Goal: Task Accomplishment & Management: Manage account settings

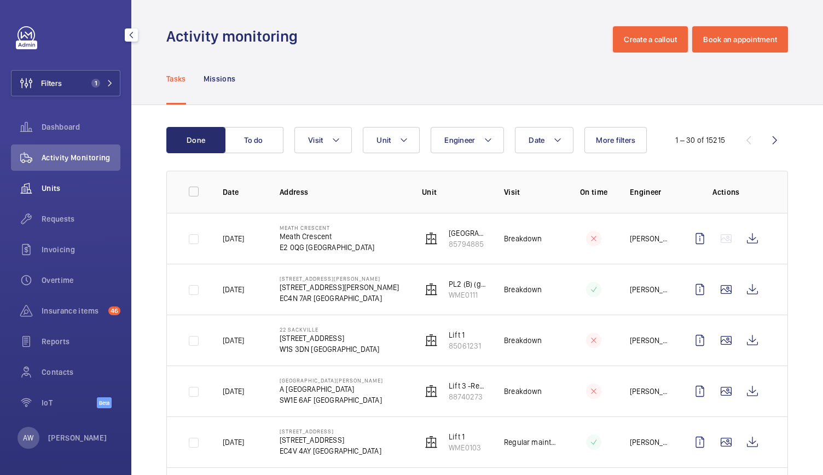
click at [53, 183] on span "Units" at bounding box center [81, 188] width 79 height 11
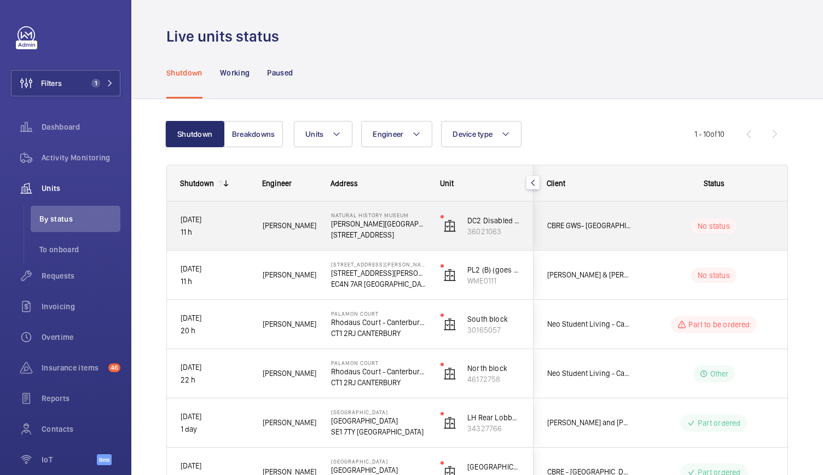
click at [307, 243] on div "[PERSON_NAME]" at bounding box center [283, 225] width 68 height 49
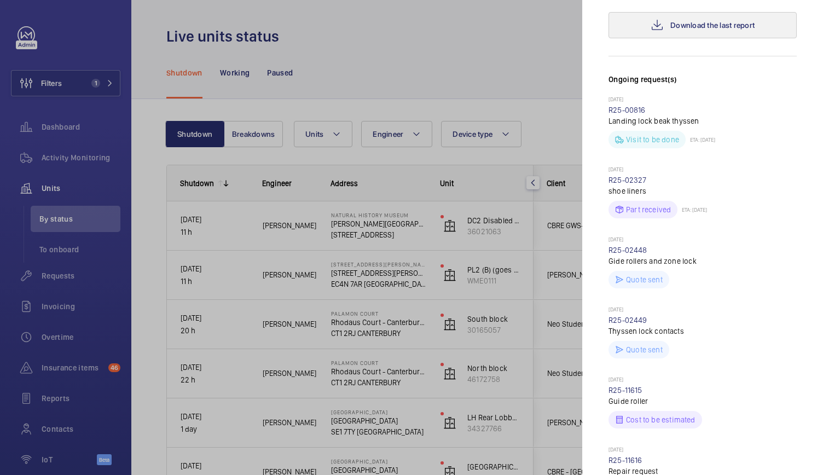
scroll to position [527, 0]
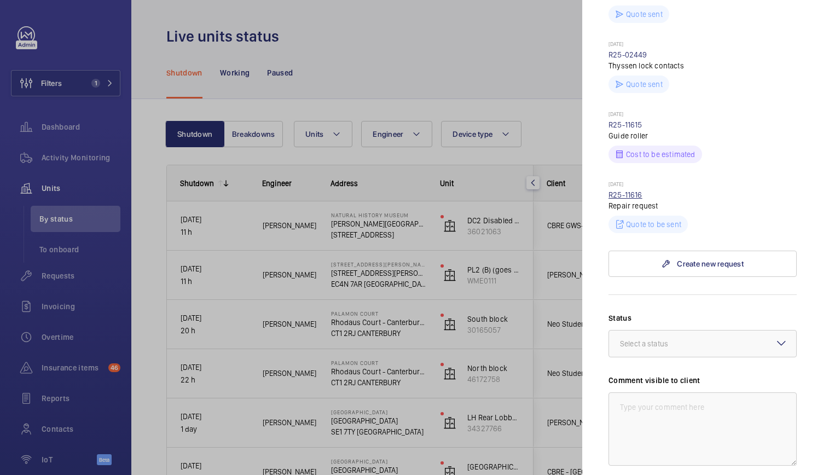
click at [634, 190] on link "R25-11616" at bounding box center [625, 194] width 34 height 9
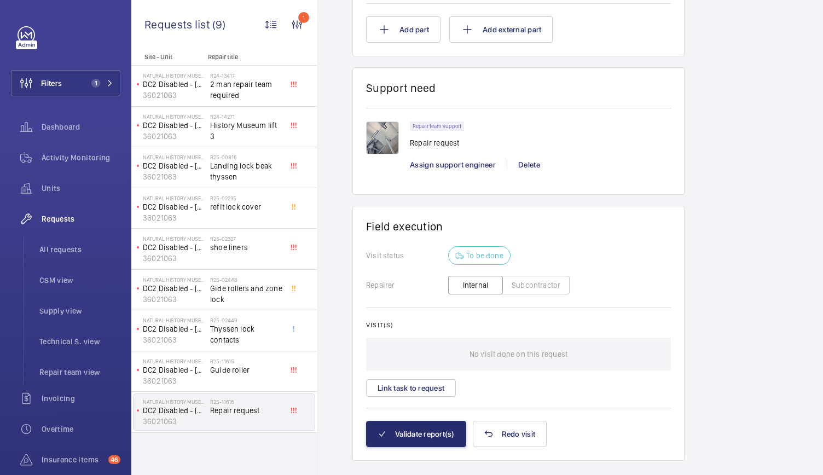
scroll to position [788, 0]
click at [267, 130] on div "R24-14271 History Museum lift 3" at bounding box center [246, 129] width 72 height 32
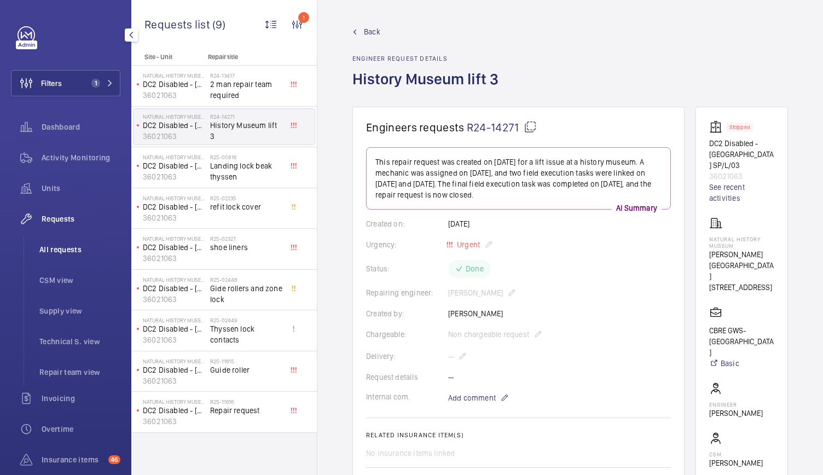
click at [55, 241] on li "All requests" at bounding box center [76, 249] width 90 height 26
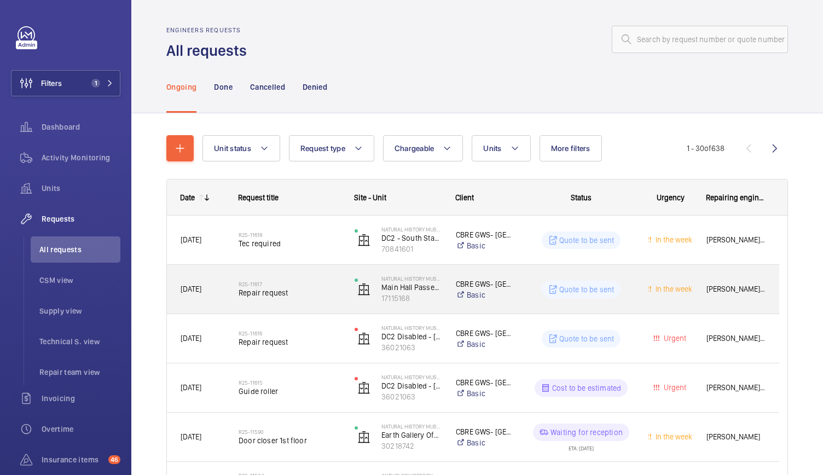
scroll to position [137, 0]
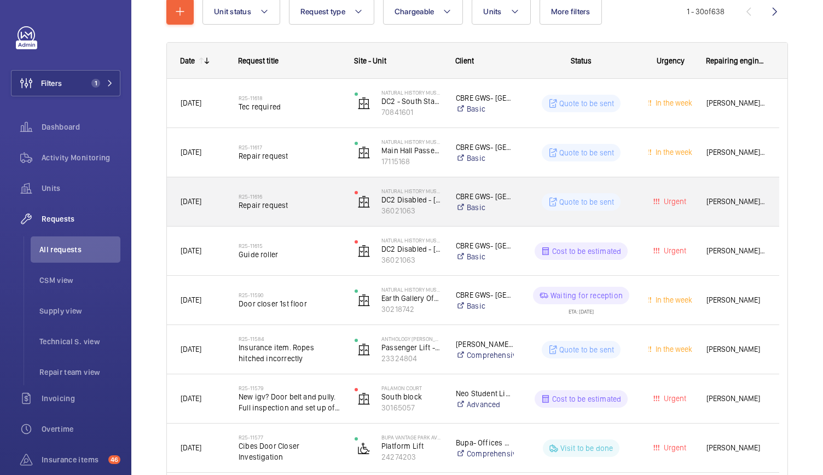
click at [323, 212] on div "R25-11616 Repair request" at bounding box center [289, 202] width 102 height 32
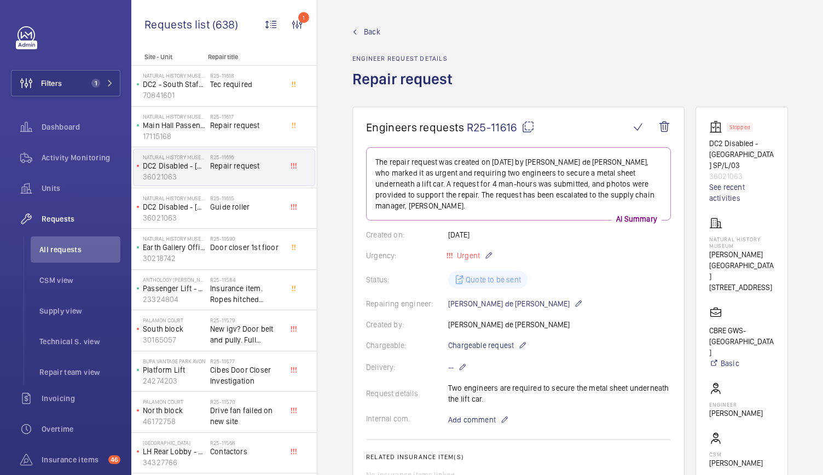
click at [369, 24] on wm-front-admin-header "Back Engineer request details Repair request" at bounding box center [569, 53] width 505 height 107
click at [369, 28] on span "Back" at bounding box center [372, 31] width 16 height 11
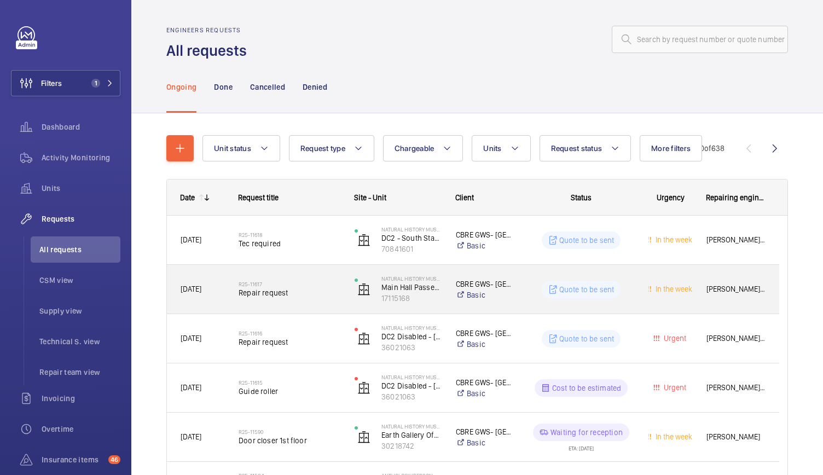
click at [323, 287] on span "Repair request" at bounding box center [289, 292] width 102 height 11
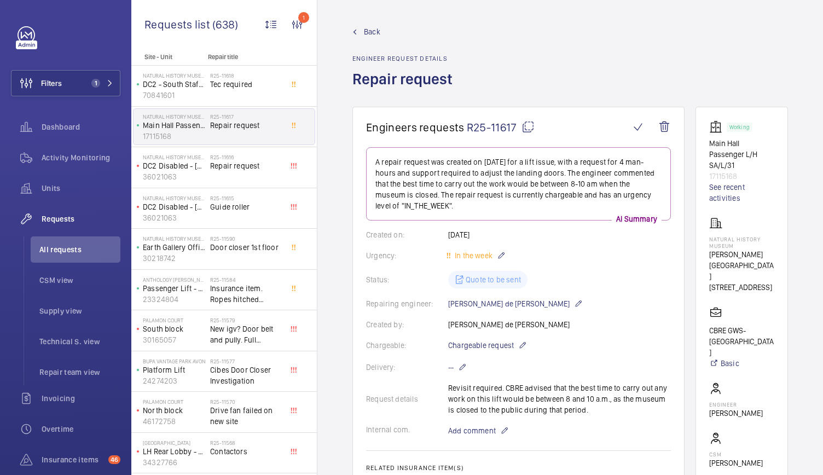
click at [365, 29] on span "Back" at bounding box center [372, 31] width 16 height 11
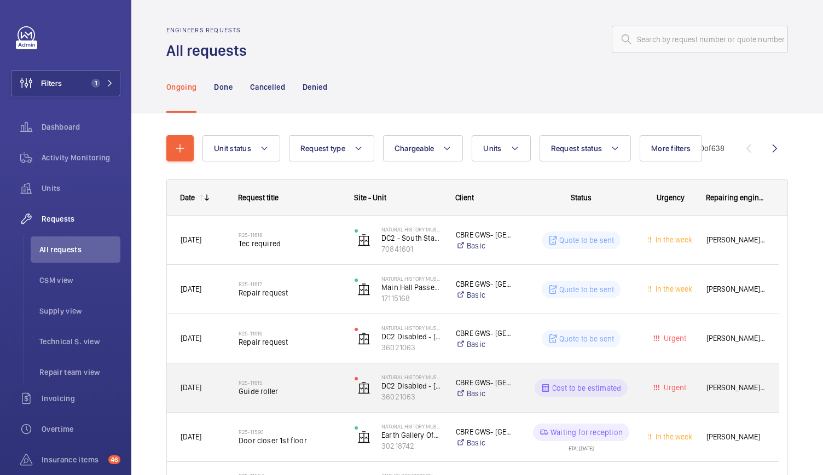
scroll to position [43, 0]
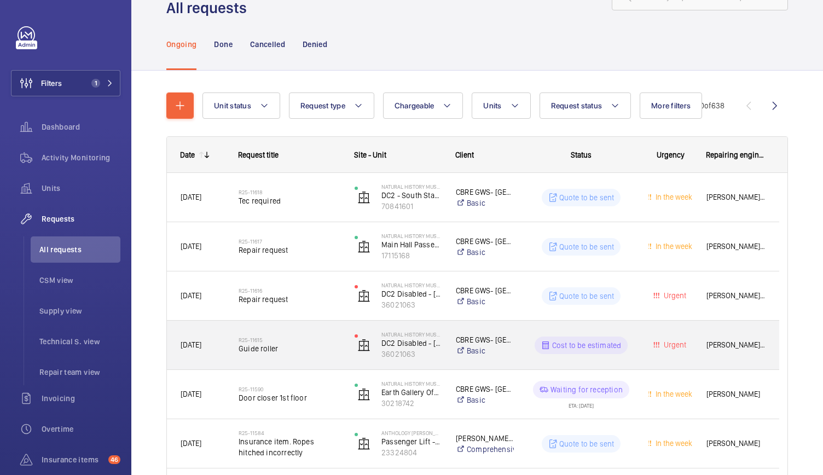
click at [316, 358] on div "R25-11615 Guide roller" at bounding box center [289, 345] width 102 height 32
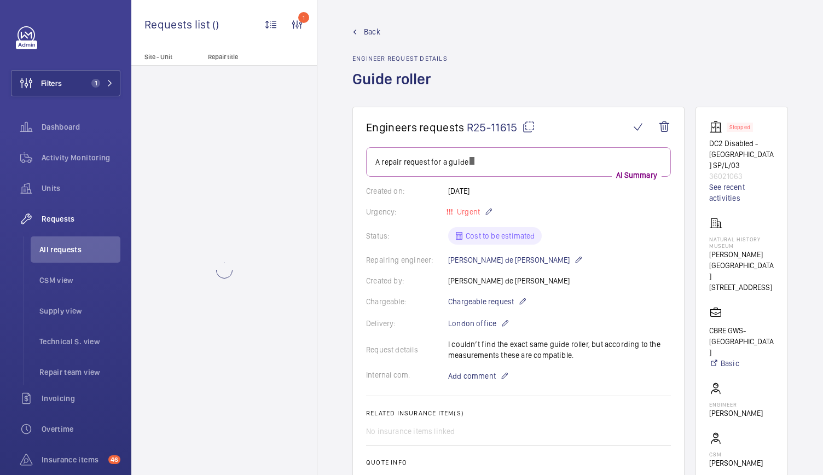
scroll to position [8, 0]
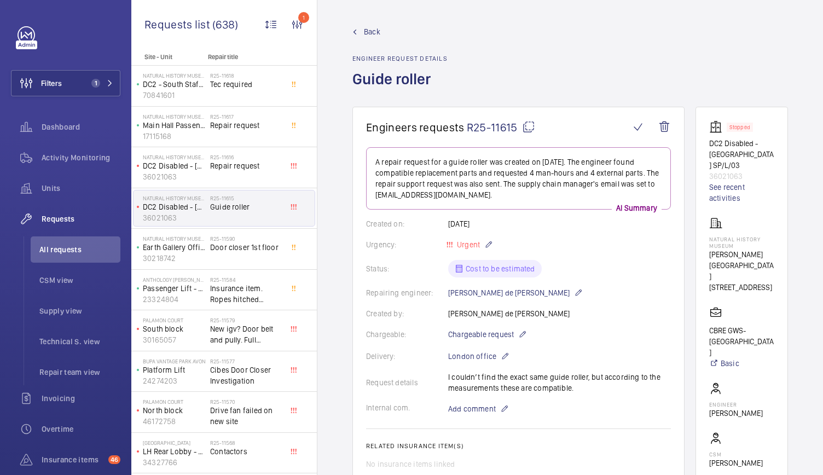
click at [368, 26] on span "Back" at bounding box center [372, 31] width 16 height 11
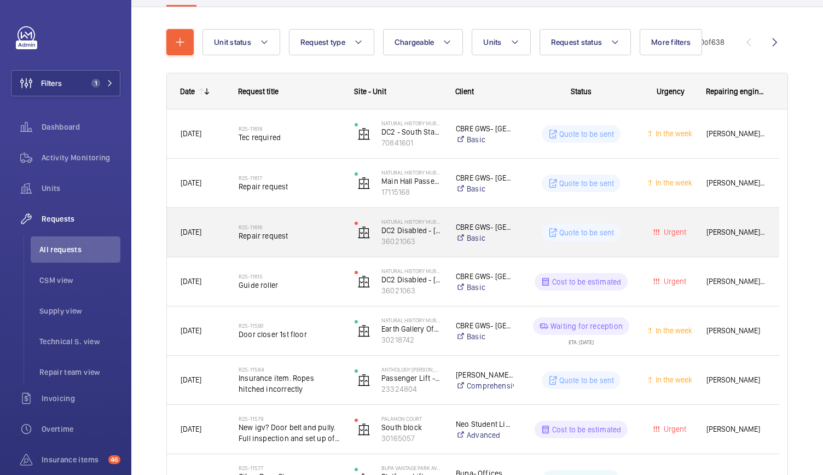
scroll to position [107, 0]
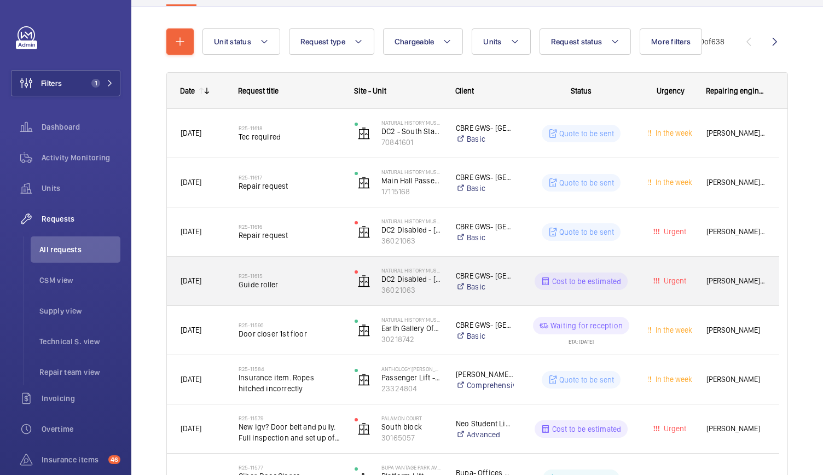
click at [339, 281] on span "Guide roller" at bounding box center [289, 284] width 102 height 11
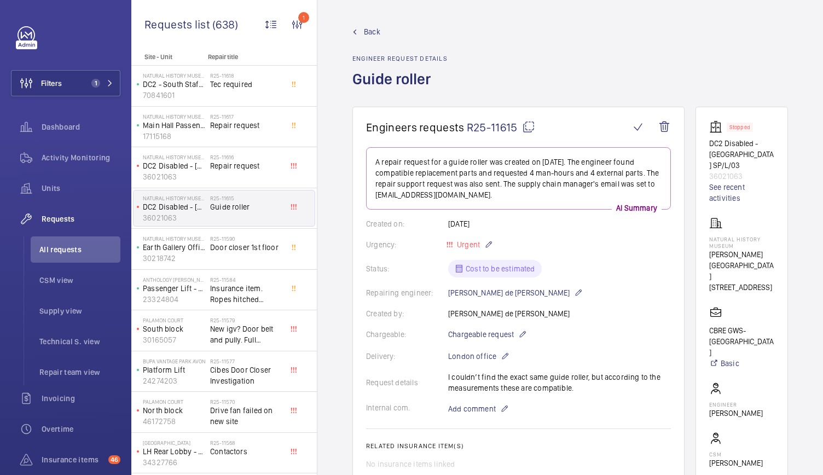
click at [369, 24] on wm-front-admin-header "Back Engineer request details Guide roller" at bounding box center [569, 53] width 505 height 107
click at [366, 35] on span "Back" at bounding box center [372, 31] width 16 height 11
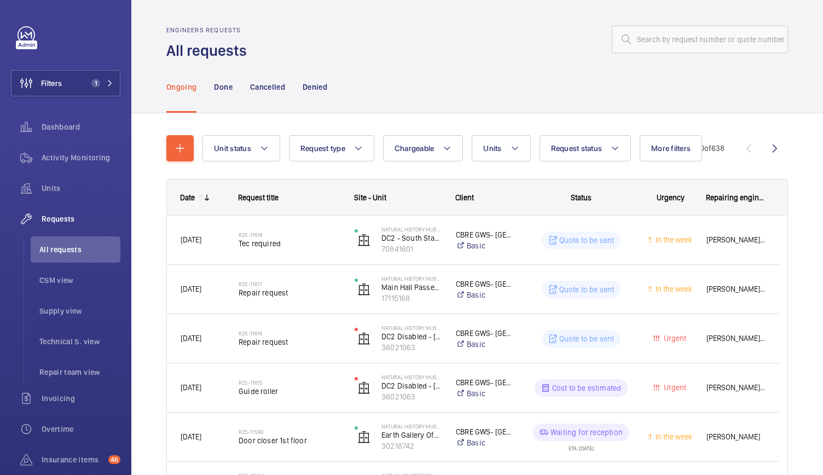
click at [765, 99] on div "Ongoing Done Cancelled Denied" at bounding box center [476, 87] width 621 height 52
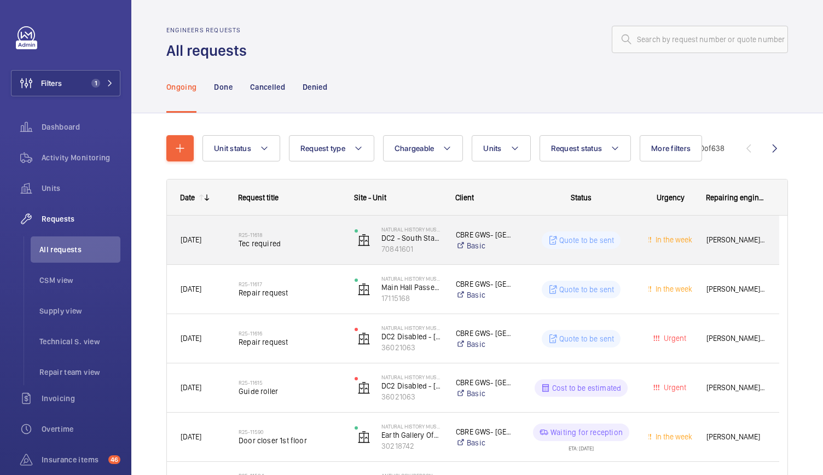
click at [339, 243] on span "Tec required" at bounding box center [289, 243] width 102 height 11
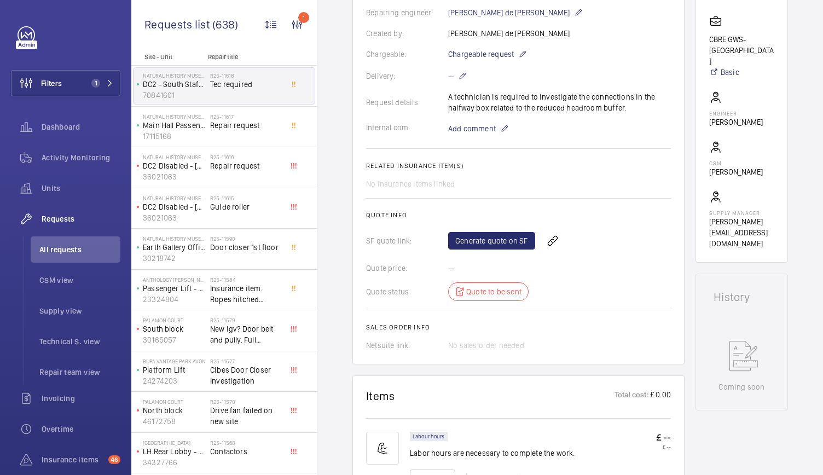
scroll to position [286, 0]
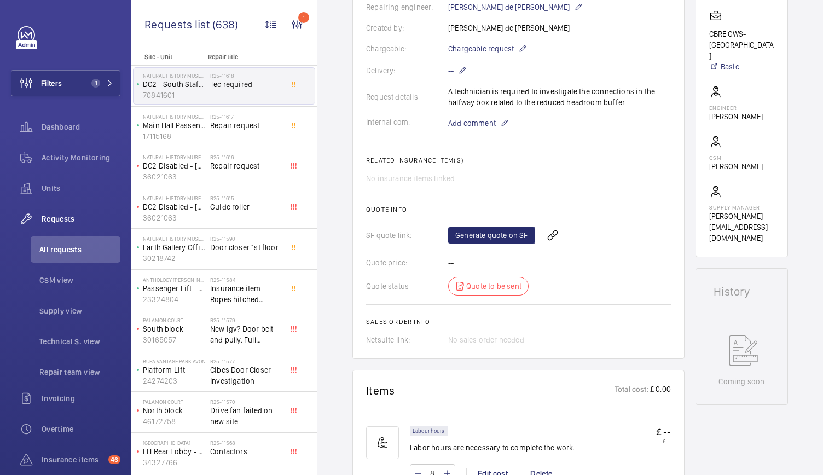
click at [497, 458] on div "Labour hours Labor hours are necessary to complete the work." at bounding box center [492, 442] width 165 height 33
click at [84, 159] on span "Activity Monitoring" at bounding box center [81, 157] width 79 height 11
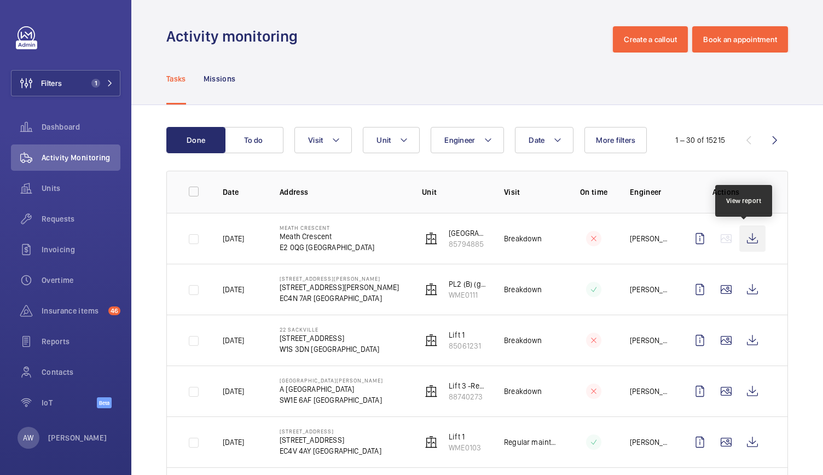
click at [745, 243] on wm-front-icon-button at bounding box center [752, 238] width 26 height 26
click at [58, 213] on span "Requests" at bounding box center [81, 218] width 79 height 11
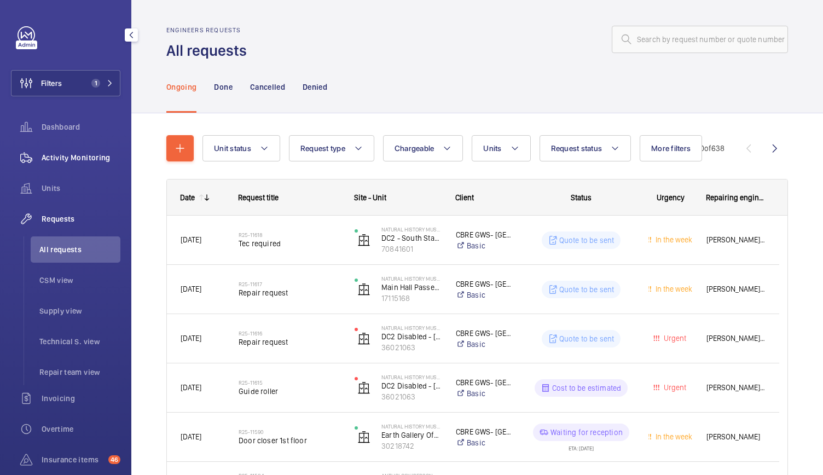
click at [95, 159] on span "Activity Monitoring" at bounding box center [81, 157] width 79 height 11
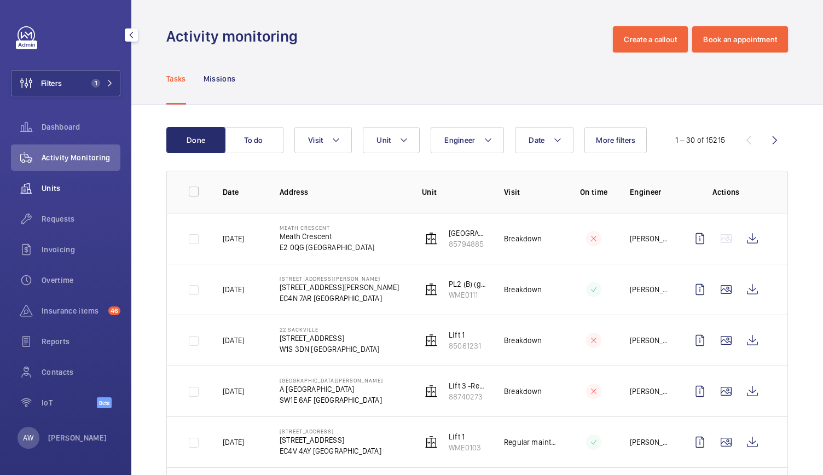
click at [45, 193] on span "Units" at bounding box center [81, 188] width 79 height 11
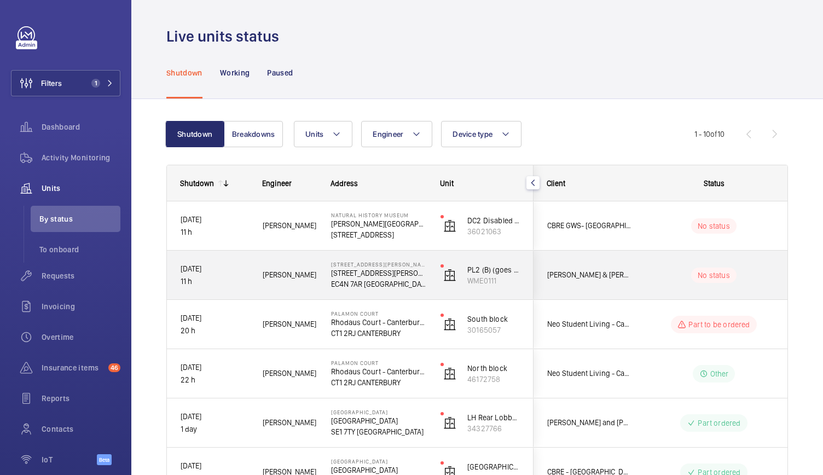
click at [259, 269] on div "[PERSON_NAME]" at bounding box center [282, 275] width 67 height 34
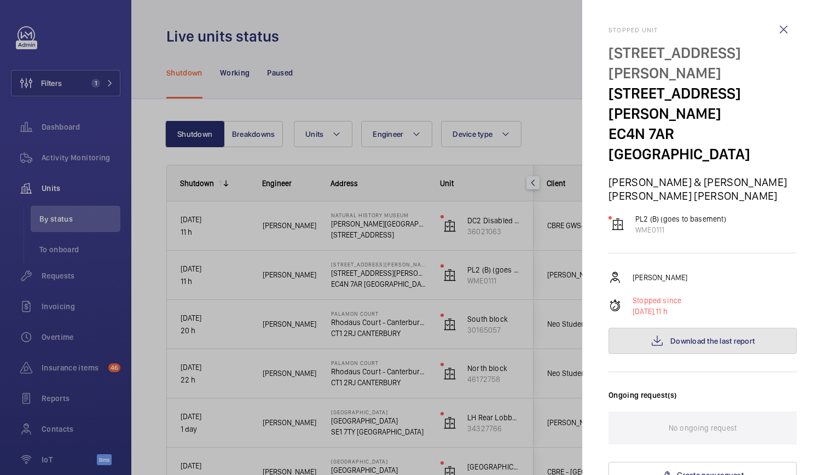
click at [719, 336] on span "Download the last report" at bounding box center [712, 340] width 84 height 9
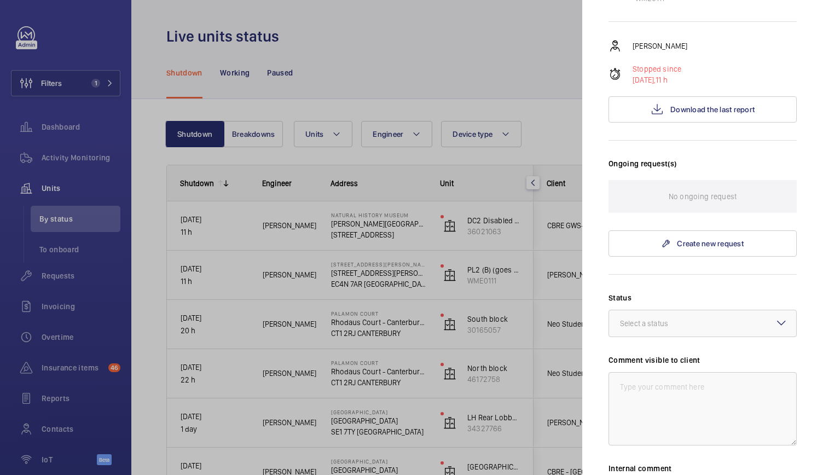
scroll to position [234, 0]
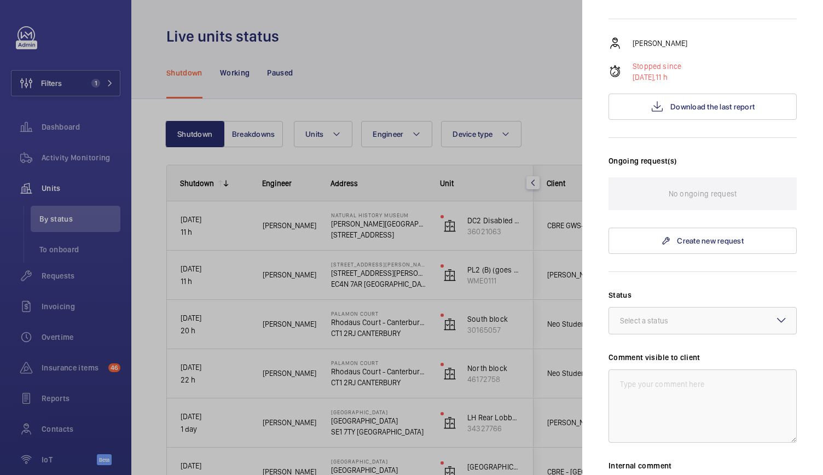
click at [444, 304] on div at bounding box center [411, 237] width 823 height 475
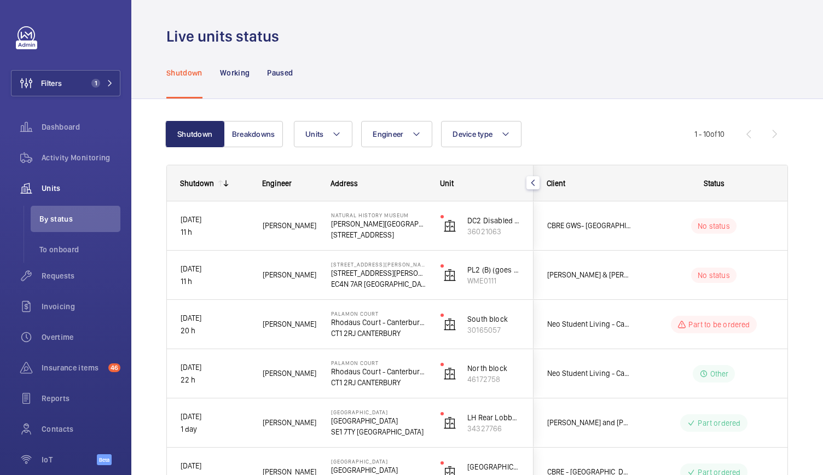
scroll to position [0, 0]
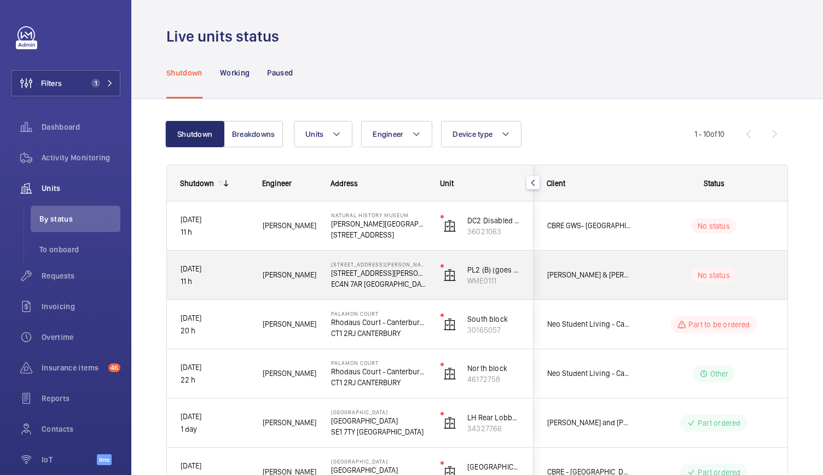
click at [411, 291] on div "1 King William Street 1 King William Street EC4N 7AR LONDON" at bounding box center [372, 274] width 108 height 49
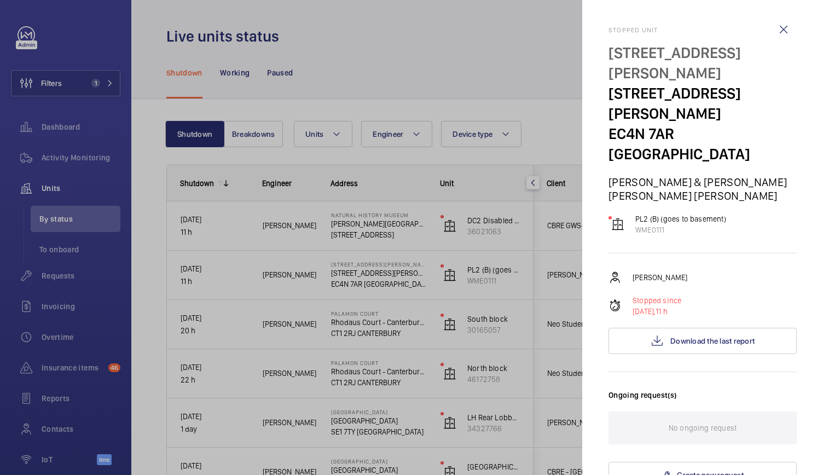
click at [429, 234] on div at bounding box center [411, 237] width 823 height 475
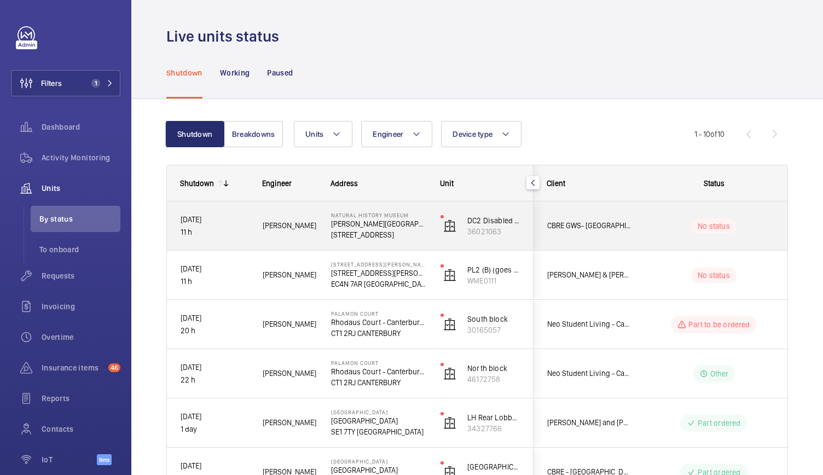
click at [429, 234] on mat-sidenav-container "Filters 1 Dashboard Activity Monitoring Units By status To onboard Requests Inv…" at bounding box center [411, 237] width 823 height 475
click at [437, 228] on div "DC2 Disabled - North Atrium SP/L/03 36021063" at bounding box center [480, 225] width 106 height 49
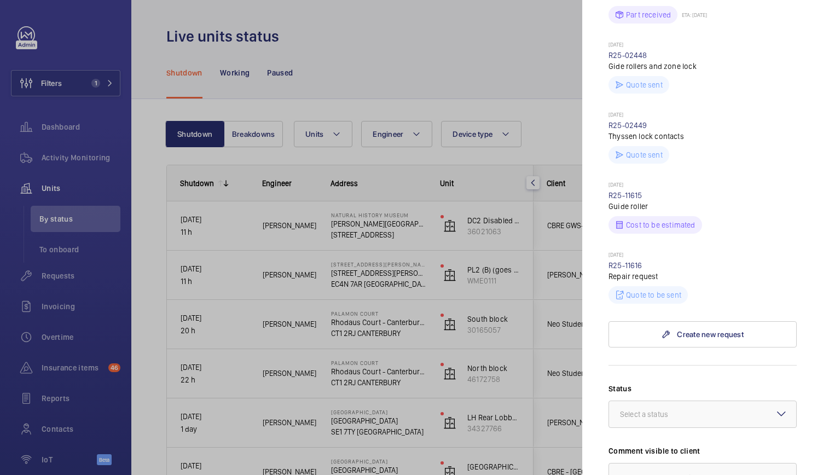
scroll to position [457, 0]
click at [616, 260] on link "R25-11616" at bounding box center [625, 264] width 34 height 9
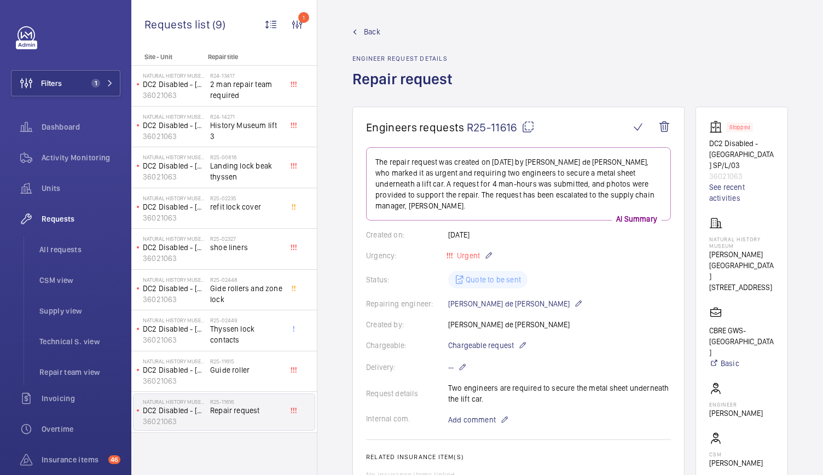
scroll to position [0, 15]
click at [352, 26] on wm-front-admin-header "Back Engineer request details Repair request" at bounding box center [569, 53] width 505 height 107
click at [364, 28] on span "Back" at bounding box center [372, 31] width 16 height 11
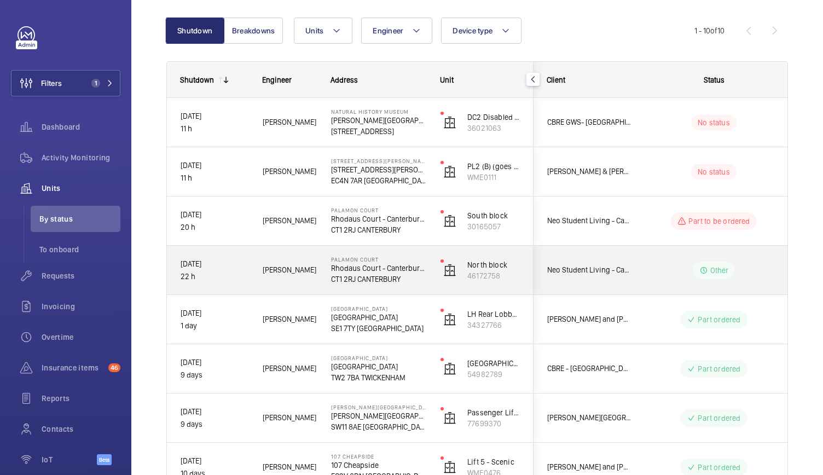
scroll to position [121, 0]
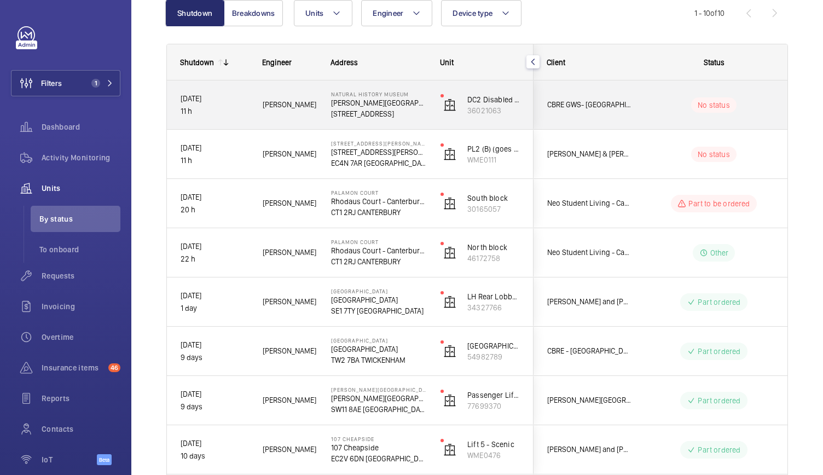
click at [296, 121] on div "[PERSON_NAME]" at bounding box center [282, 105] width 67 height 34
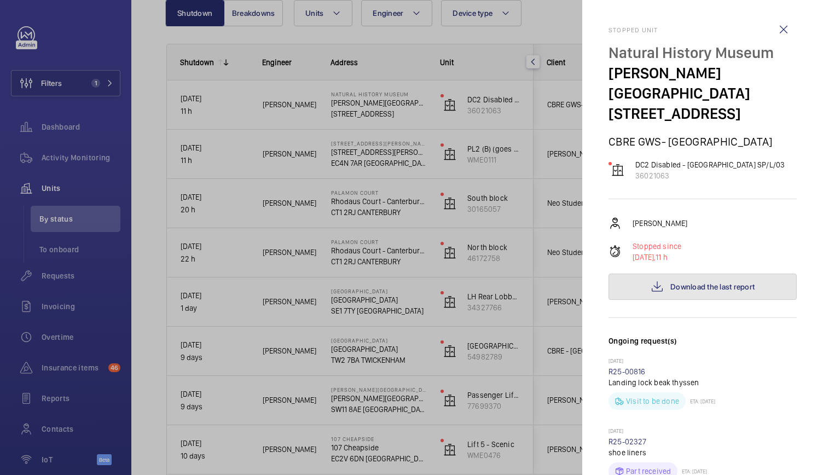
click at [643, 277] on button "Download the last report" at bounding box center [702, 286] width 188 height 26
click at [94, 232] on div at bounding box center [411, 237] width 823 height 475
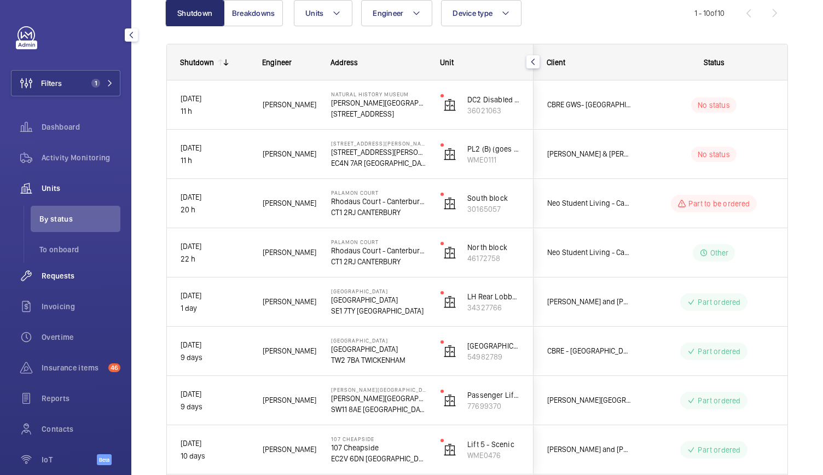
click at [58, 282] on div "Requests" at bounding box center [65, 276] width 109 height 26
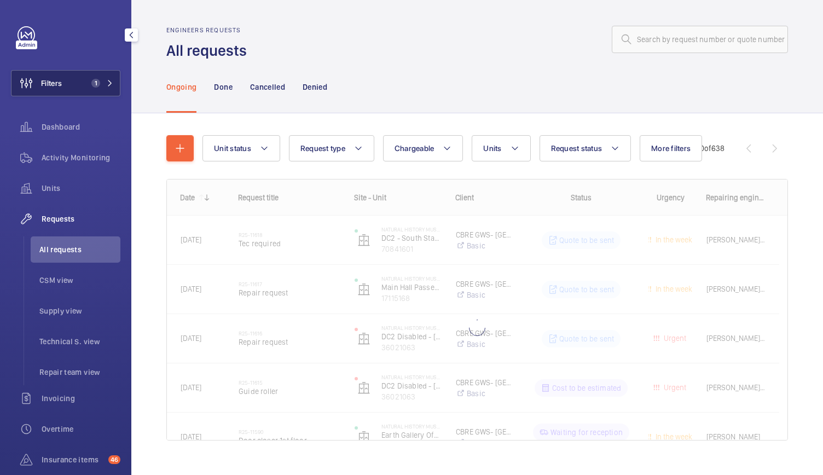
click at [81, 84] on button "Filters 1" at bounding box center [65, 83] width 109 height 26
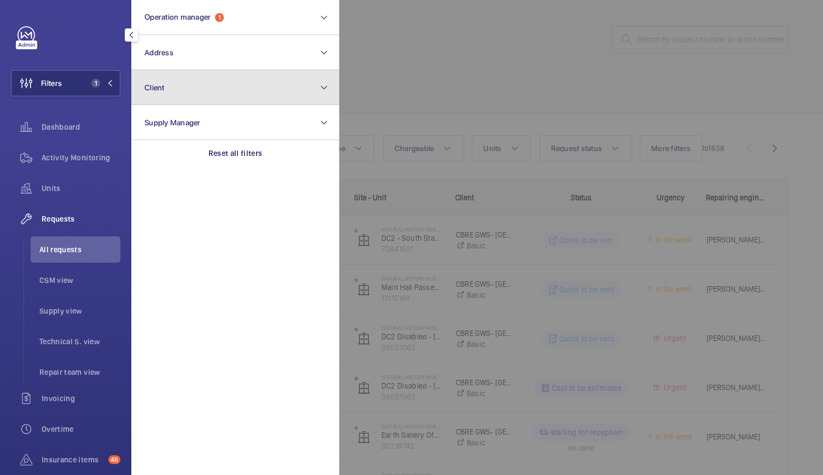
click at [161, 76] on button "Client" at bounding box center [235, 87] width 208 height 35
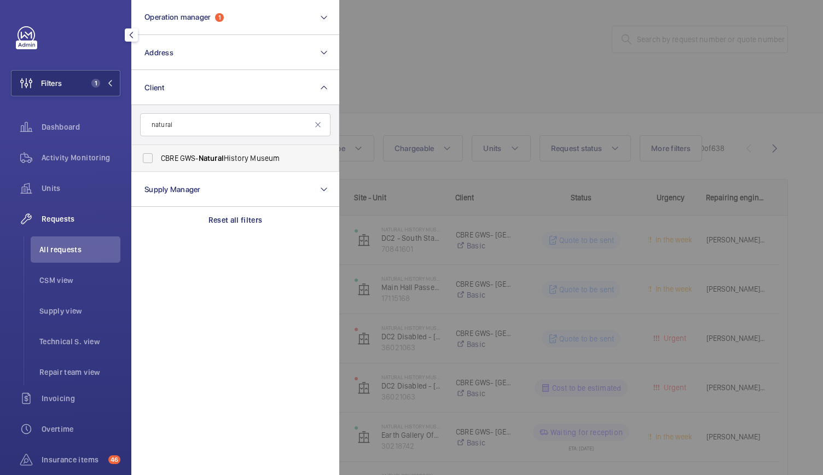
type input "natural"
click at [173, 158] on span "CBRE GWS- Natural History Museum" at bounding box center [236, 158] width 150 height 11
click at [159, 158] on input "CBRE GWS- Natural History Museum" at bounding box center [148, 158] width 22 height 22
checkbox input "true"
click at [471, 32] on div at bounding box center [750, 237] width 823 height 475
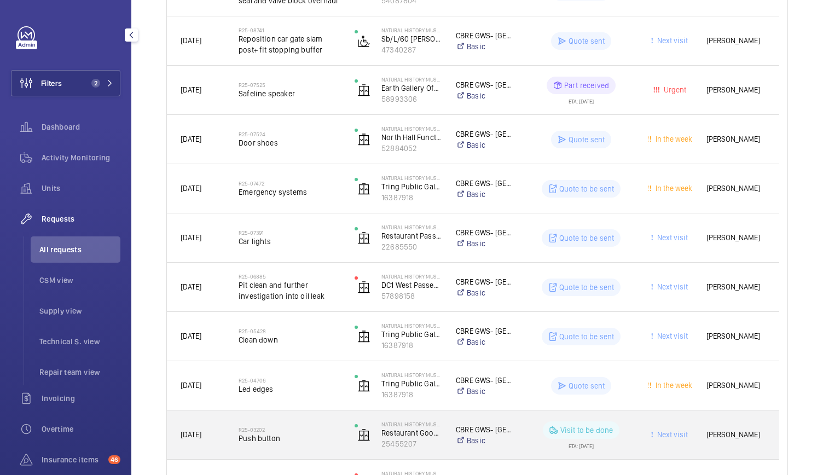
scroll to position [924, 0]
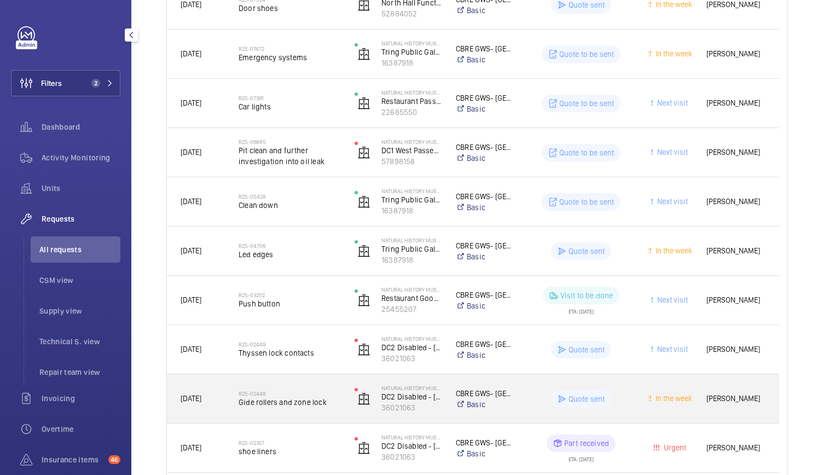
click at [451, 414] on div "CBRE GWS- Natural History Museum Basic" at bounding box center [477, 399] width 71 height 44
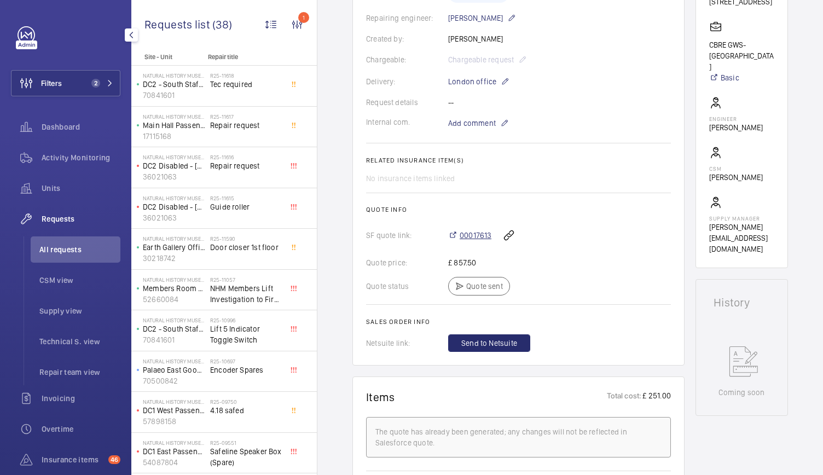
scroll to position [285, 0]
click at [476, 232] on span "00017613" at bounding box center [475, 235] width 32 height 11
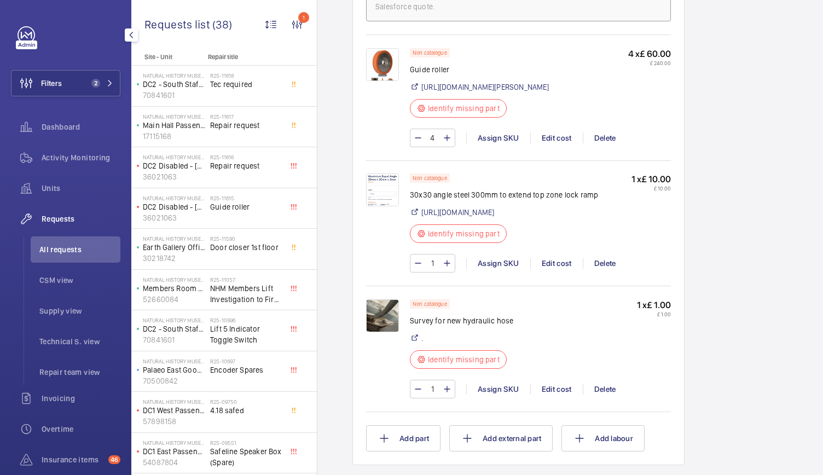
scroll to position [716, 0]
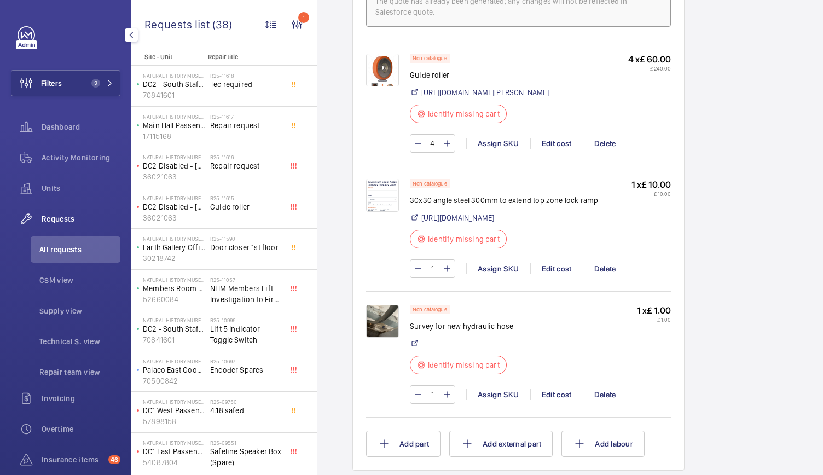
click at [388, 73] on img at bounding box center [382, 70] width 33 height 33
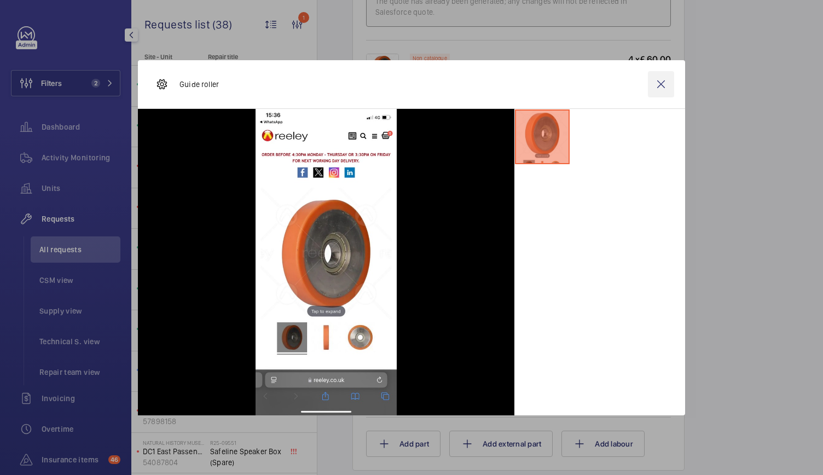
click at [666, 89] on wm-front-icon-button at bounding box center [661, 84] width 26 height 26
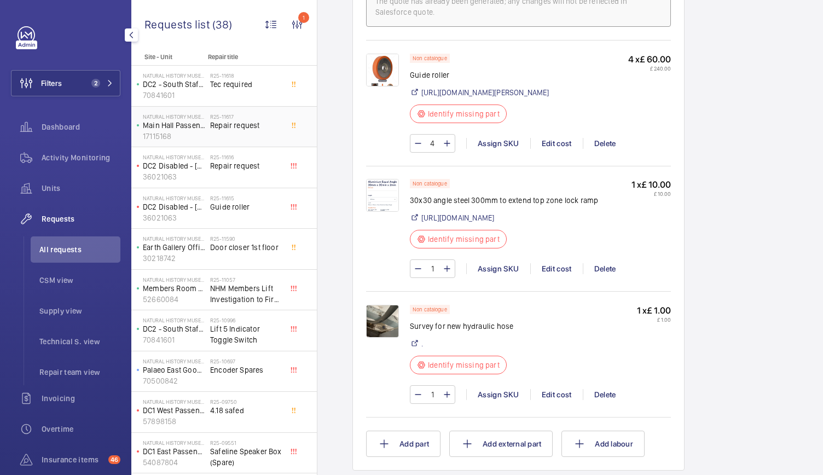
scroll to position [0, 21]
click at [210, 223] on div "R25-11615 Guide roller" at bounding box center [246, 211] width 72 height 32
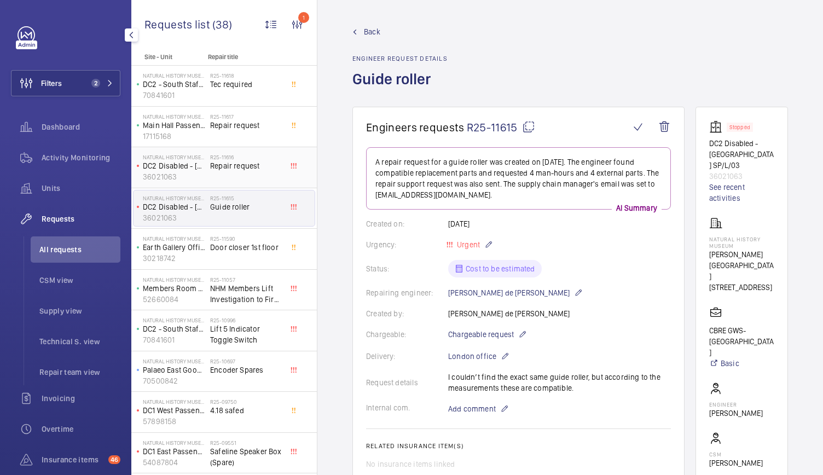
click at [194, 173] on p "36021063" at bounding box center [174, 176] width 63 height 11
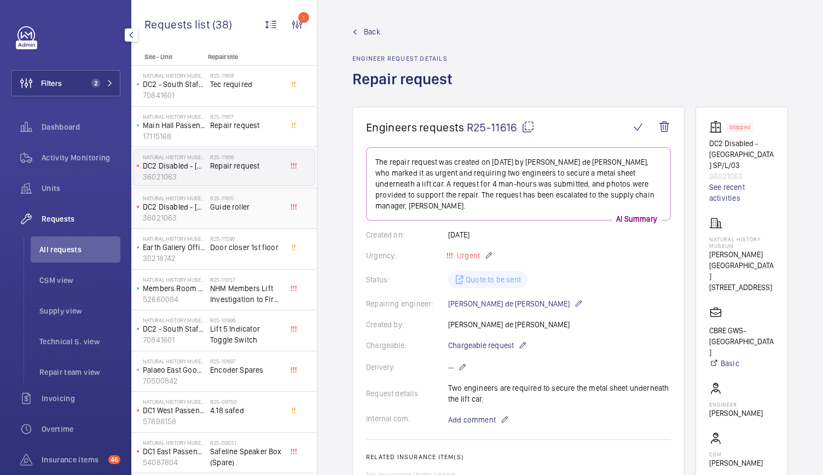
click at [196, 222] on p "36021063" at bounding box center [174, 217] width 63 height 11
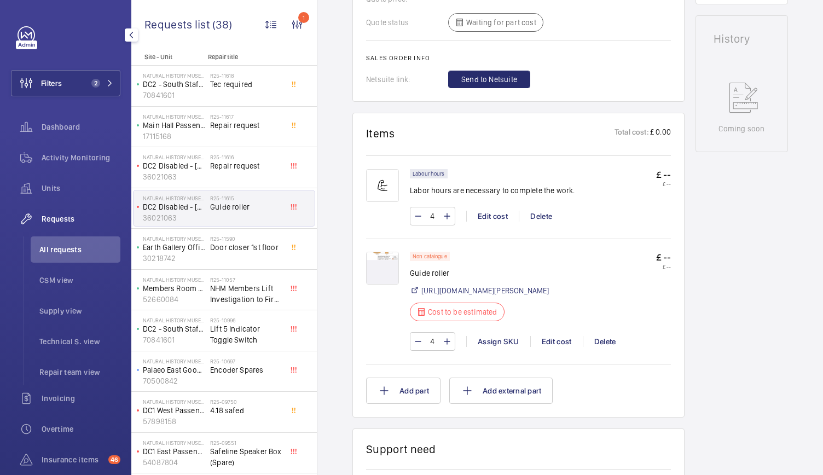
scroll to position [555, 0]
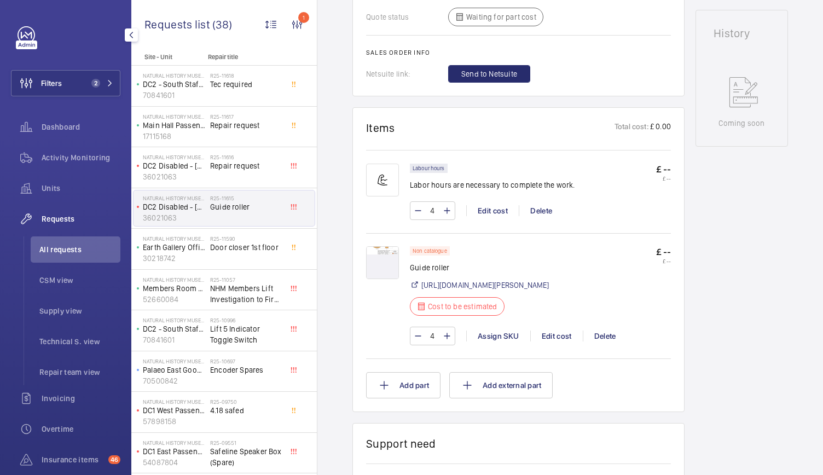
click at [390, 258] on img at bounding box center [382, 262] width 33 height 33
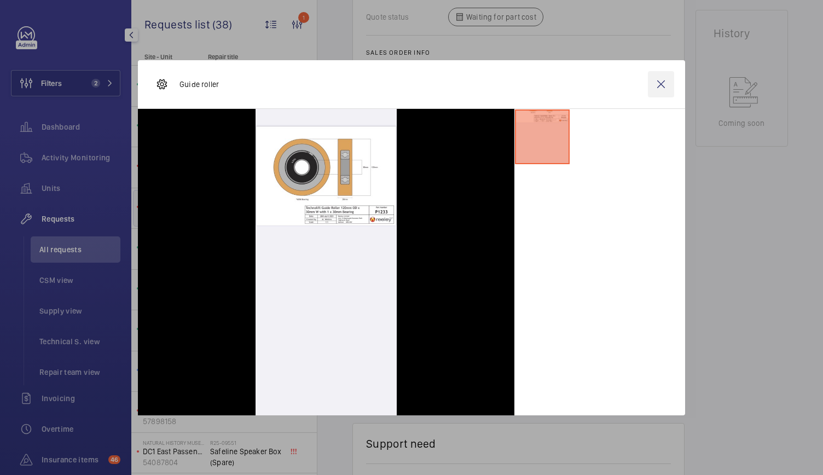
click at [661, 87] on wm-front-icon-button at bounding box center [661, 84] width 26 height 26
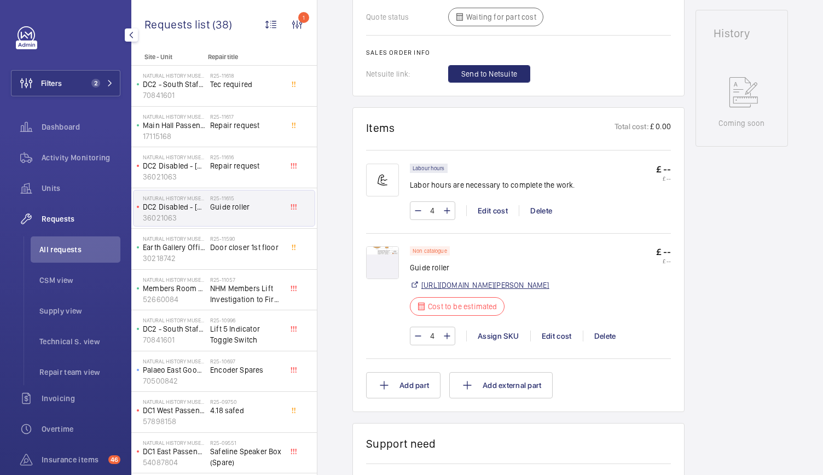
click at [462, 290] on link "https://www.reeley.co.uk/products/vulkollan%C2%AE-guide-roller-120mm-od-vu-93-w…" at bounding box center [485, 284] width 128 height 11
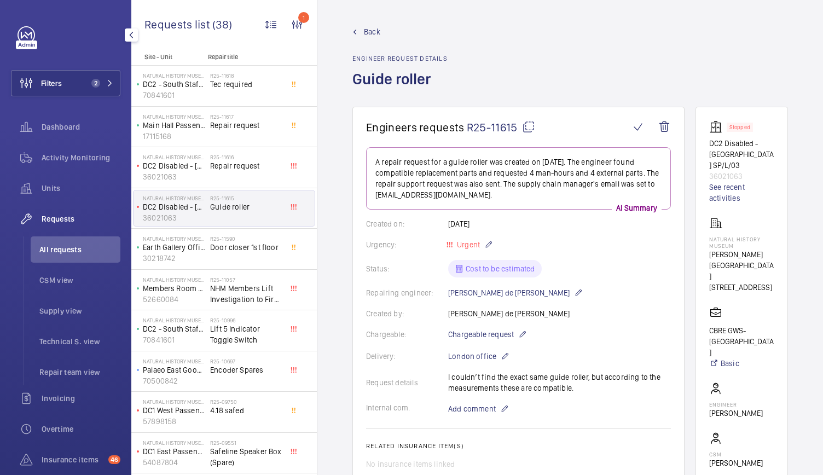
click at [371, 31] on span "Back" at bounding box center [372, 31] width 16 height 11
click at [366, 28] on span "Back" at bounding box center [372, 31] width 16 height 11
click at [355, 32] on mat-icon at bounding box center [354, 32] width 5 height 5
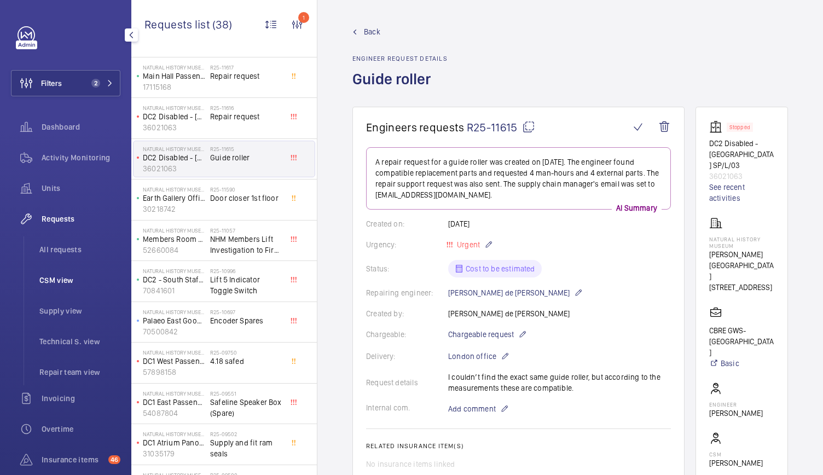
click at [37, 271] on li "CSM view" at bounding box center [76, 280] width 90 height 26
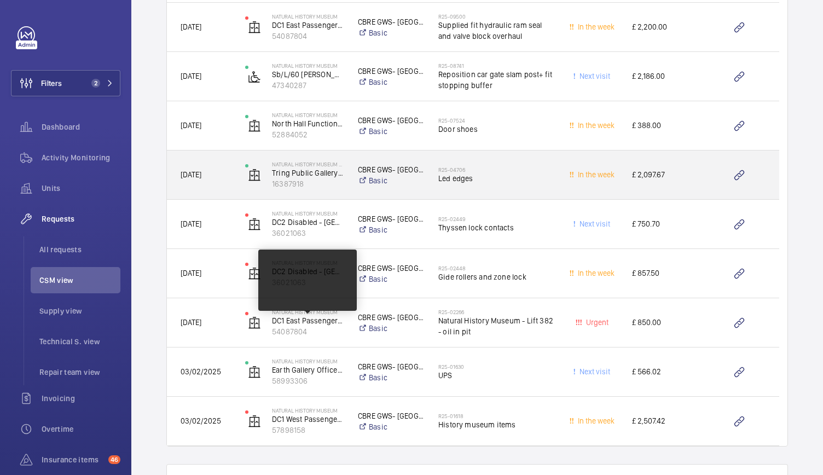
scroll to position [911, 0]
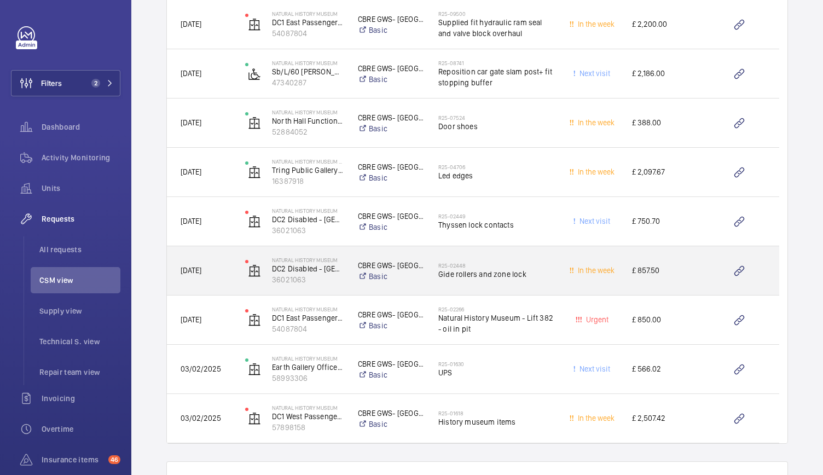
click at [493, 257] on div "R25-02448 Gide rollers and zone lock" at bounding box center [495, 271] width 115 height 32
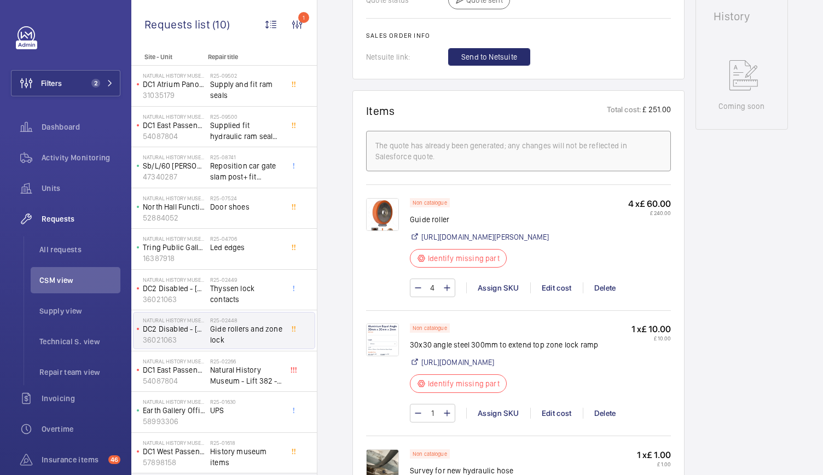
scroll to position [580, 0]
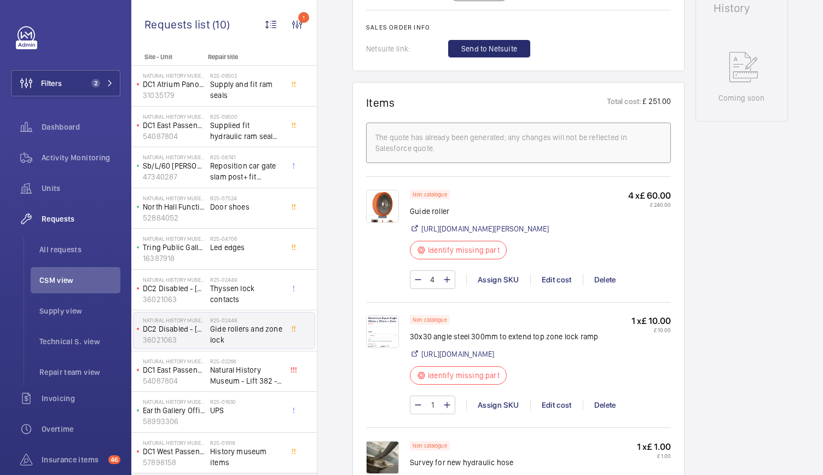
click at [383, 208] on img at bounding box center [382, 206] width 33 height 33
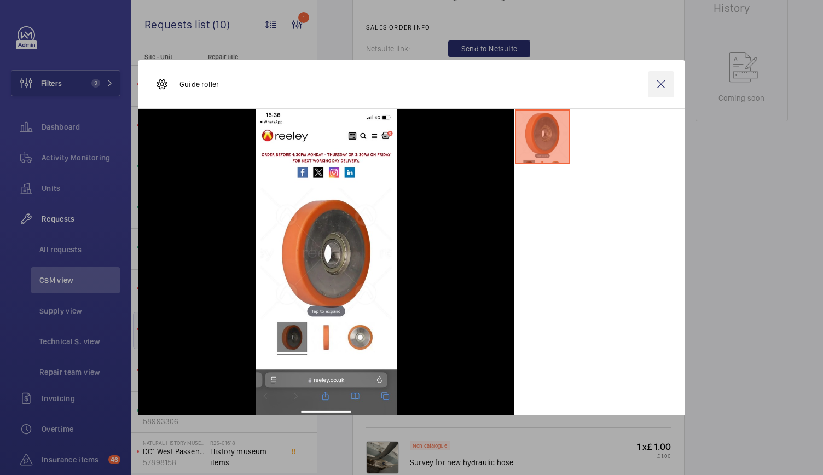
click at [659, 88] on wm-front-icon-button at bounding box center [661, 84] width 26 height 26
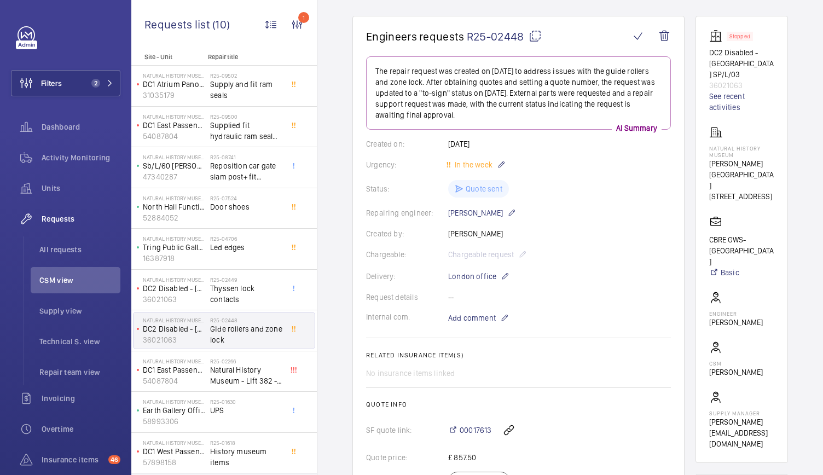
scroll to position [656, 0]
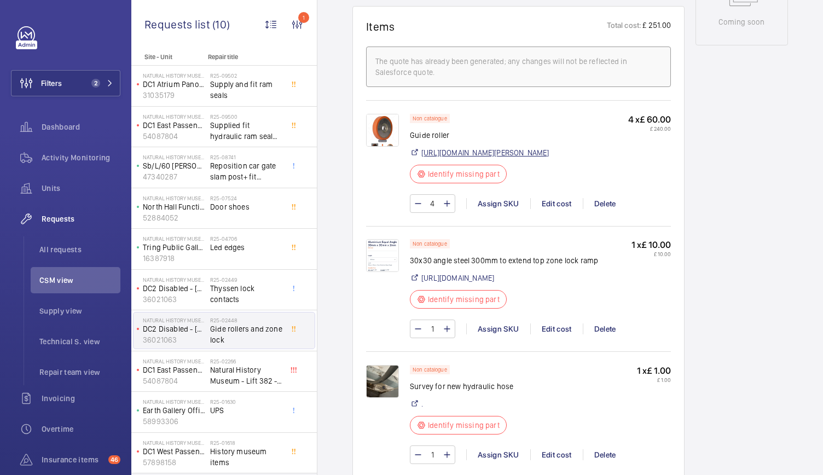
click at [440, 147] on link "https://www.reeley.co.uk/product-category/guide-rollers/guide-roller-14895.html" at bounding box center [485, 152] width 128 height 11
click at [65, 286] on li "CSM view" at bounding box center [76, 280] width 90 height 26
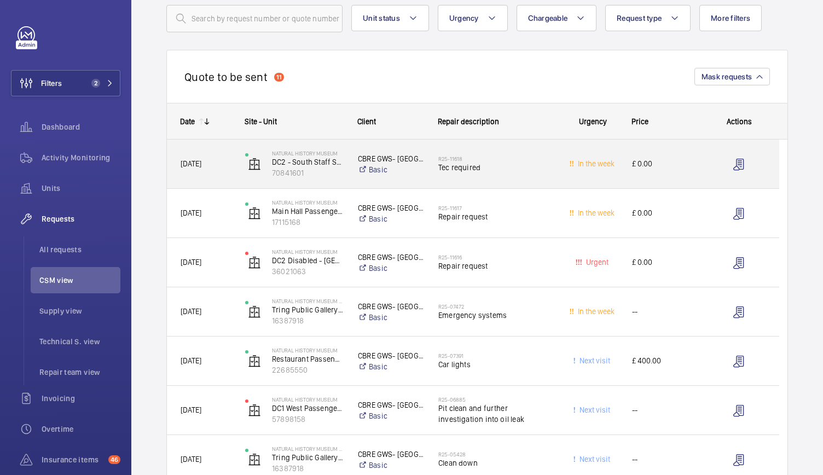
scroll to position [81, 0]
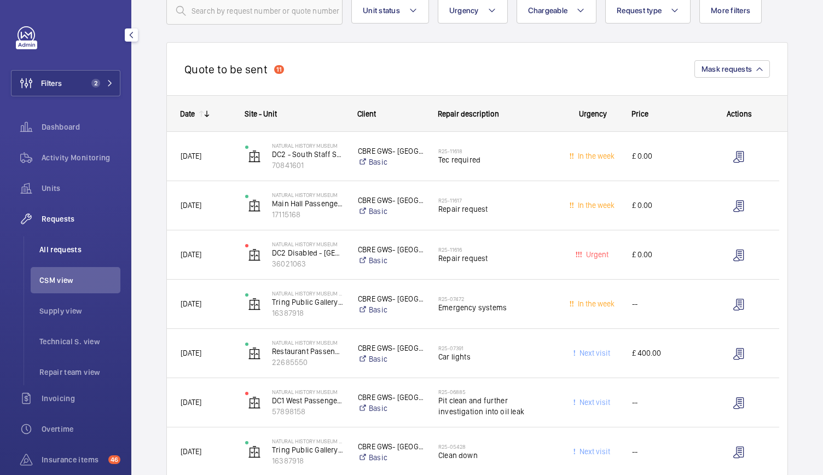
click at [53, 247] on span "All requests" at bounding box center [79, 249] width 81 height 11
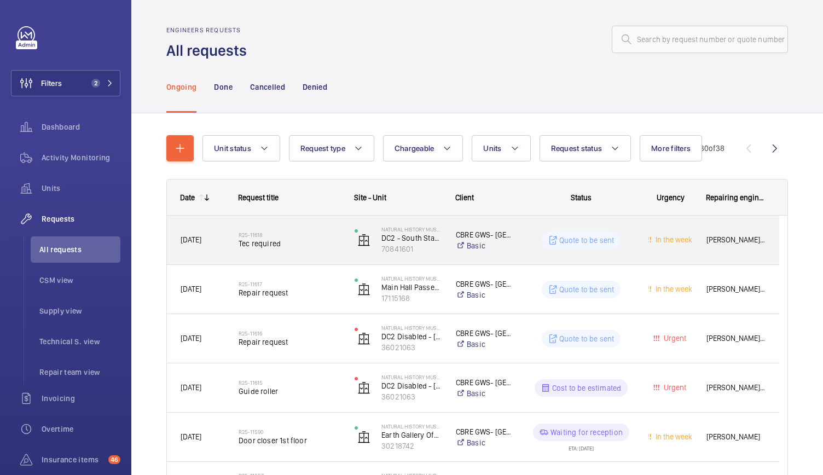
click at [320, 248] on div "R25-11618 Tec required" at bounding box center [289, 240] width 102 height 32
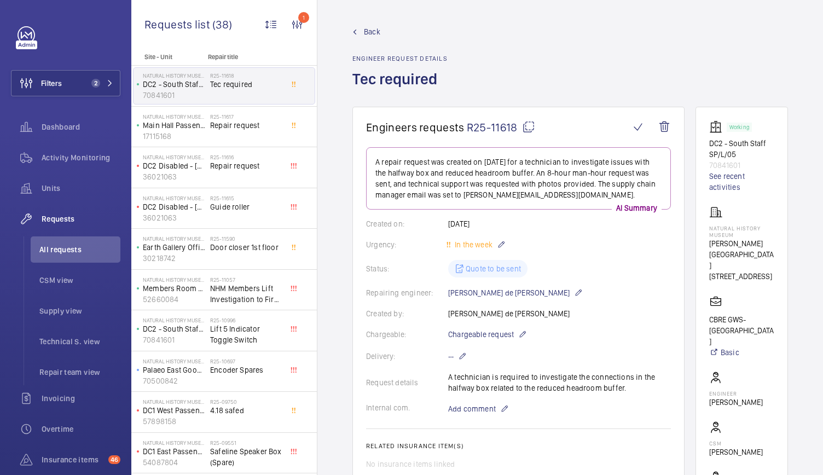
click at [363, 26] on wm-front-admin-header "Back Engineer request details Tec required" at bounding box center [569, 53] width 505 height 107
click at [374, 28] on span "Back" at bounding box center [372, 31] width 16 height 11
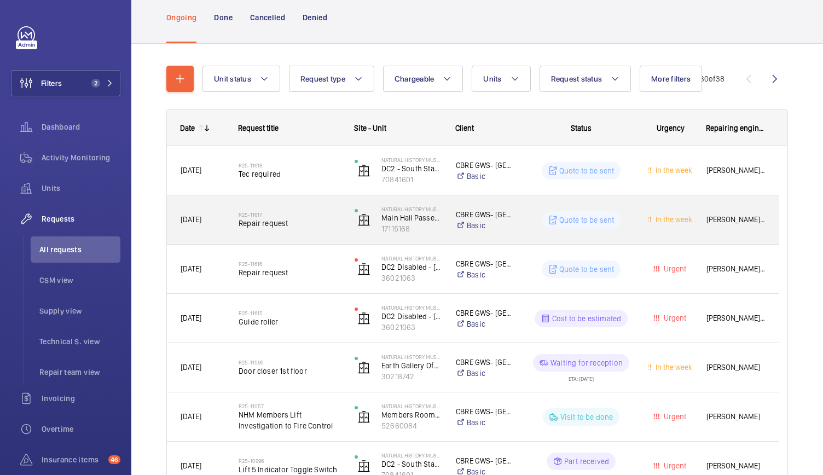
scroll to position [80, 0]
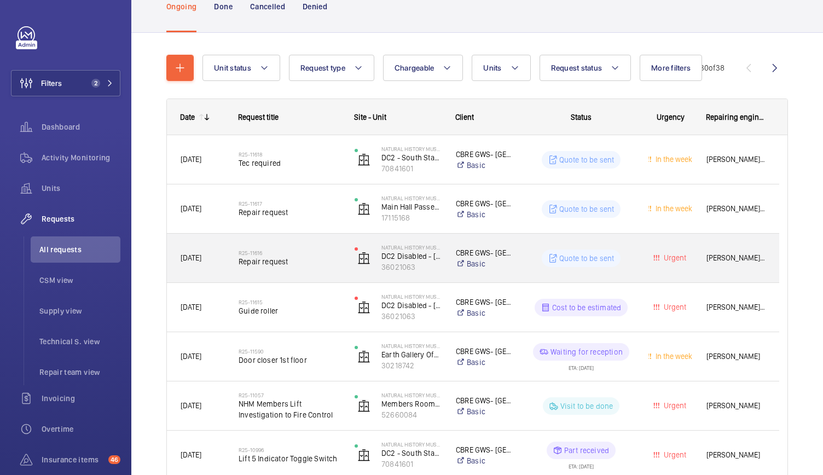
click at [341, 261] on div "Natural History Museum DC2 Disabled - North Atrium SP/L/03 36021063" at bounding box center [391, 258] width 100 height 45
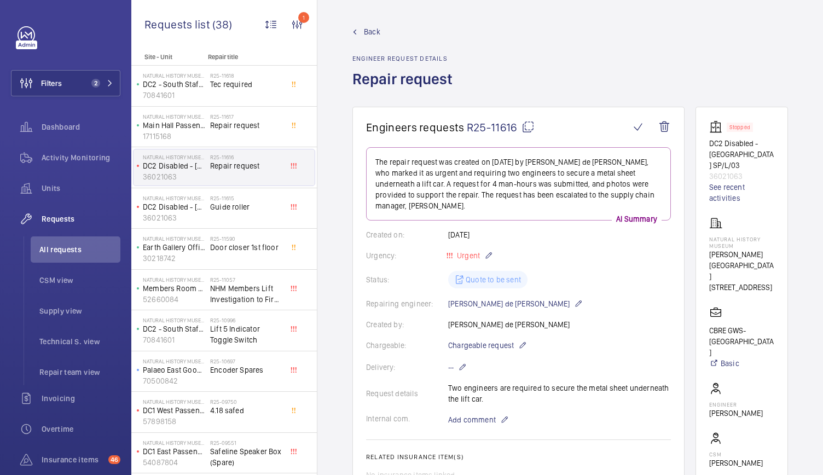
click at [375, 29] on span "Back" at bounding box center [372, 31] width 16 height 11
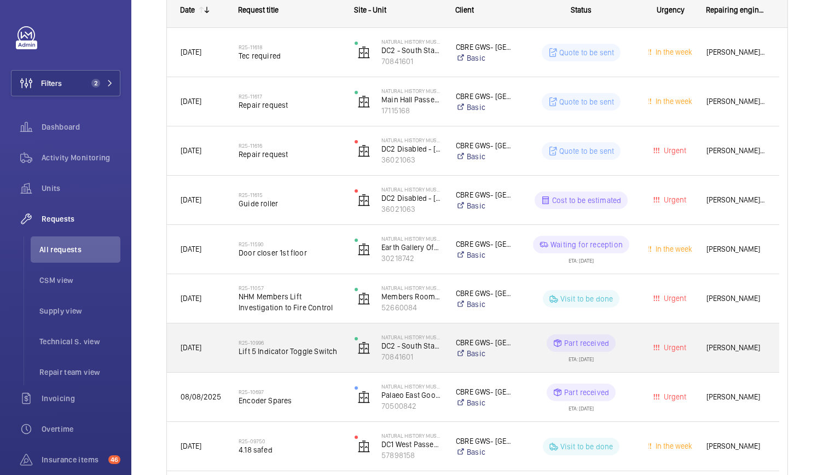
scroll to position [189, 0]
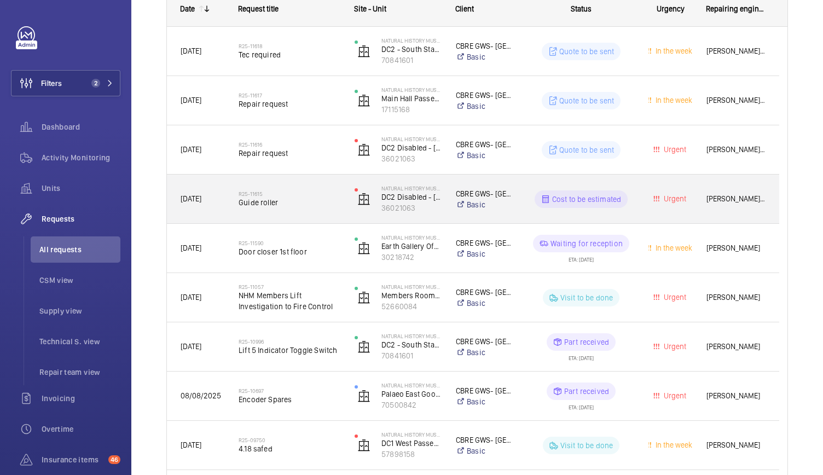
click at [315, 204] on span "Guide roller" at bounding box center [289, 202] width 102 height 11
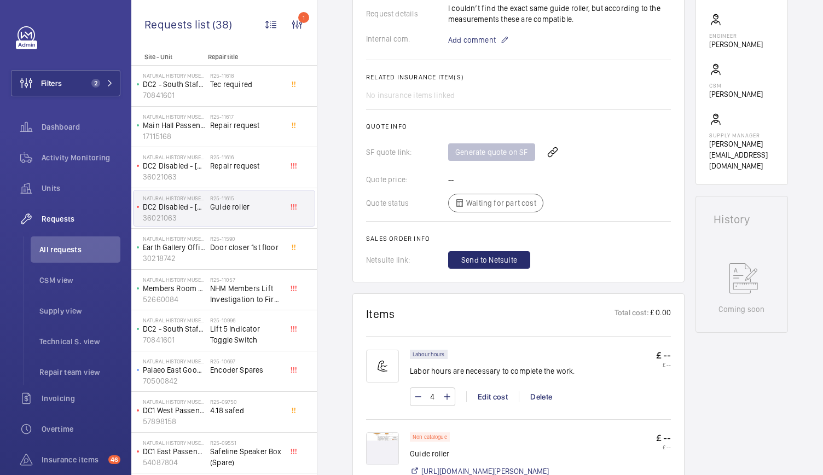
scroll to position [358, 0]
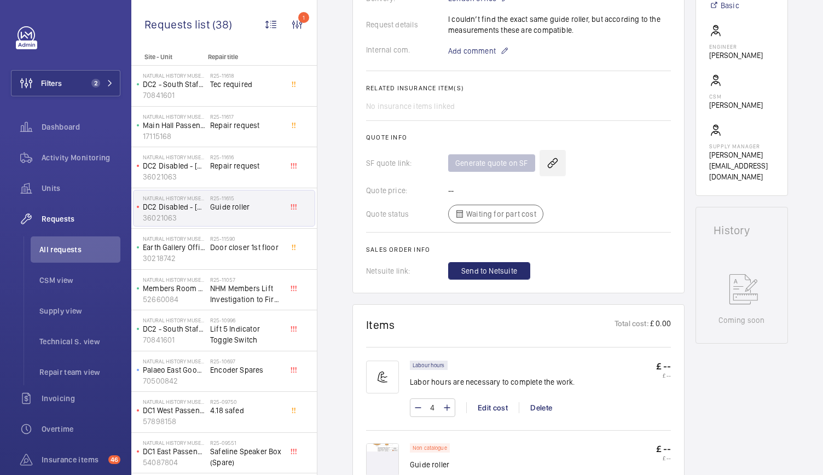
click at [556, 160] on wm-front-icon-button at bounding box center [552, 163] width 26 height 26
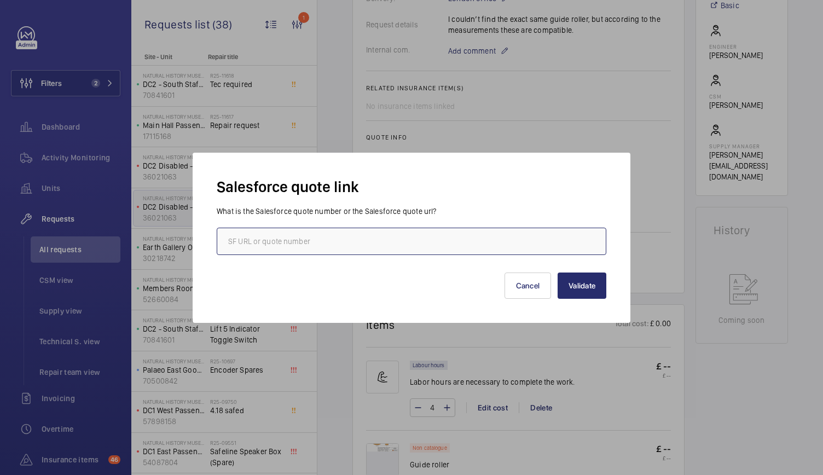
click at [321, 238] on input "text" at bounding box center [411, 241] width 389 height 27
paste input "https://wemaintain.lightning.force.com/lightning/r/Quote/0Q0SZ0000089kLZ0AY/view"
type input "https://wemaintain.lightning.force.com/lightning/r/Quote/0Q0SZ0000089kLZ0AY/view"
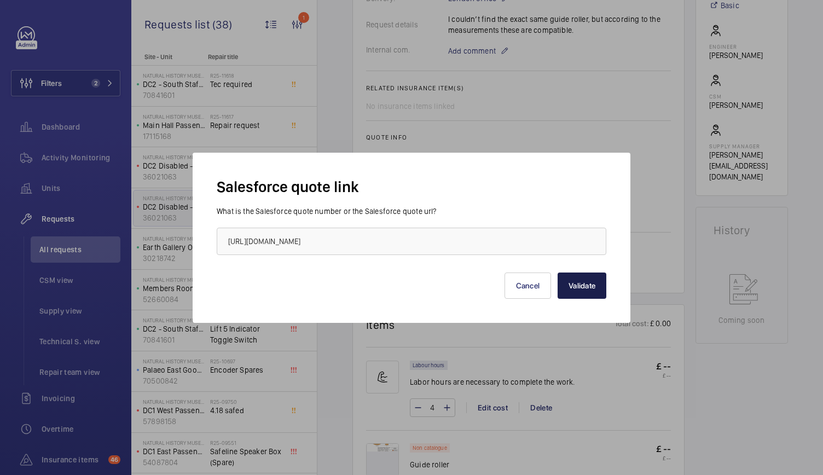
click at [581, 295] on button "Validate" at bounding box center [581, 285] width 49 height 26
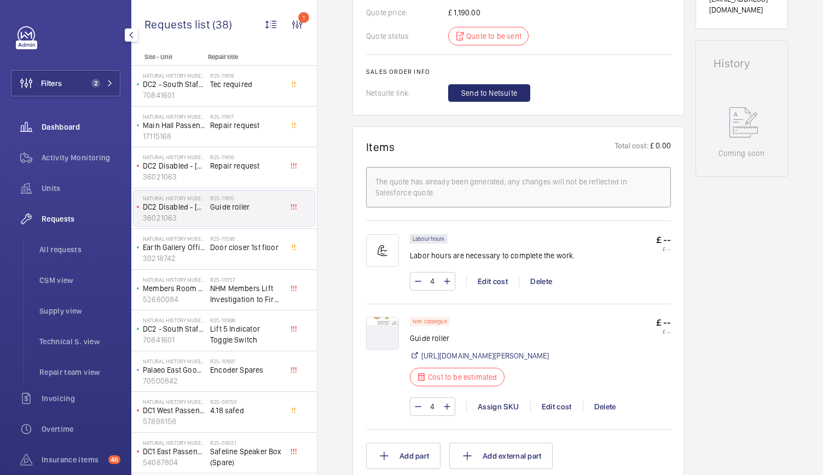
scroll to position [434, 0]
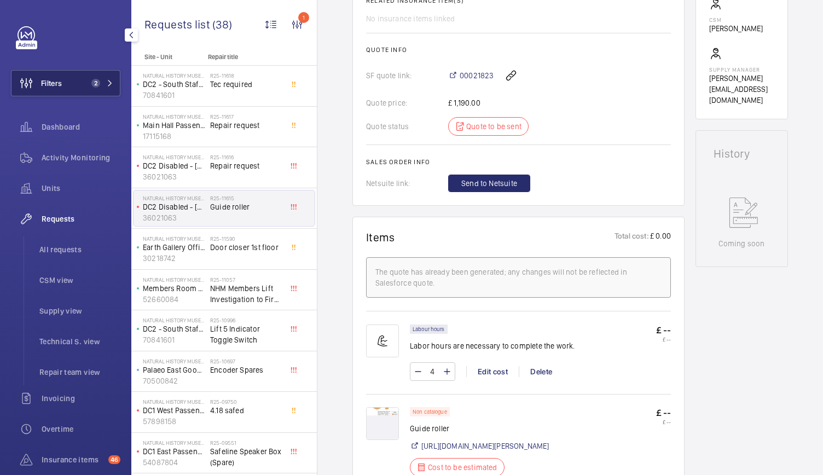
click at [62, 78] on button "Filters 2" at bounding box center [65, 83] width 109 height 26
click at [107, 84] on mat-icon at bounding box center [110, 83] width 7 height 7
click at [91, 89] on button "Filters 2" at bounding box center [65, 83] width 109 height 26
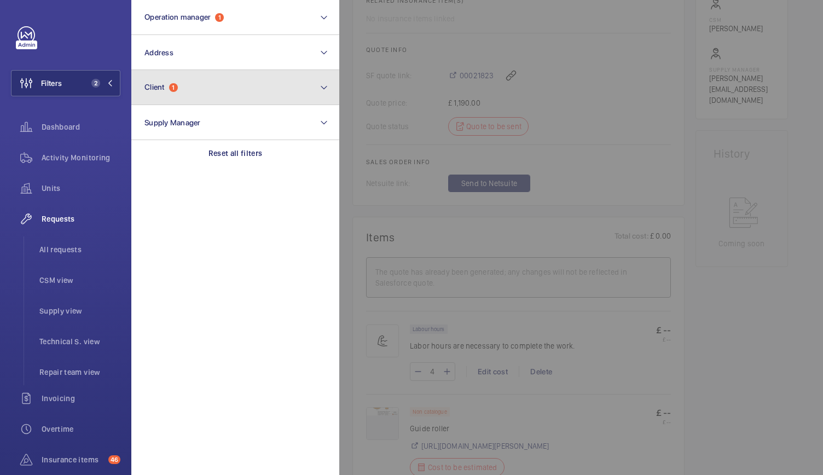
click at [173, 85] on span "1" at bounding box center [173, 87] width 9 height 9
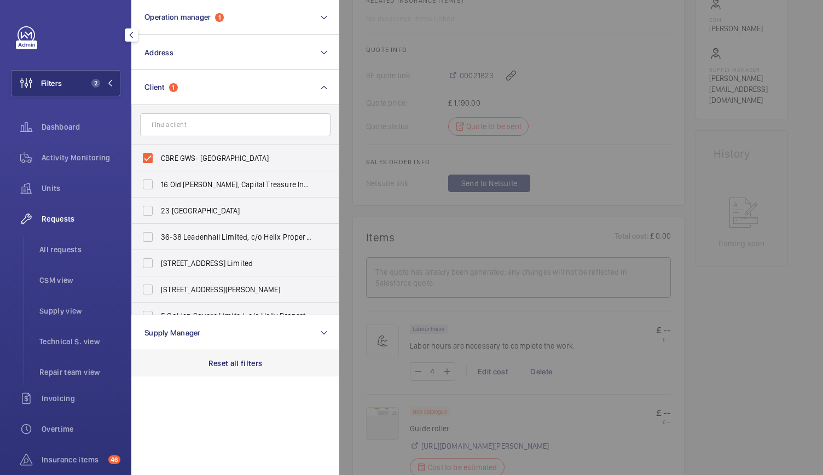
click at [228, 364] on p "Reset all filters" at bounding box center [235, 363] width 54 height 11
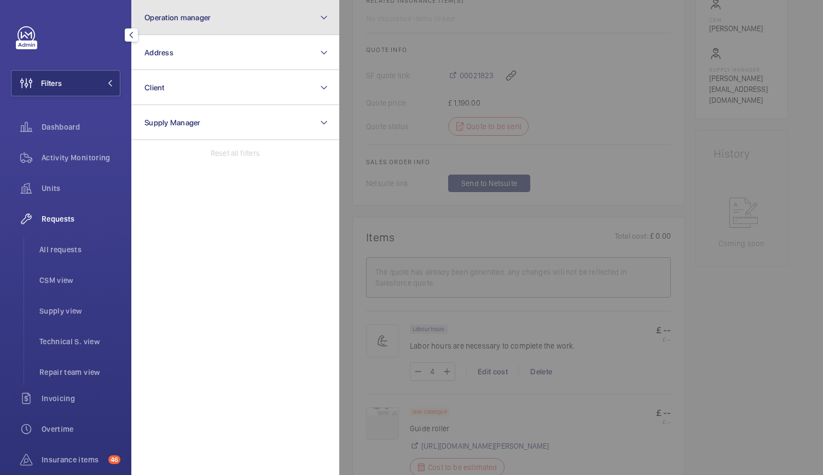
click at [196, 20] on span "Operation manager" at bounding box center [177, 17] width 66 height 9
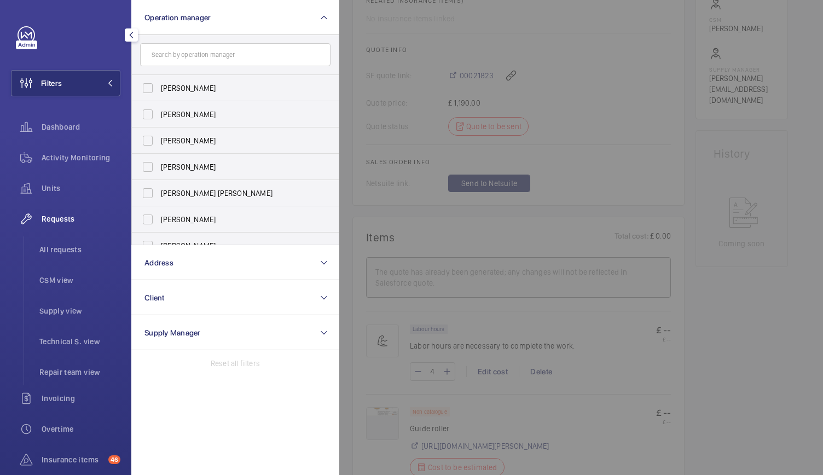
click at [204, 56] on input "text" at bounding box center [235, 54] width 190 height 23
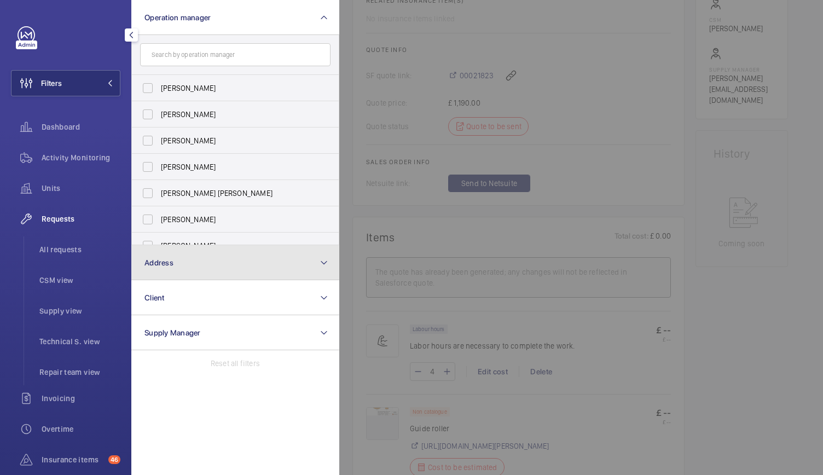
click at [199, 257] on button "Address" at bounding box center [235, 262] width 208 height 35
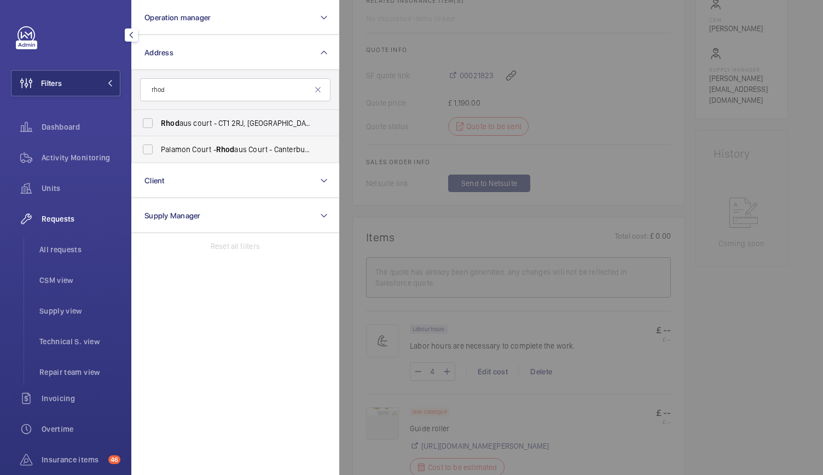
type input "rhod"
click at [177, 136] on label "Palamon Court - Rhod aus Court - Canterbury Student Accommodation, CANTERBURY C…" at bounding box center [227, 149] width 190 height 26
click at [159, 138] on input "Palamon Court - Rhod aus Court - Canterbury Student Accommodation, CANTERBURY C…" at bounding box center [148, 149] width 22 height 22
click at [177, 136] on label "Palamon Court - Rhod aus Court - Canterbury Student Accommodation, CANTERBURY C…" at bounding box center [227, 149] width 190 height 26
click at [159, 138] on input "Palamon Court - Rhod aus Court - Canterbury Student Accommodation, CANTERBURY C…" at bounding box center [148, 149] width 22 height 22
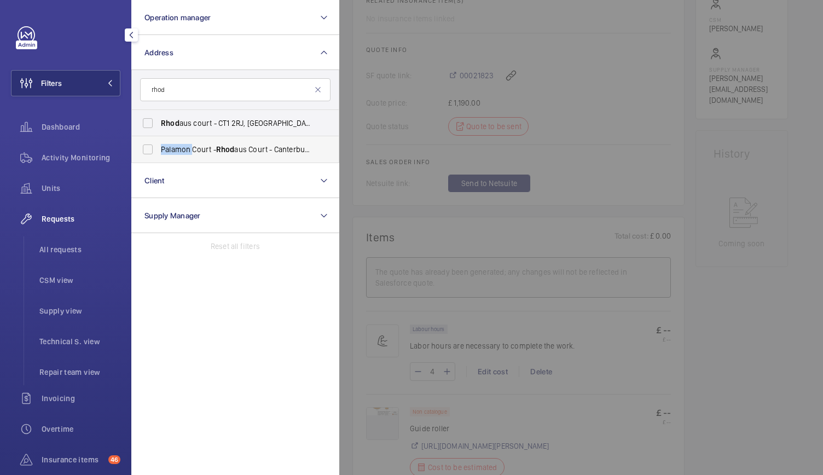
click at [177, 136] on label "Palamon Court - Rhod aus Court - Canterbury Student Accommodation, CANTERBURY C…" at bounding box center [227, 149] width 190 height 26
click at [159, 138] on input "Palamon Court - Rhod aus Court - Canterbury Student Accommodation, CANTERBURY C…" at bounding box center [148, 149] width 22 height 22
click at [177, 136] on label "Palamon Court - Rhod aus Court - Canterbury Student Accommodation, CANTERBURY C…" at bounding box center [227, 149] width 190 height 26
click at [159, 138] on input "Palamon Court - Rhod aus Court - Canterbury Student Accommodation, CANTERBURY C…" at bounding box center [148, 149] width 22 height 22
checkbox input "false"
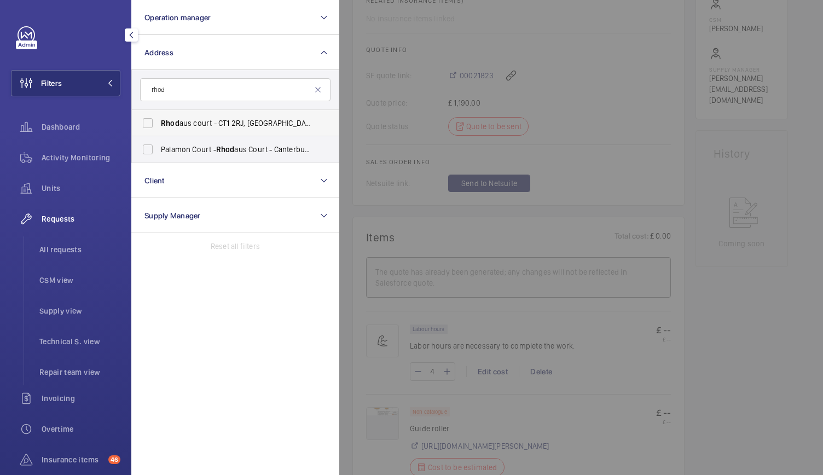
click at [173, 116] on label "Rhod aus court - CT1 2RJ, CANTERBURY CT1 2RJ" at bounding box center [227, 123] width 190 height 26
click at [159, 116] on input "Rhod aus court - CT1 2RJ, CANTERBURY CT1 2RJ" at bounding box center [148, 123] width 22 height 22
checkbox input "true"
click at [78, 153] on span "Activity Monitoring" at bounding box center [81, 157] width 79 height 11
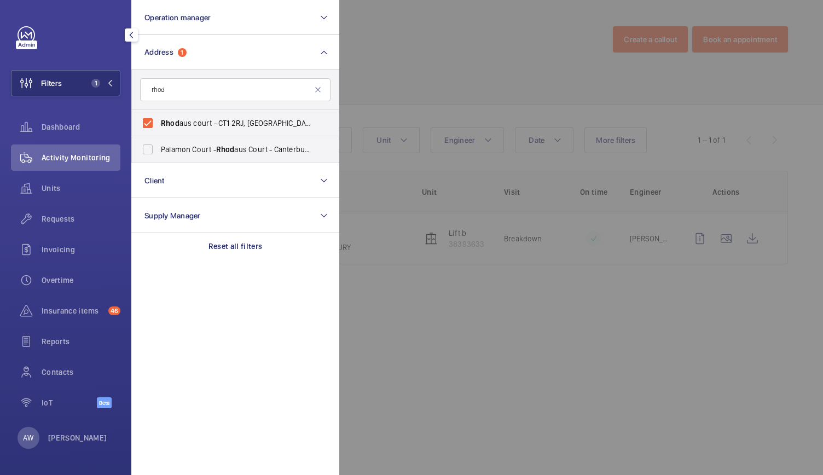
click at [458, 45] on div at bounding box center [750, 237] width 823 height 475
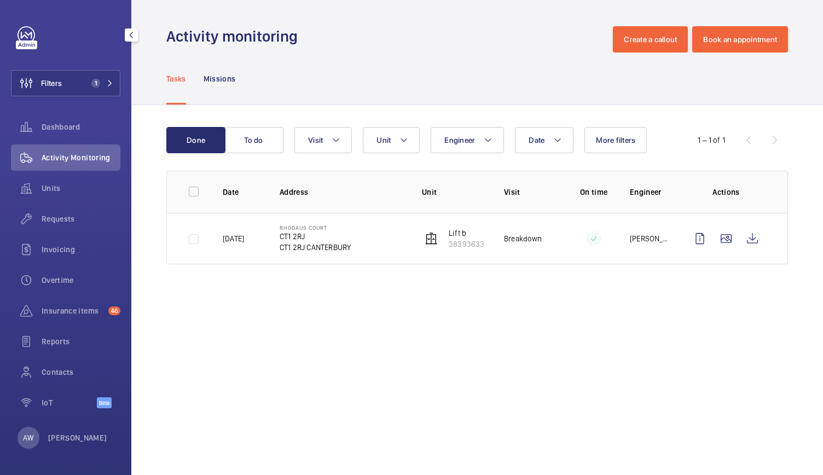
click at [262, 254] on td "Rhodaus court CT1 2RJ CT1 2RJ CANTERBURY" at bounding box center [333, 238] width 142 height 51
click at [747, 236] on wm-front-icon-button at bounding box center [752, 238] width 26 height 26
click at [98, 80] on span "1" at bounding box center [95, 83] width 9 height 9
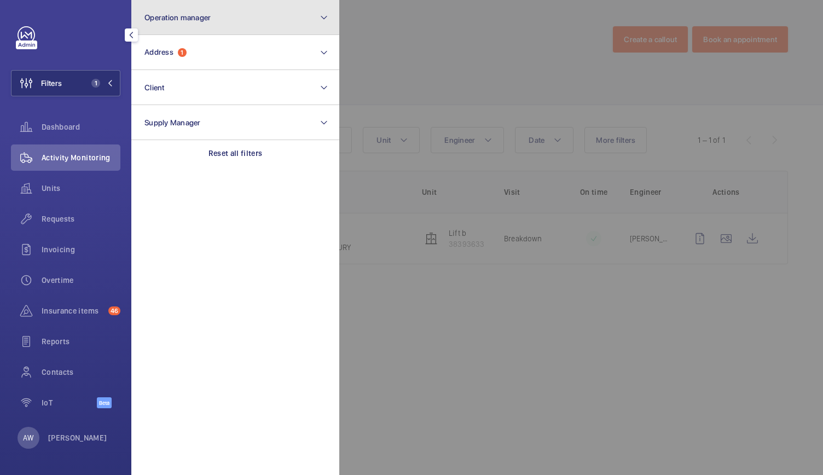
click at [207, 6] on button "Operation manager" at bounding box center [235, 17] width 208 height 35
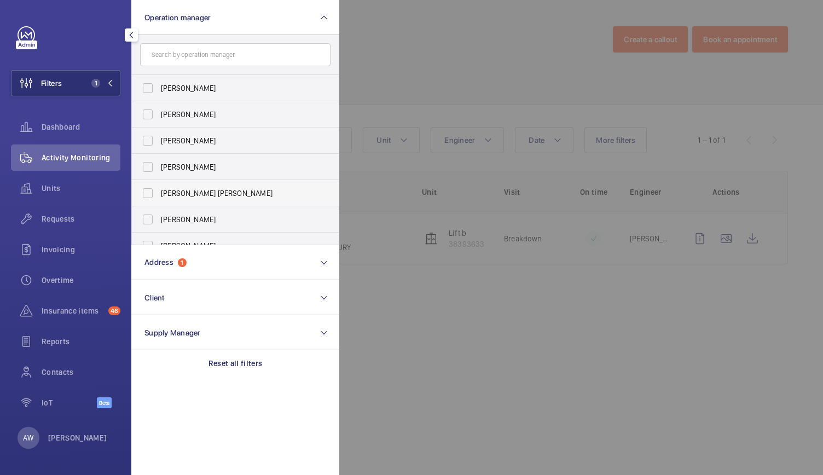
scroll to position [40, 0]
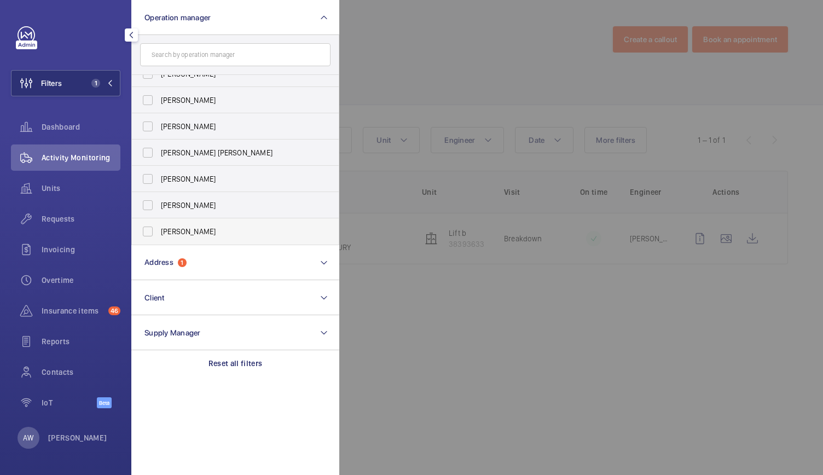
click at [145, 236] on label "[PERSON_NAME]" at bounding box center [227, 231] width 190 height 26
click at [145, 236] on input "[PERSON_NAME]" at bounding box center [148, 231] width 22 height 22
checkbox input "true"
click at [441, 98] on div at bounding box center [750, 237] width 823 height 475
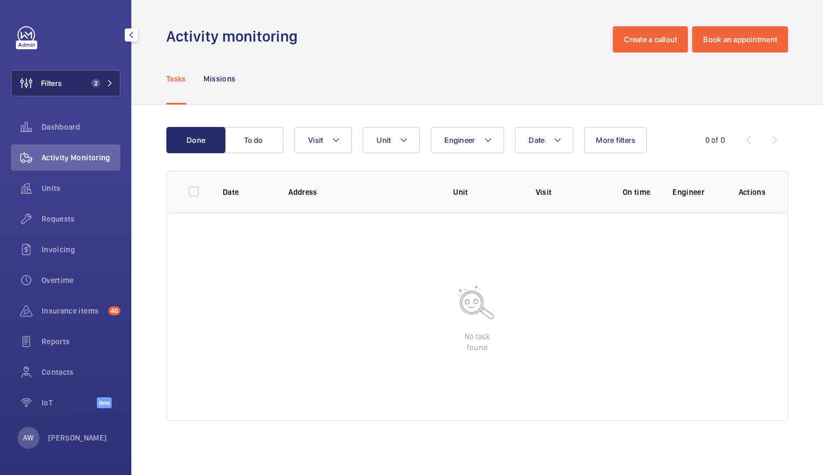
click at [106, 83] on span "2" at bounding box center [100, 83] width 26 height 9
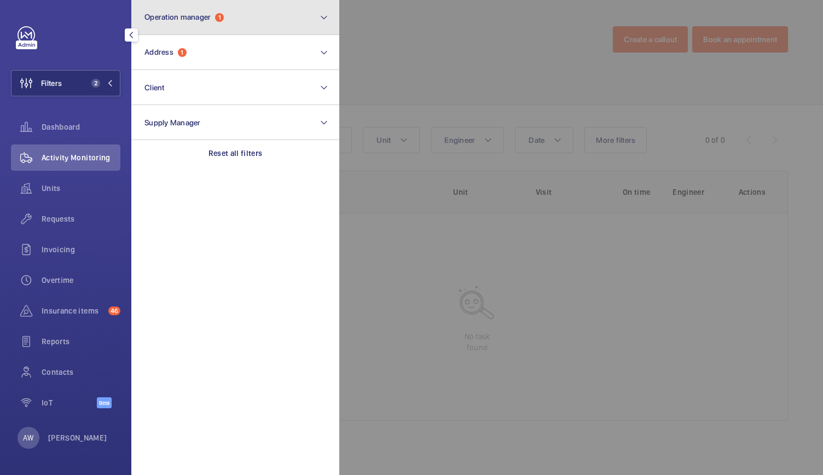
click at [228, 24] on button "Operation manager 1" at bounding box center [235, 17] width 208 height 35
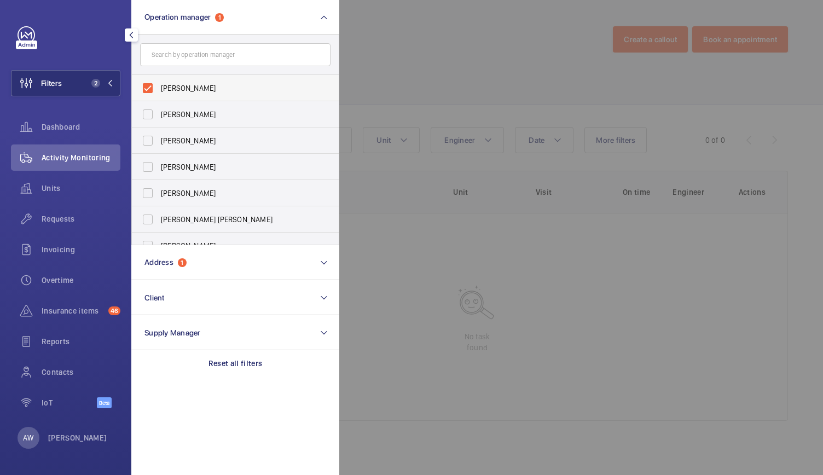
click at [153, 86] on label "[PERSON_NAME]" at bounding box center [227, 88] width 190 height 26
click at [153, 86] on input "[PERSON_NAME]" at bounding box center [148, 88] width 22 height 22
checkbox input "false"
click at [174, 116] on span "[PERSON_NAME]" at bounding box center [236, 114] width 150 height 11
click at [159, 116] on input "[PERSON_NAME]" at bounding box center [148, 114] width 22 height 22
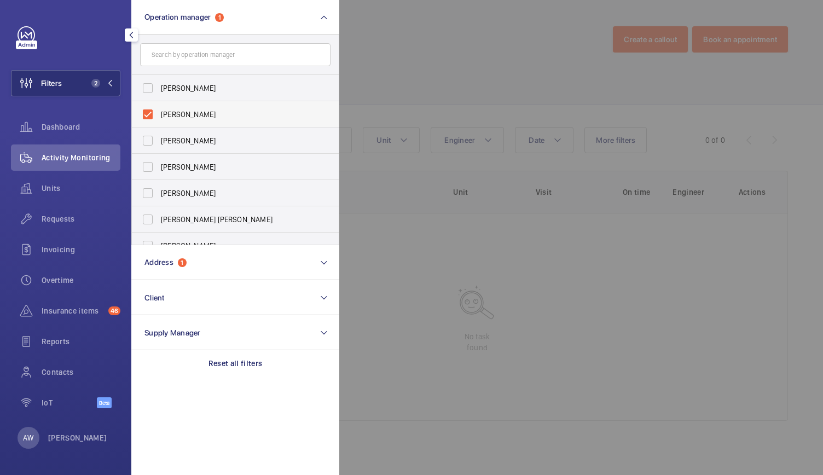
click at [174, 116] on span "[PERSON_NAME]" at bounding box center [236, 114] width 150 height 11
click at [159, 116] on input "[PERSON_NAME]" at bounding box center [148, 114] width 22 height 22
checkbox input "false"
click at [180, 220] on span "[PERSON_NAME] [PERSON_NAME]" at bounding box center [236, 219] width 150 height 11
click at [159, 220] on input "[PERSON_NAME] [PERSON_NAME]" at bounding box center [148, 219] width 22 height 22
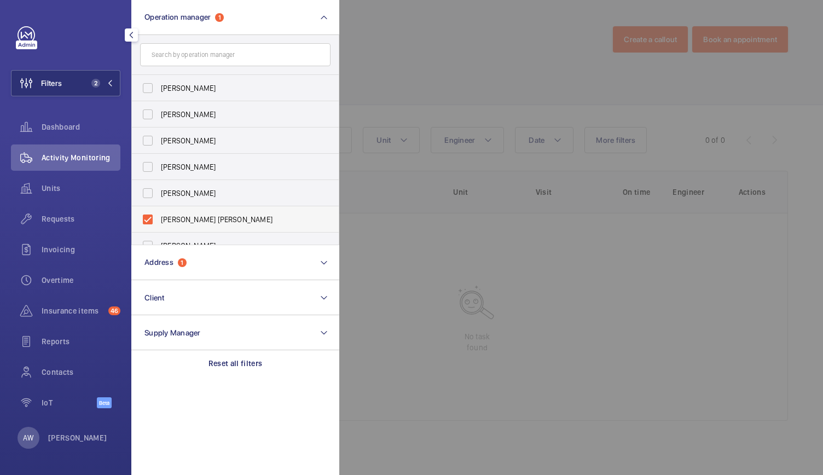
click at [180, 220] on span "[PERSON_NAME] [PERSON_NAME]" at bounding box center [236, 219] width 150 height 11
click at [159, 220] on input "[PERSON_NAME] [PERSON_NAME]" at bounding box center [148, 219] width 22 height 22
checkbox input "false"
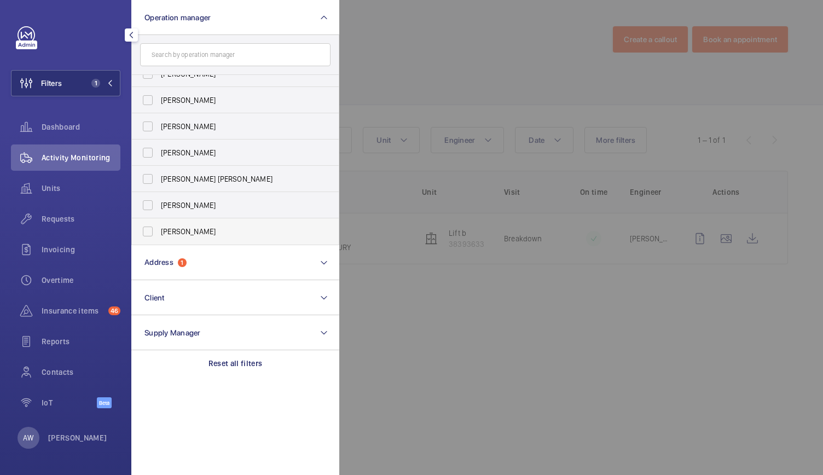
click at [180, 231] on span "[PERSON_NAME]" at bounding box center [236, 231] width 150 height 11
click at [159, 231] on input "[PERSON_NAME]" at bounding box center [148, 231] width 22 height 22
click at [180, 231] on span "[PERSON_NAME]" at bounding box center [236, 231] width 150 height 11
click at [159, 231] on input "[PERSON_NAME]" at bounding box center [148, 231] width 22 height 22
checkbox input "false"
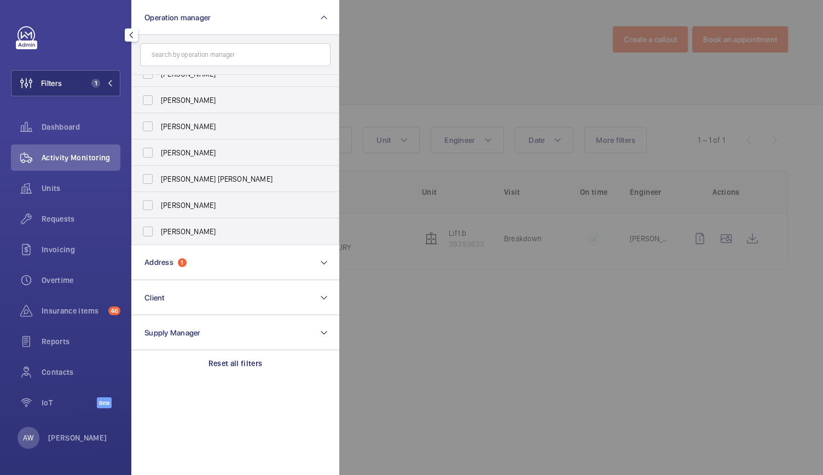
click at [386, 96] on div at bounding box center [750, 237] width 823 height 475
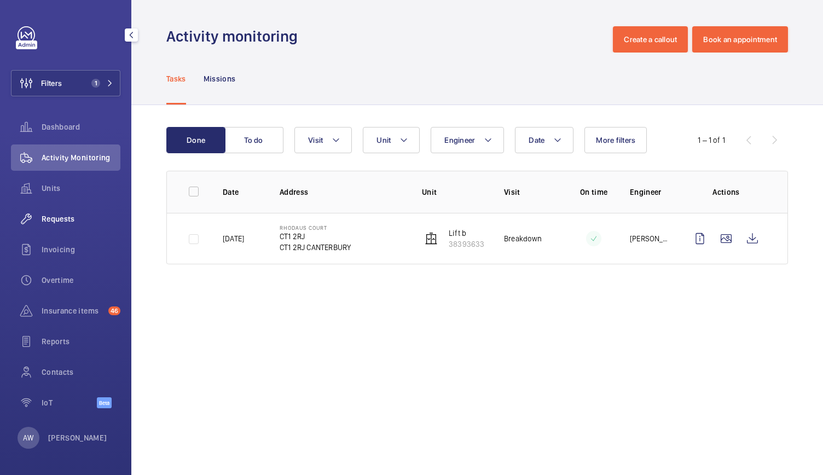
click at [69, 223] on span "Requests" at bounding box center [81, 218] width 79 height 11
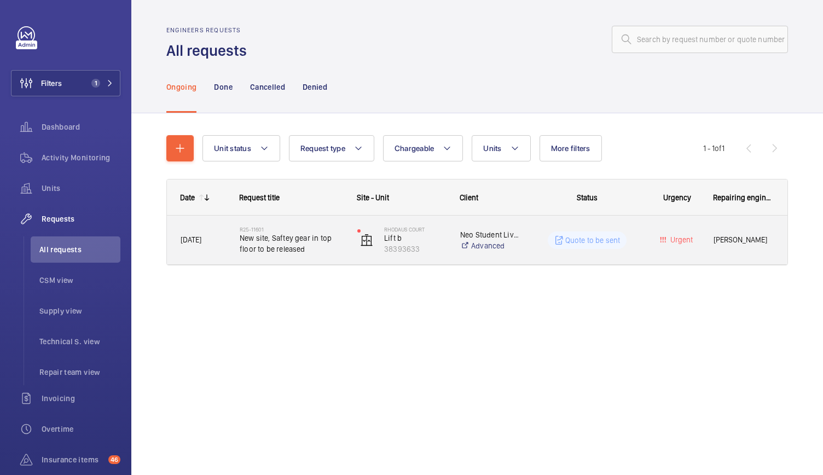
click at [218, 244] on span "[DATE]" at bounding box center [202, 240] width 45 height 13
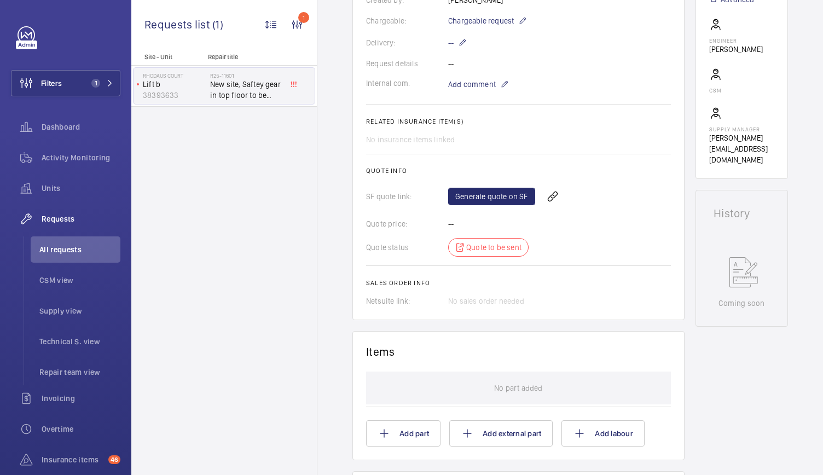
scroll to position [332, 0]
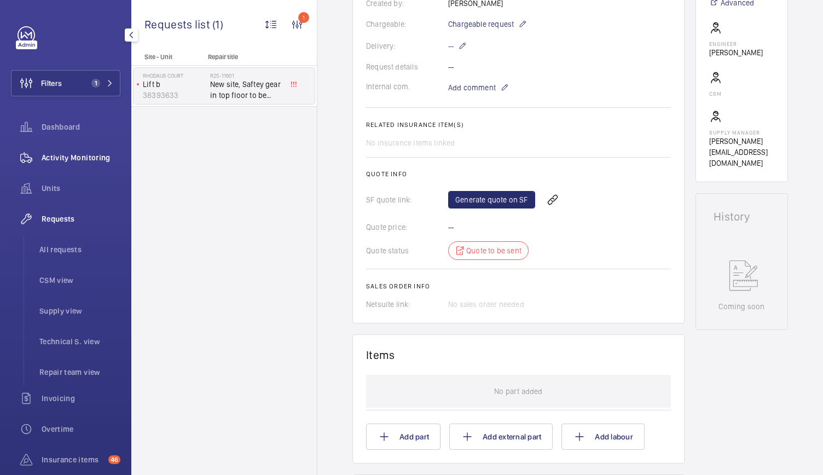
click at [88, 156] on span "Activity Monitoring" at bounding box center [81, 157] width 79 height 11
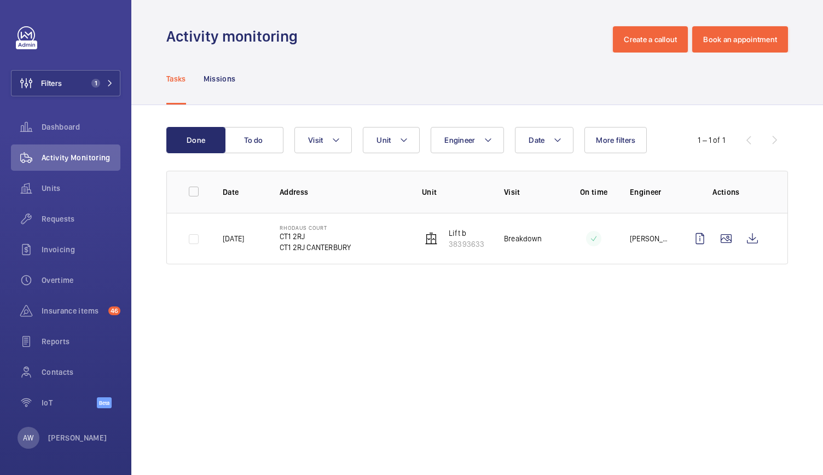
click at [231, 256] on td "[DATE]" at bounding box center [233, 238] width 57 height 51
click at [759, 238] on wm-front-icon-button at bounding box center [752, 238] width 26 height 26
click at [51, 218] on span "Requests" at bounding box center [81, 218] width 79 height 11
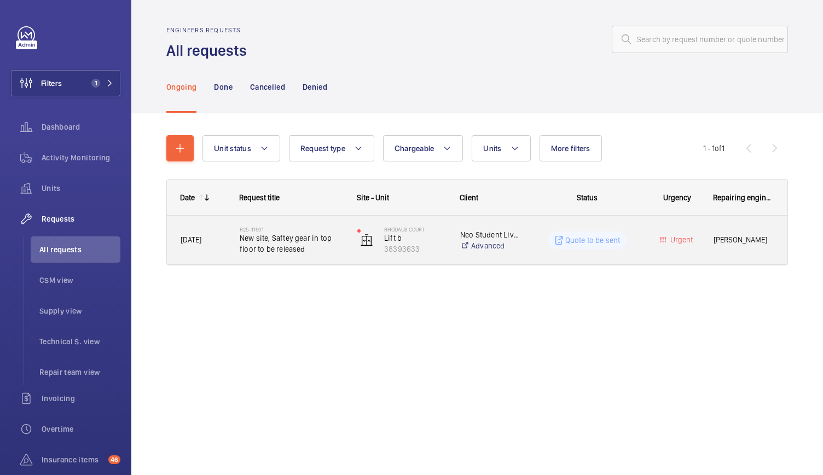
click at [326, 257] on div "R25-11601 New site, Saftey gear in top floor to be released" at bounding box center [284, 239] width 116 height 49
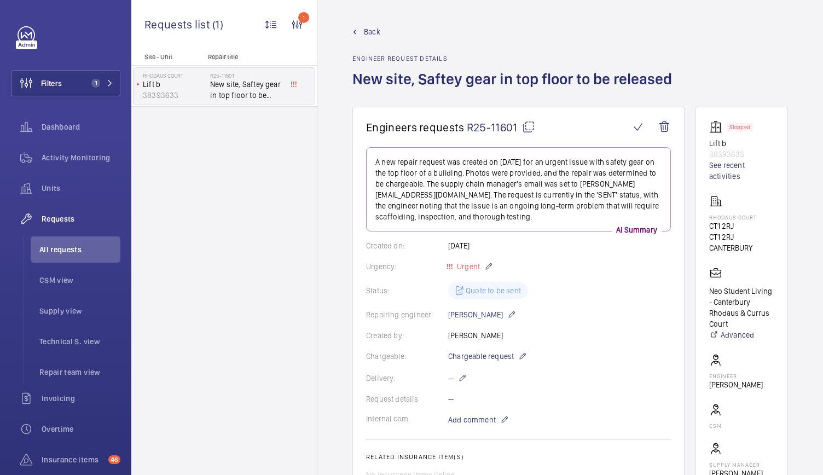
click at [502, 130] on span "R25-11601" at bounding box center [501, 127] width 68 height 14
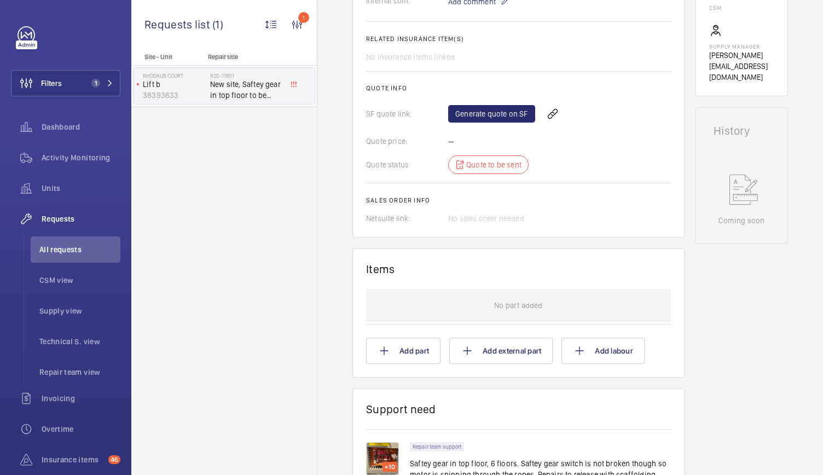
scroll to position [8, 0]
click at [298, 220] on div "Site - Unit Repair title Rhodaus court Lift b 38393633 R25-11601 New site, Saft…" at bounding box center [223, 264] width 185 height 422
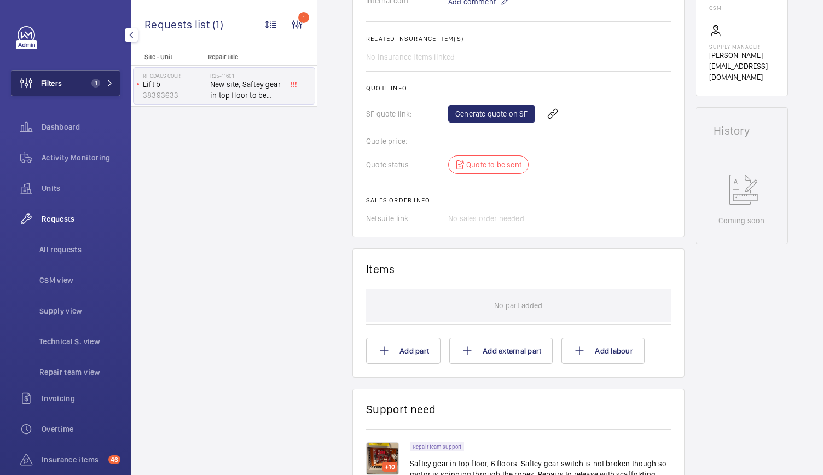
click at [92, 88] on button "Filters 1" at bounding box center [65, 83] width 109 height 26
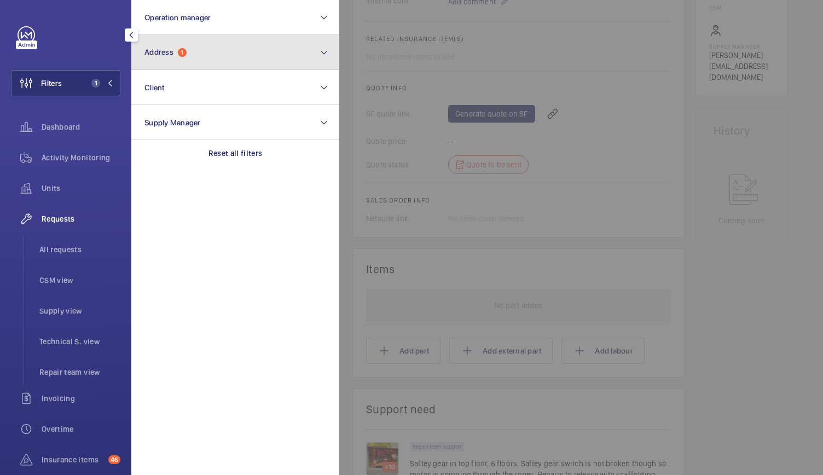
click at [170, 36] on button "Address 1" at bounding box center [235, 52] width 208 height 35
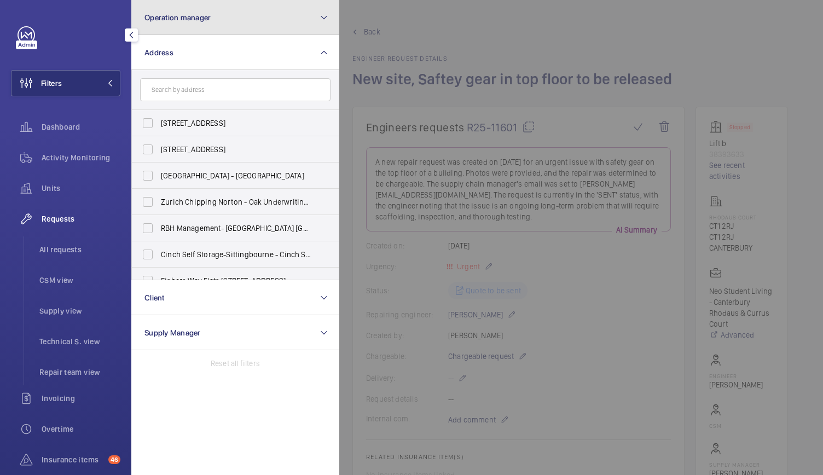
scroll to position [418, 0]
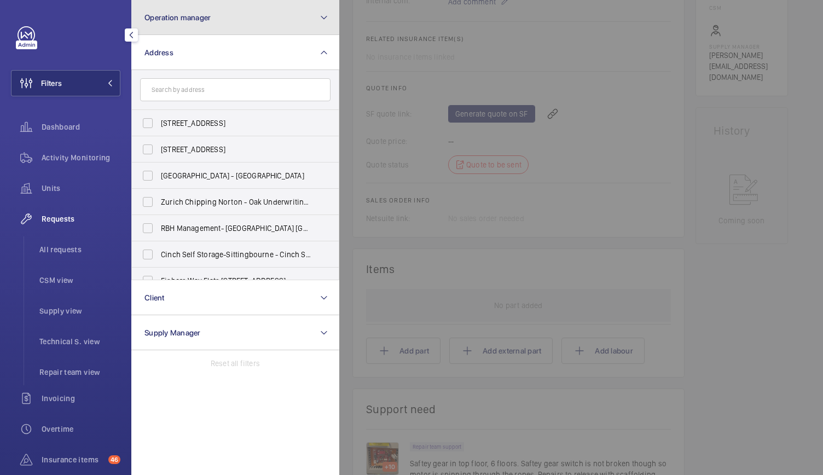
click at [201, 3] on button "Operation manager" at bounding box center [235, 17] width 208 height 35
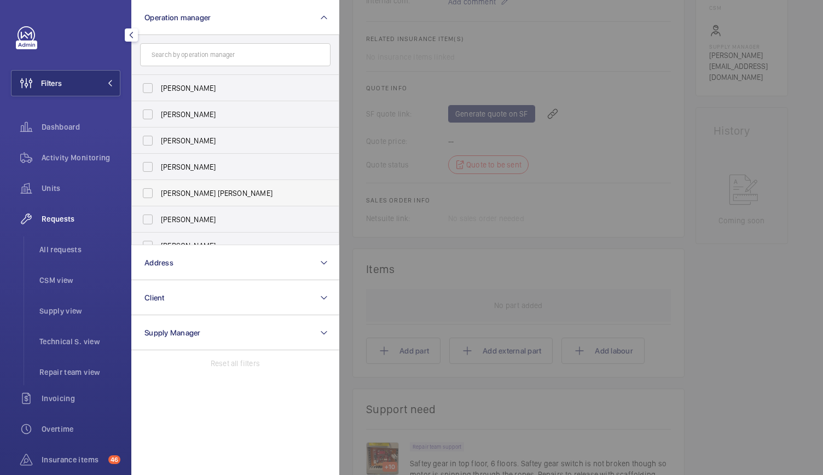
scroll to position [40, 0]
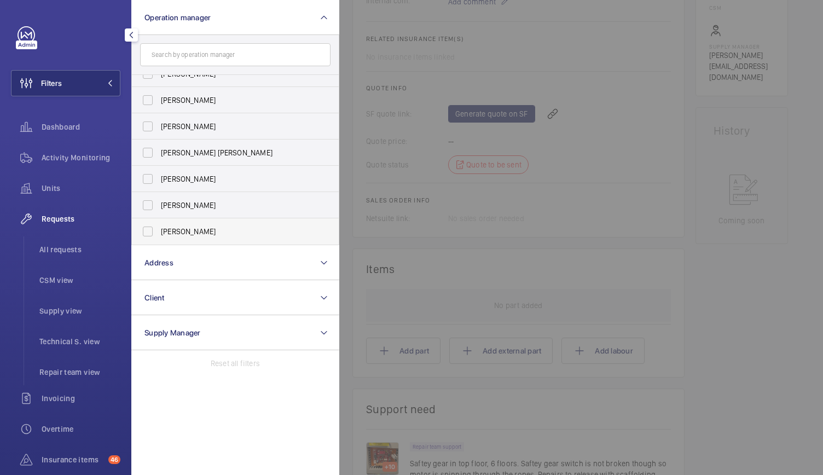
click at [145, 235] on label "[PERSON_NAME]" at bounding box center [227, 231] width 190 height 26
click at [145, 235] on input "[PERSON_NAME]" at bounding box center [148, 231] width 22 height 22
checkbox input "true"
click at [398, 253] on div at bounding box center [750, 237] width 823 height 475
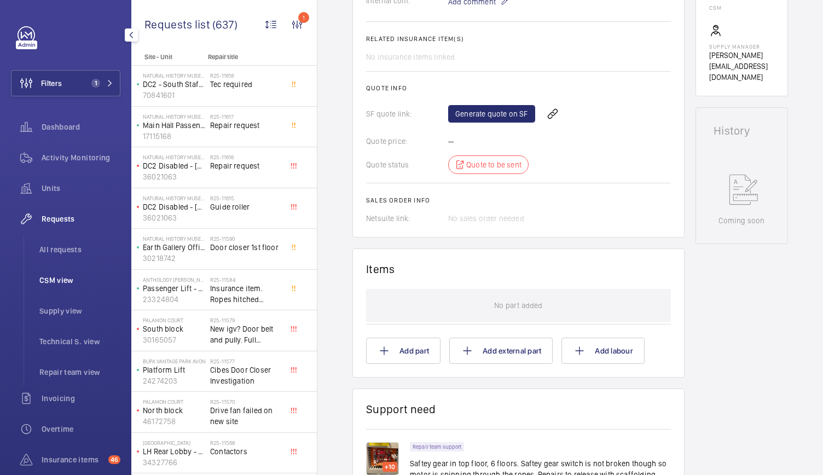
click at [51, 279] on span "CSM view" at bounding box center [79, 280] width 81 height 11
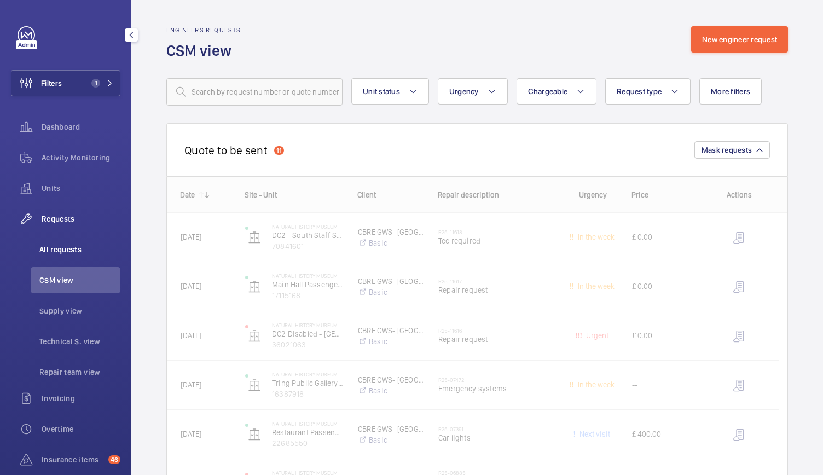
click at [55, 247] on span "All requests" at bounding box center [79, 249] width 81 height 11
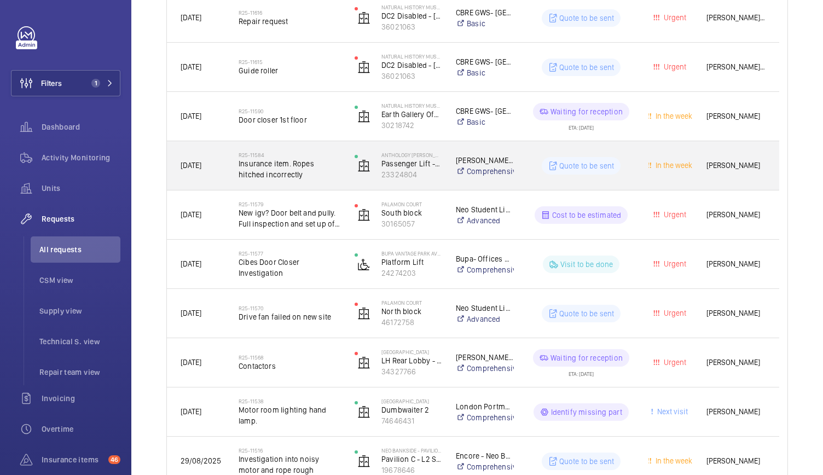
scroll to position [325, 0]
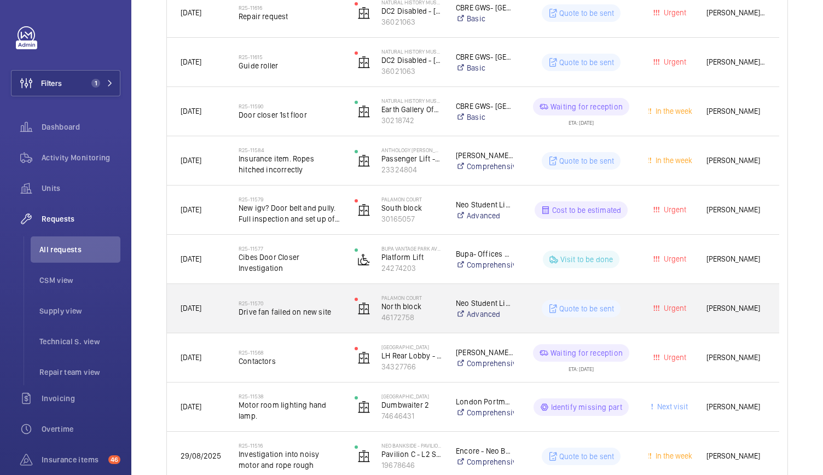
click at [227, 319] on div "R25-11570 Drive fan failed on new site" at bounding box center [282, 308] width 115 height 49
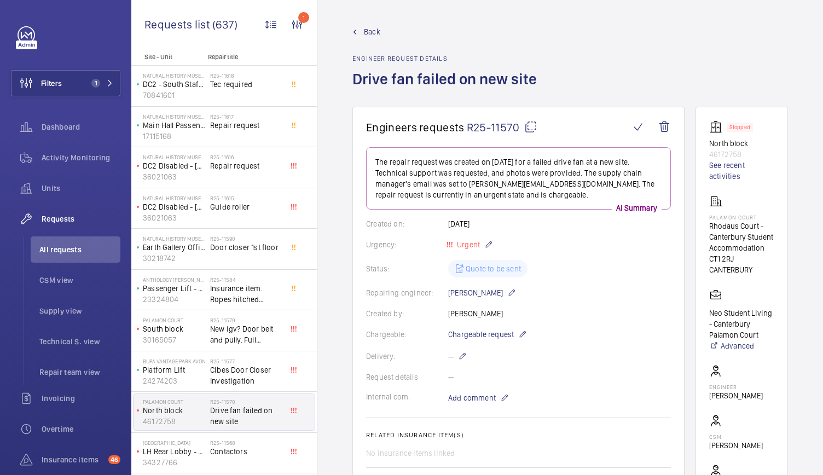
click at [368, 34] on span "Back" at bounding box center [372, 31] width 16 height 11
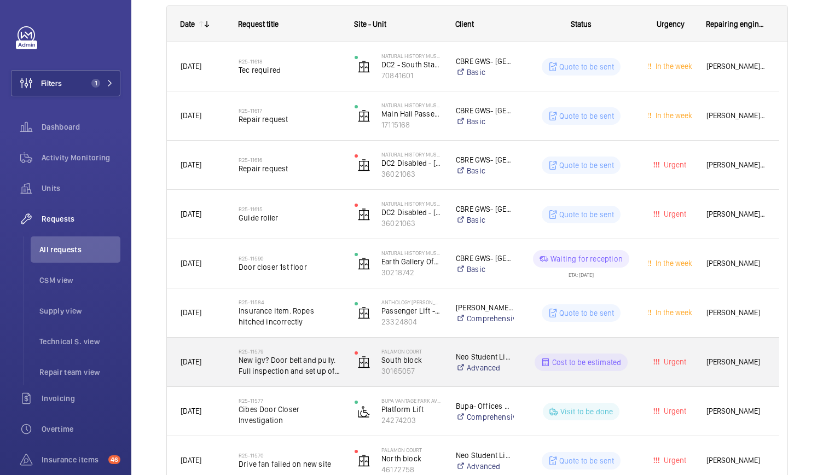
scroll to position [243, 0]
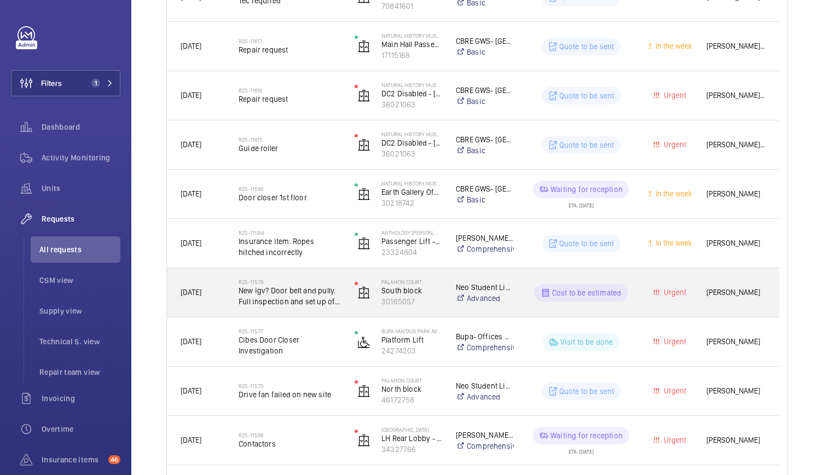
click at [345, 311] on div "[GEOGRAPHIC_DATA]" at bounding box center [391, 292] width 100 height 45
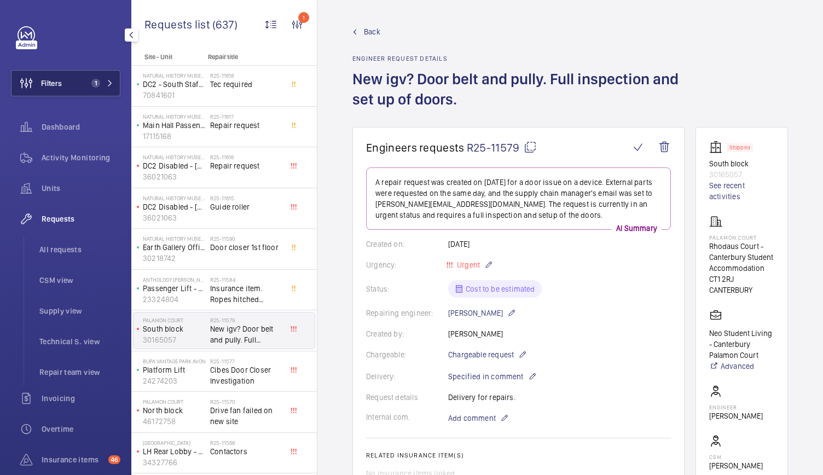
click at [89, 87] on span "1" at bounding box center [93, 83] width 13 height 9
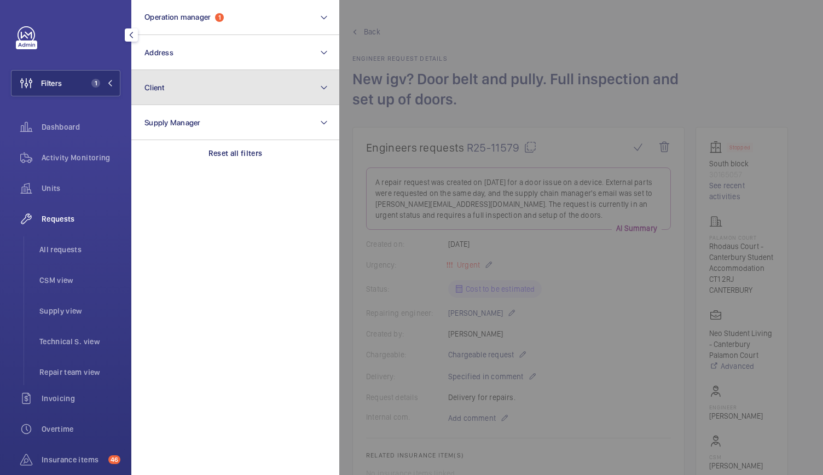
click at [185, 84] on button "Client" at bounding box center [235, 87] width 208 height 35
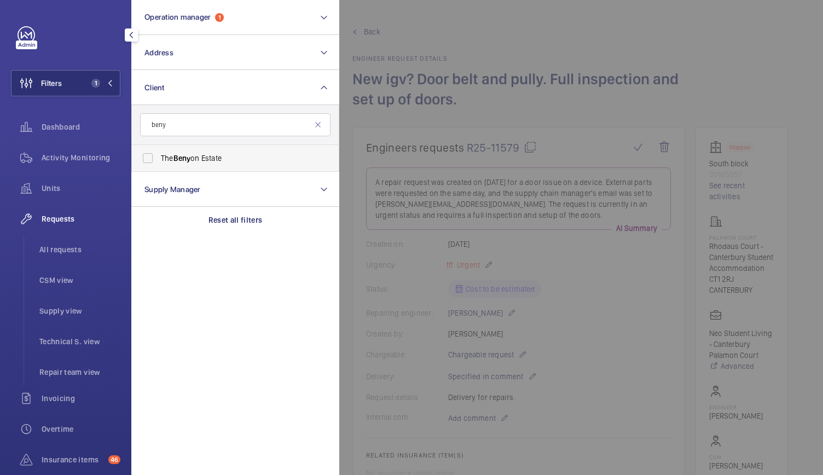
type input "beny"
click at [160, 162] on label "The Beny on Estate" at bounding box center [227, 158] width 190 height 26
click at [159, 162] on input "The Beny on Estate" at bounding box center [148, 158] width 22 height 22
checkbox input "true"
click at [61, 153] on span "Activity Monitoring" at bounding box center [81, 157] width 79 height 11
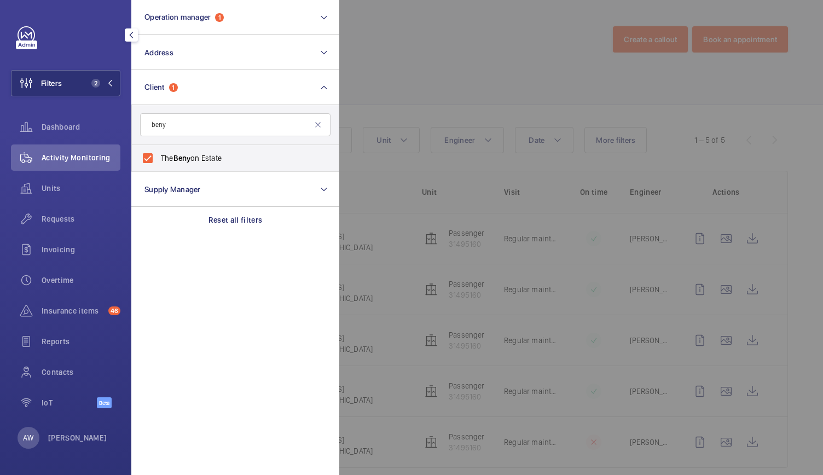
click at [534, 60] on div at bounding box center [750, 237] width 823 height 475
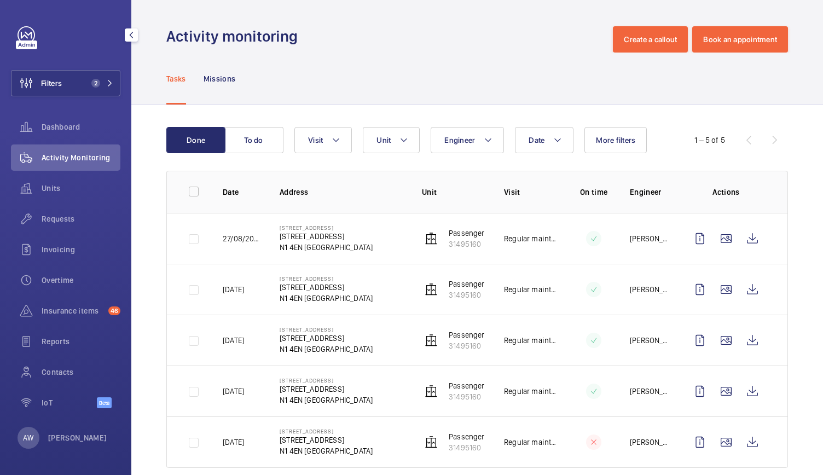
scroll to position [18, 0]
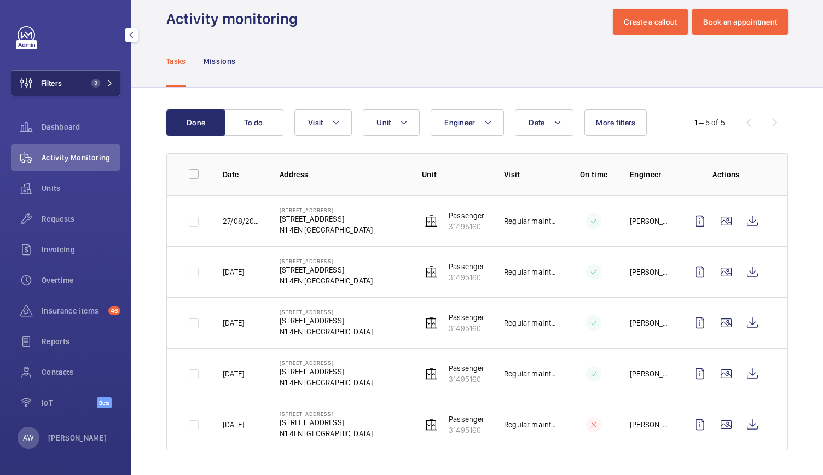
click at [115, 83] on button "Filters 2" at bounding box center [65, 83] width 109 height 26
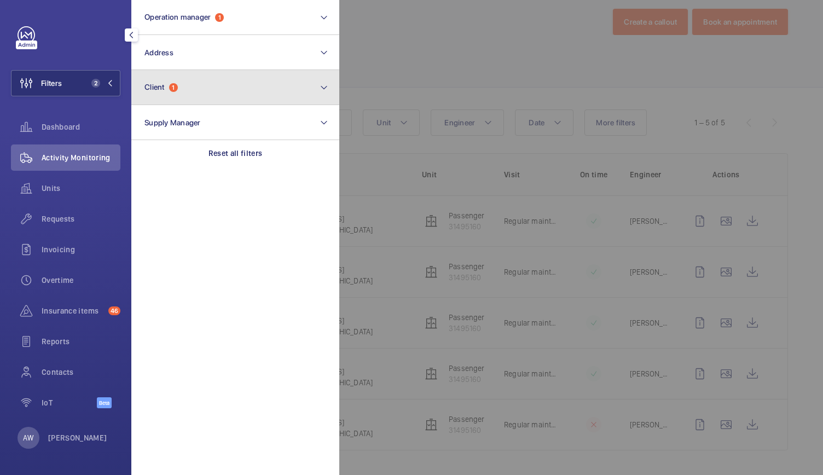
click at [176, 91] on span "1" at bounding box center [173, 87] width 9 height 9
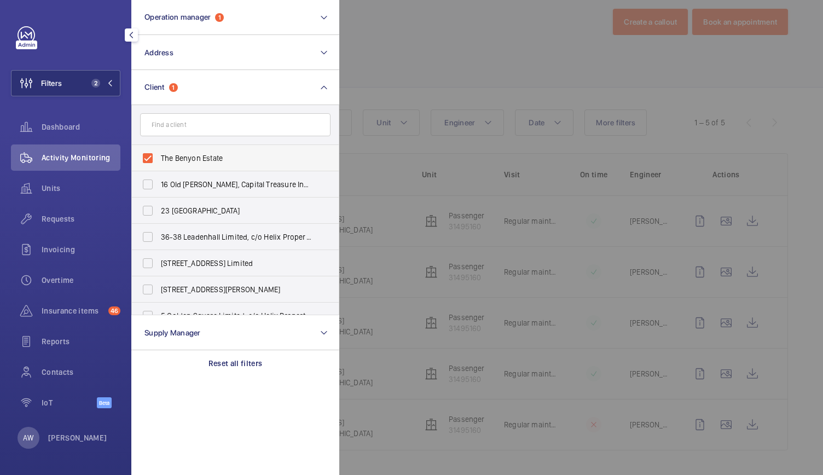
click at [149, 156] on label "The Benyon Estate" at bounding box center [227, 158] width 190 height 26
click at [149, 156] on input "The Benyon Estate" at bounding box center [148, 158] width 22 height 22
checkbox input "false"
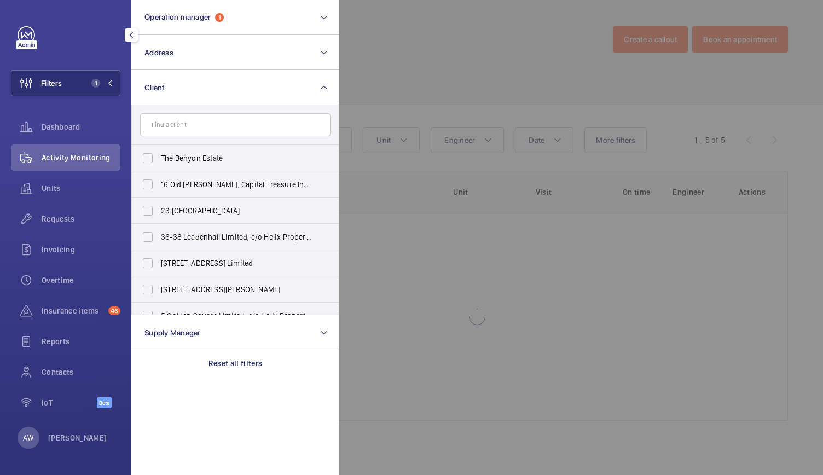
click at [428, 66] on div at bounding box center [750, 237] width 823 height 475
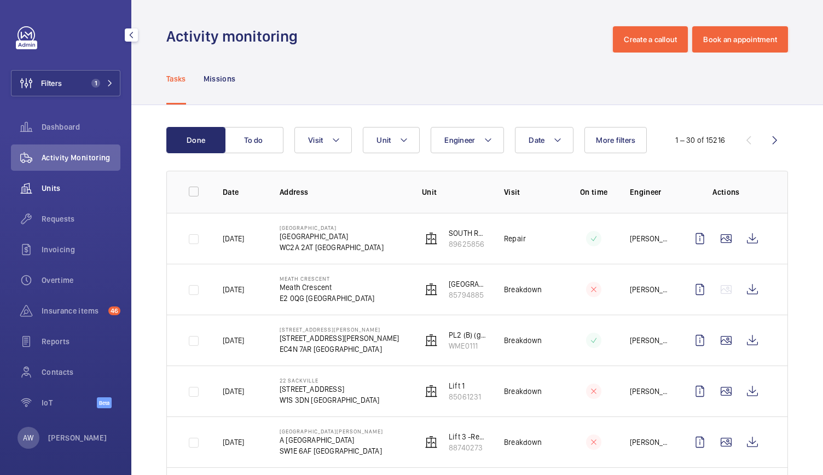
click at [46, 184] on span "Units" at bounding box center [81, 188] width 79 height 11
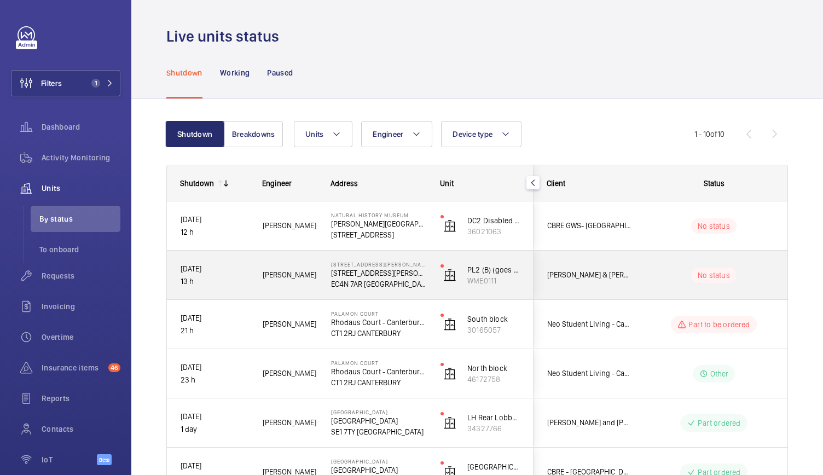
click at [315, 281] on span "[PERSON_NAME]" at bounding box center [290, 275] width 54 height 13
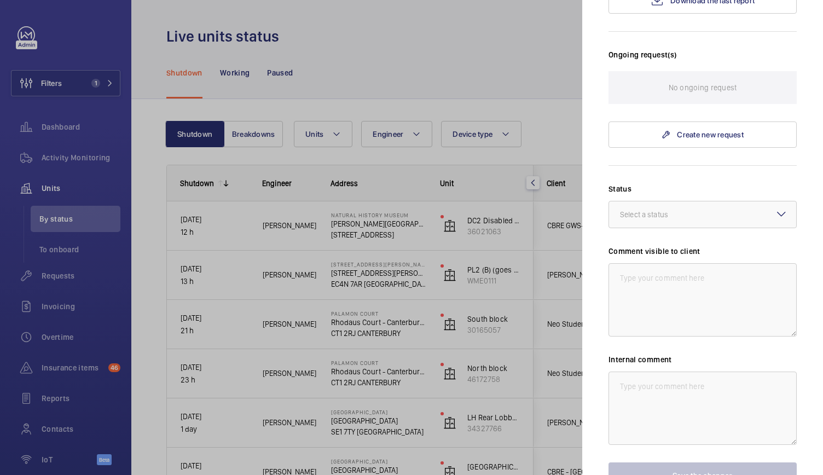
scroll to position [266, 0]
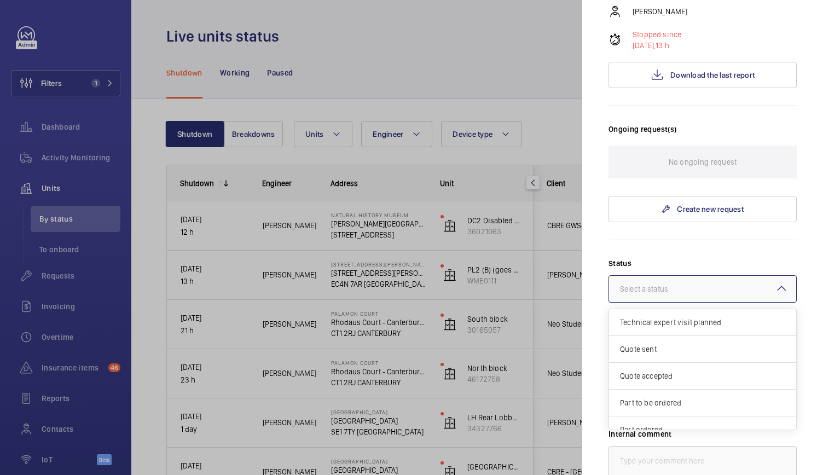
click at [671, 276] on div at bounding box center [702, 289] width 187 height 26
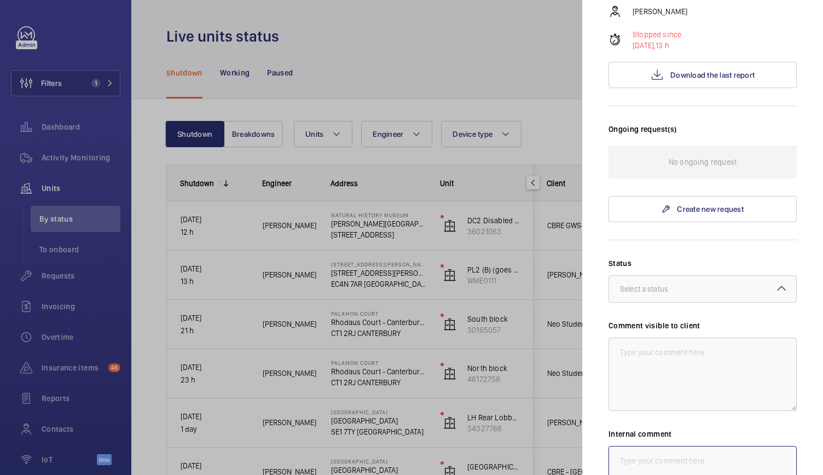
click at [671, 446] on textarea at bounding box center [702, 482] width 188 height 73
click at [618, 337] on textarea at bounding box center [702, 373] width 188 height 73
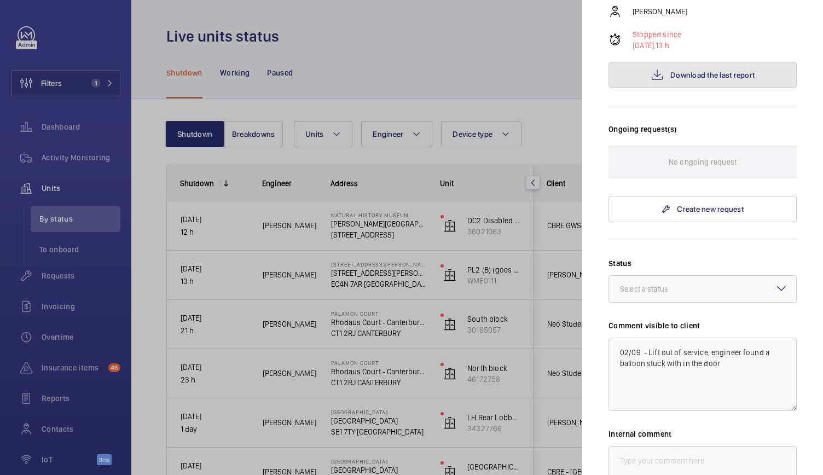
click at [684, 62] on button "Download the last report" at bounding box center [702, 75] width 188 height 26
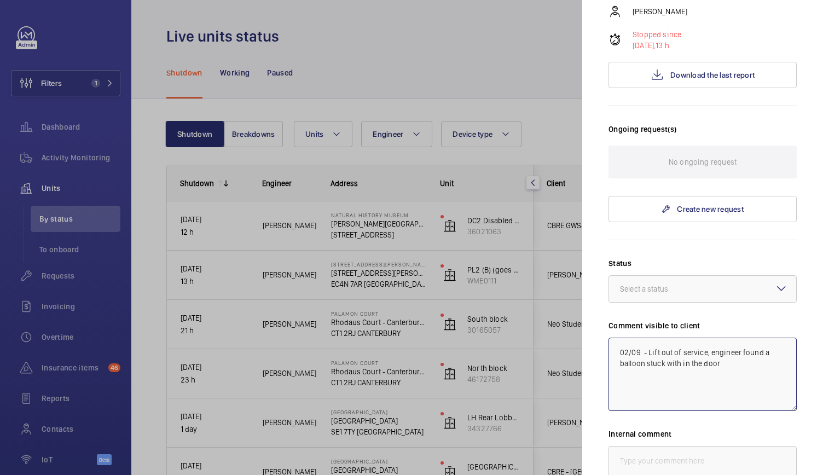
click at [731, 337] on textarea "02/09 - Lift out of service, engineer found a balloon stuck with in the door" at bounding box center [702, 373] width 188 height 73
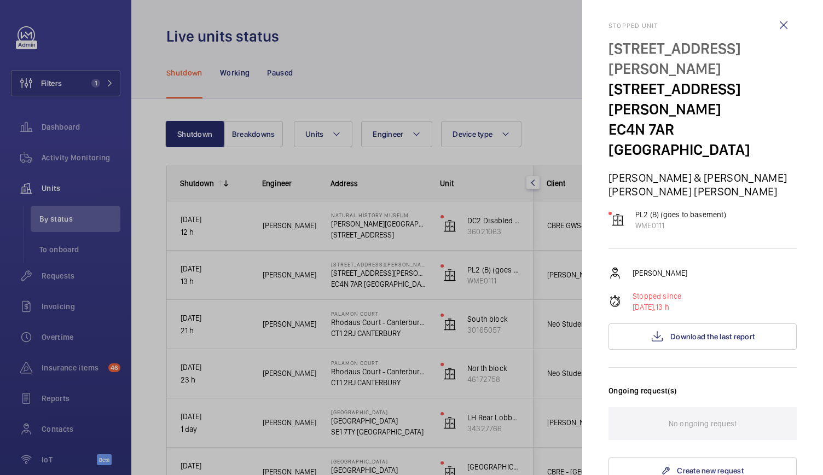
scroll to position [0, 0]
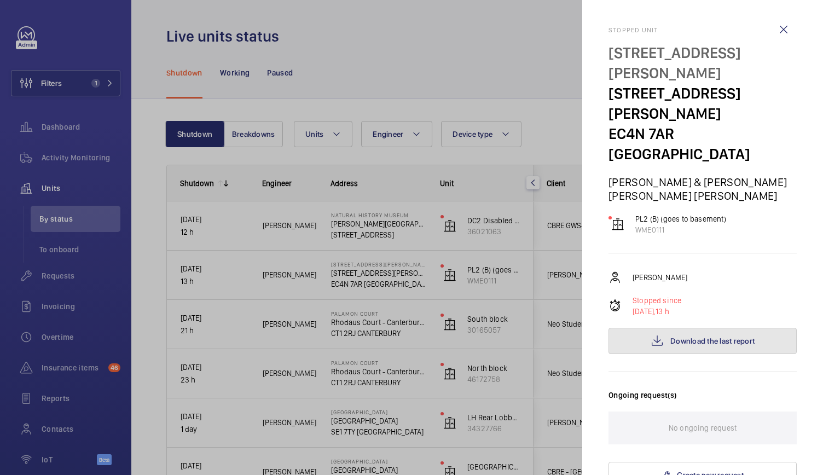
click at [724, 328] on button "Download the last report" at bounding box center [702, 341] width 188 height 26
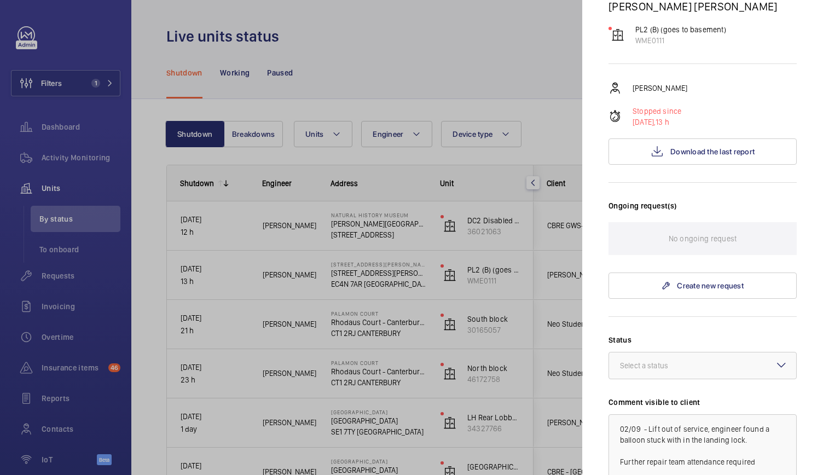
scroll to position [193, 0]
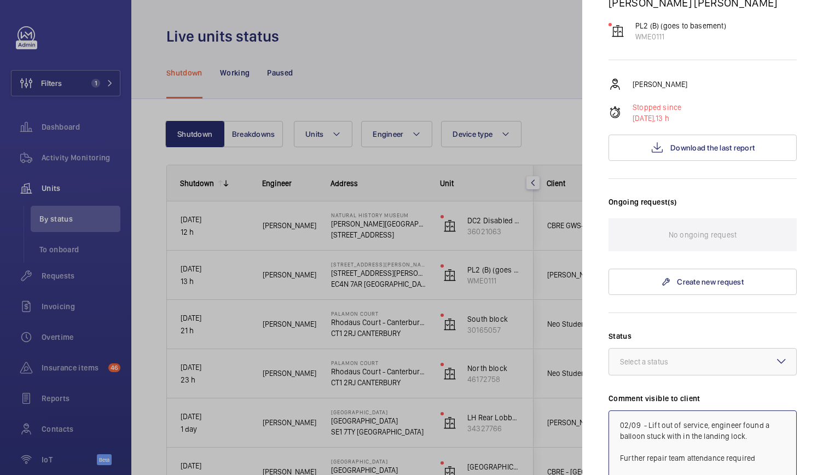
click at [774, 410] on textarea "02/09 - Lift out of service, engineer found a balloon stuck with in the landing…" at bounding box center [702, 446] width 188 height 73
click at [770, 410] on textarea "02/09 - Lift out of service, engineer found a balloon stuck with in the landing…" at bounding box center [702, 446] width 188 height 73
click at [761, 410] on textarea "02/09 - Lift out of service, engineer found a balloon stuck with in the landing…" at bounding box center [702, 446] width 188 height 73
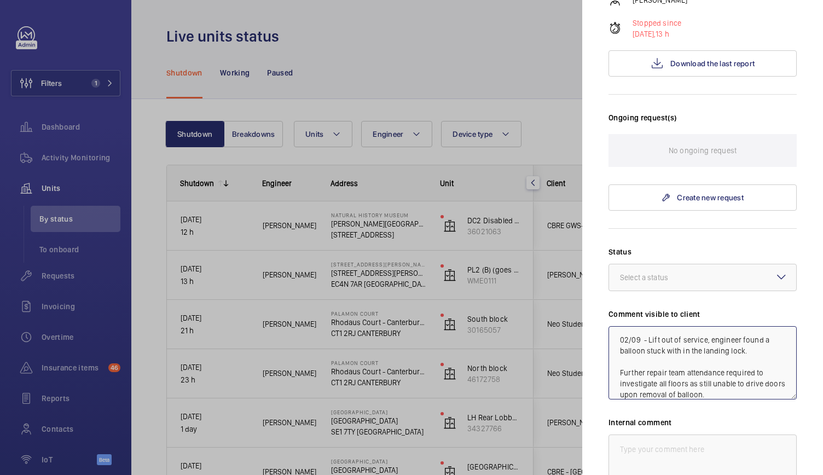
scroll to position [283, 0]
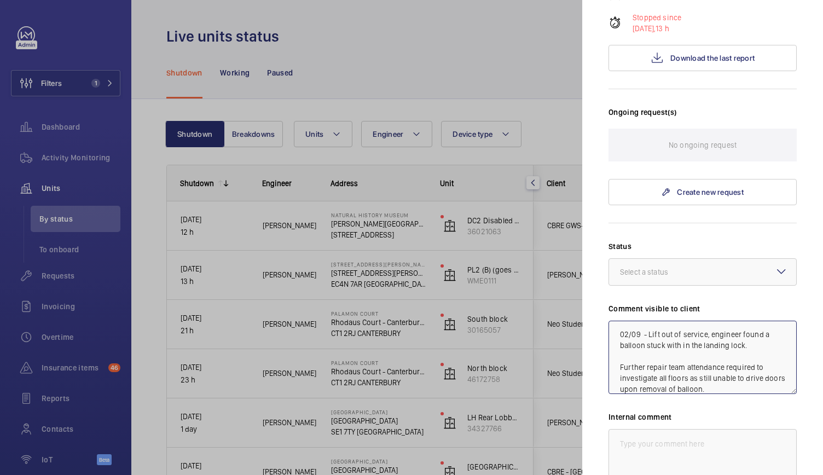
click at [731, 321] on textarea "02/09 - Lift out of service, engineer found a balloon stuck with in the landing…" at bounding box center [702, 357] width 188 height 73
drag, startPoint x: 730, startPoint y: 313, endPoint x: 596, endPoint y: 236, distance: 155.1
click at [596, 236] on mat-sidenav "Stopped [STREET_ADDRESS][PERSON_NAME] [STREET_ADDRESS][PERSON_NAME] LONDON [PER…" at bounding box center [702, 237] width 241 height 475
type textarea "02/09 - Lift out of service, engineer found a balloon stuck with in the landing…"
click at [650, 429] on textarea at bounding box center [702, 465] width 188 height 73
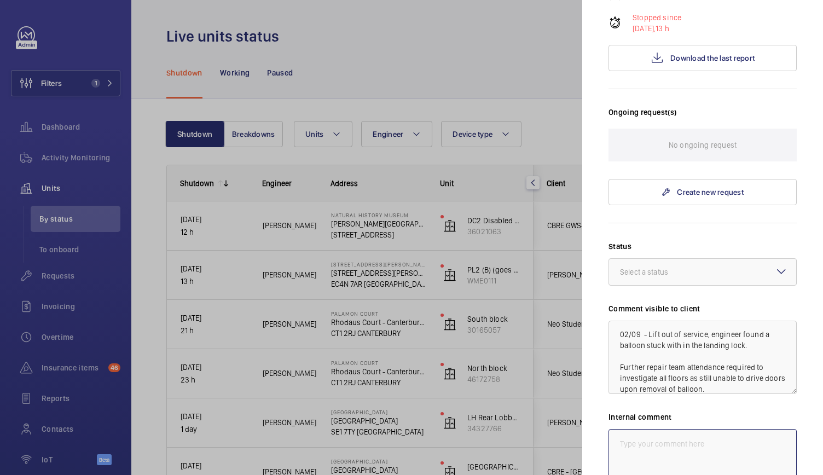
paste textarea "02/09 - Lift out of service, engineer found a balloon stuck with in the landing…"
type textarea "02/09 - Lift out of service, engineer found a balloon stuck with in the landing…"
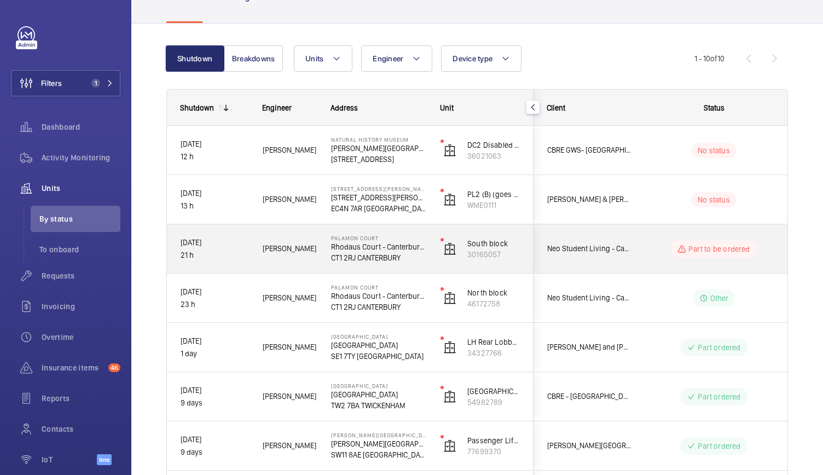
scroll to position [14, 0]
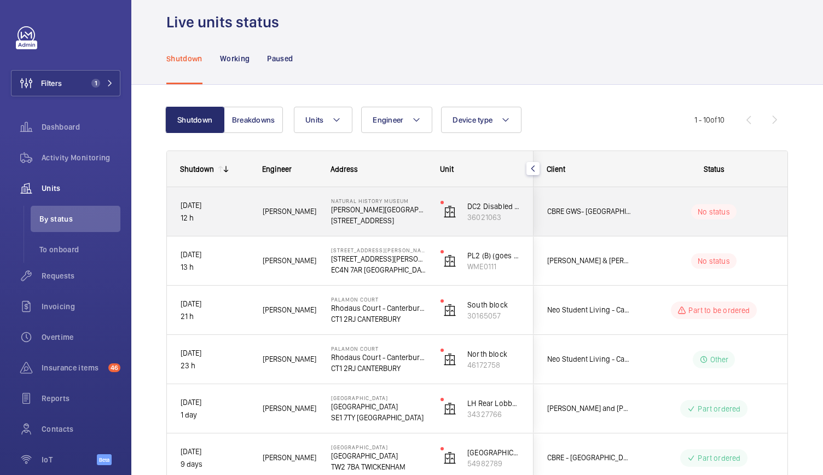
click at [327, 224] on div "[GEOGRAPHIC_DATA][PERSON_NAME][STREET_ADDRESS]" at bounding box center [372, 211] width 108 height 49
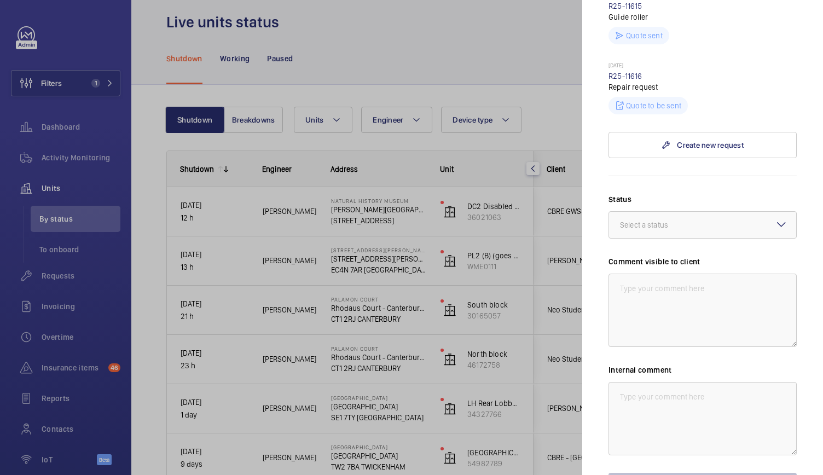
scroll to position [686, 0]
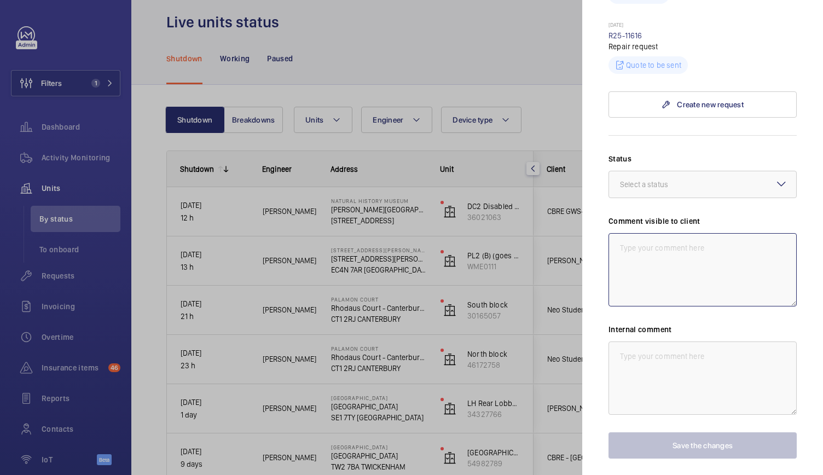
click at [646, 241] on textarea at bounding box center [702, 269] width 188 height 73
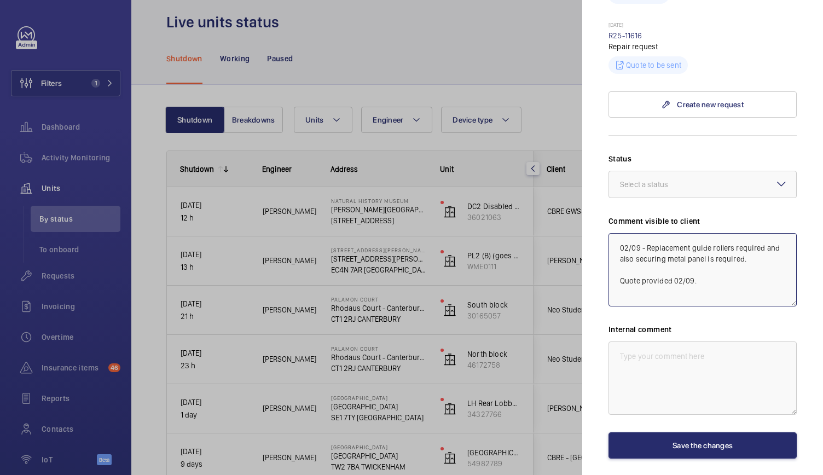
drag, startPoint x: 703, startPoint y: 287, endPoint x: 610, endPoint y: 215, distance: 117.7
click at [610, 215] on div "Comment visible to client 02/09 - Replacement guide rollers required and also s…" at bounding box center [702, 260] width 188 height 91
type textarea "02/09 - Replacement guide rollers required and also securing metal panel is req…"
click at [616, 341] on textarea at bounding box center [702, 377] width 188 height 73
paste textarea "02/09 - Replacement guide rollers required and also securing metal panel is req…"
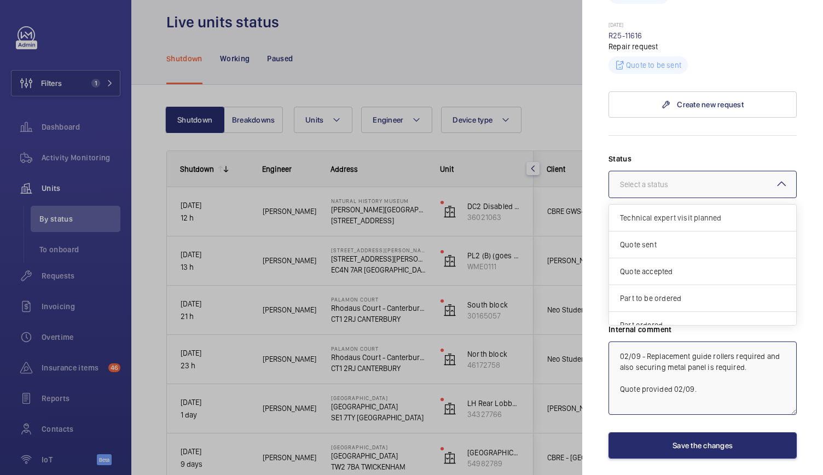
click at [696, 177] on div at bounding box center [702, 184] width 187 height 26
click at [671, 242] on span "Quote sent" at bounding box center [702, 244] width 165 height 11
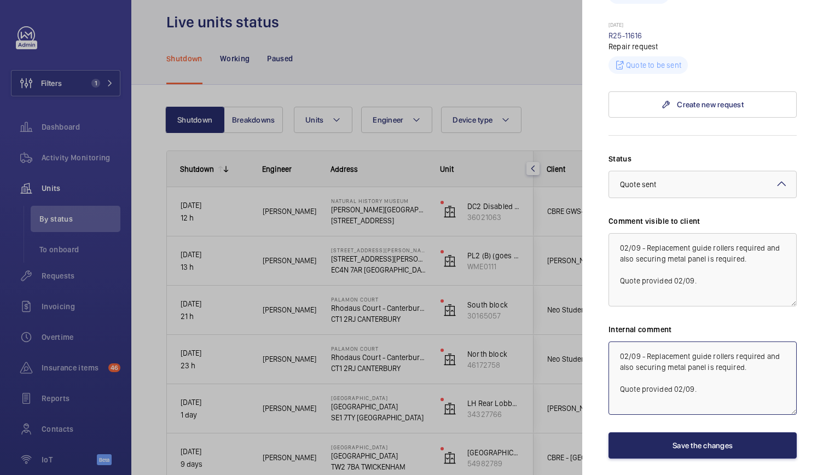
type textarea "02/09 - Replacement guide rollers required and also securing metal panel is req…"
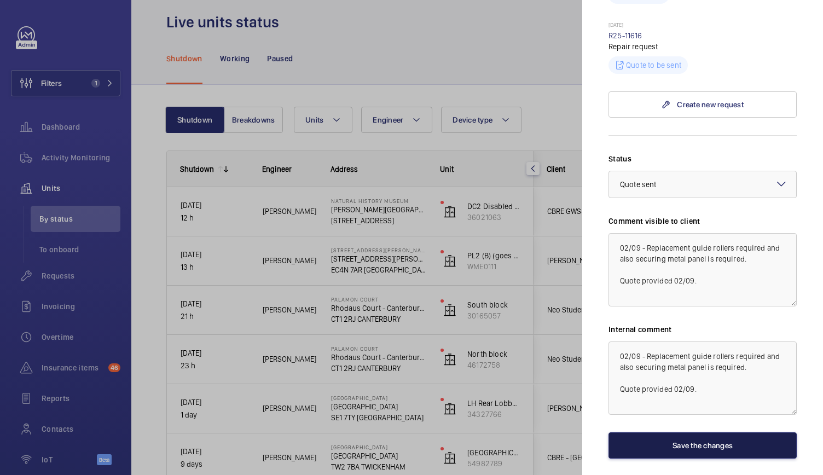
click at [677, 434] on button "Save the changes" at bounding box center [702, 445] width 188 height 26
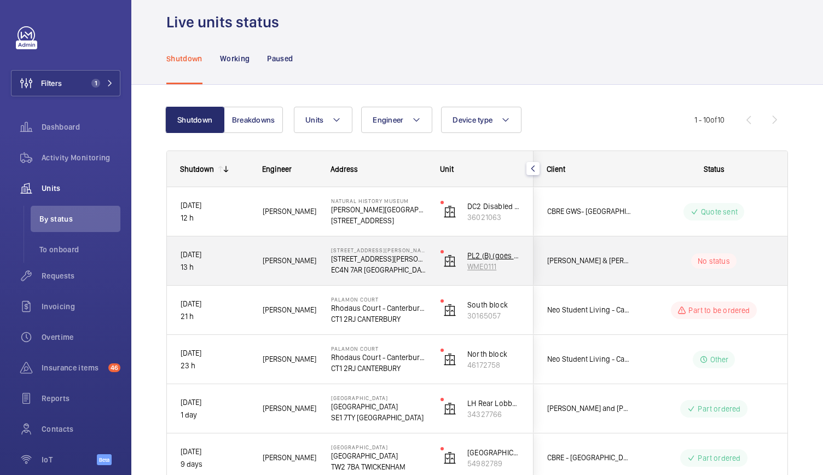
scroll to position [66, 0]
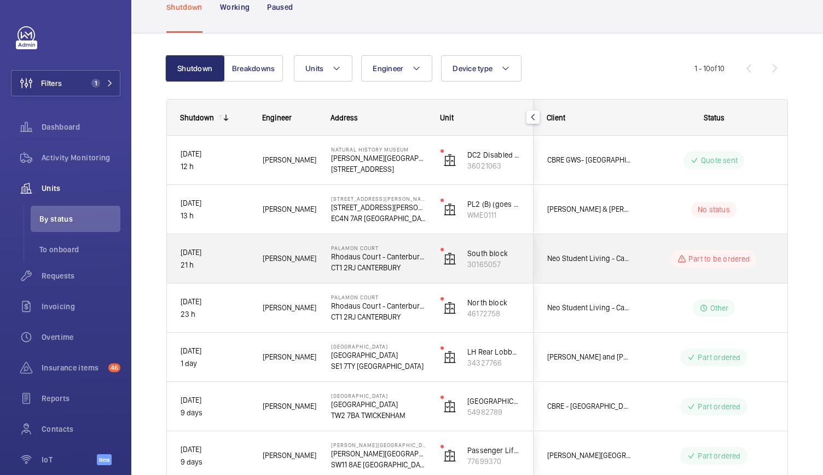
click at [436, 264] on div "South block 30165057" at bounding box center [480, 258] width 106 height 49
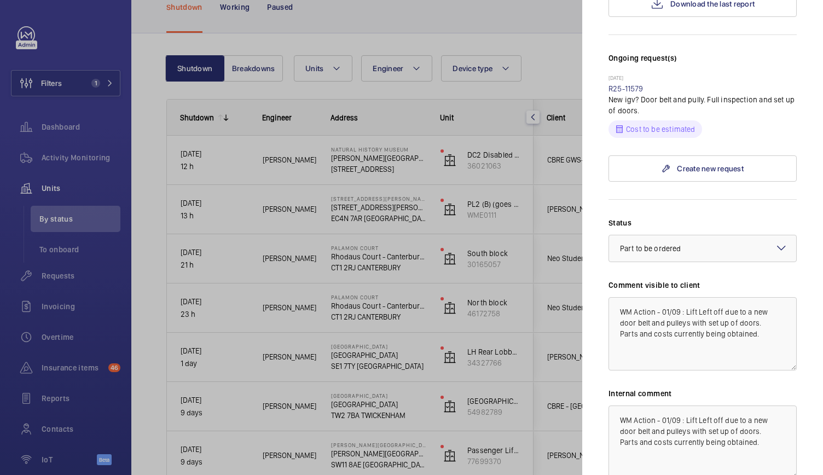
scroll to position [0, 0]
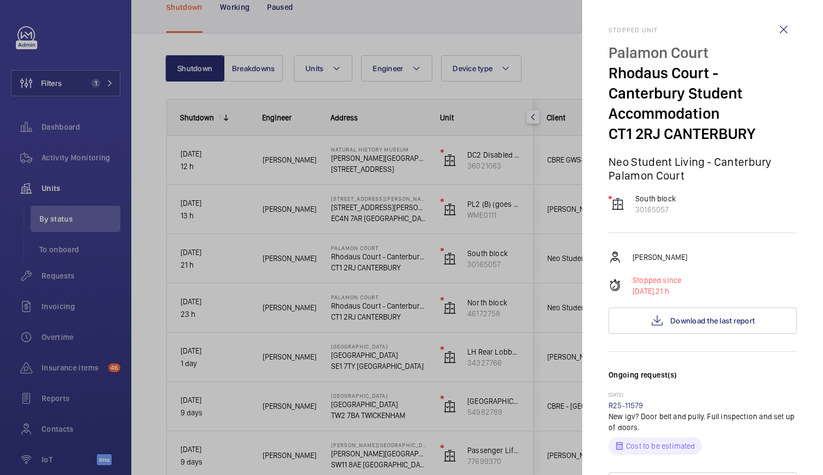
click at [448, 170] on div at bounding box center [411, 237] width 823 height 475
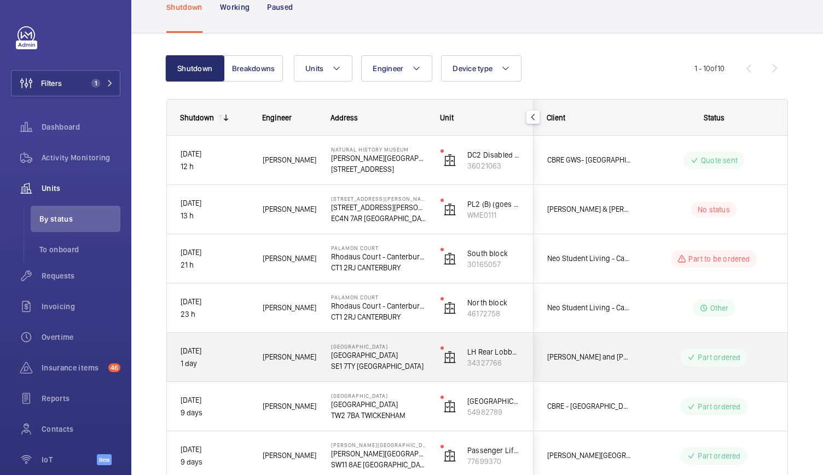
click at [311, 352] on span "[PERSON_NAME]" at bounding box center [290, 357] width 54 height 13
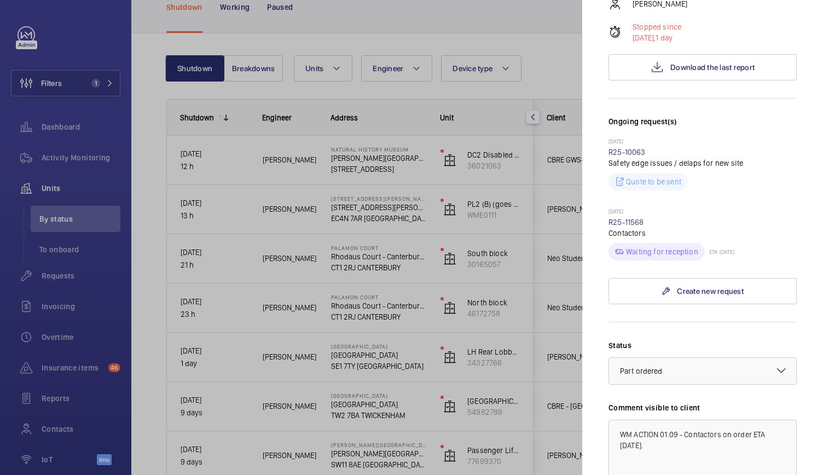
scroll to position [247, 0]
click at [394, 349] on div at bounding box center [411, 237] width 823 height 475
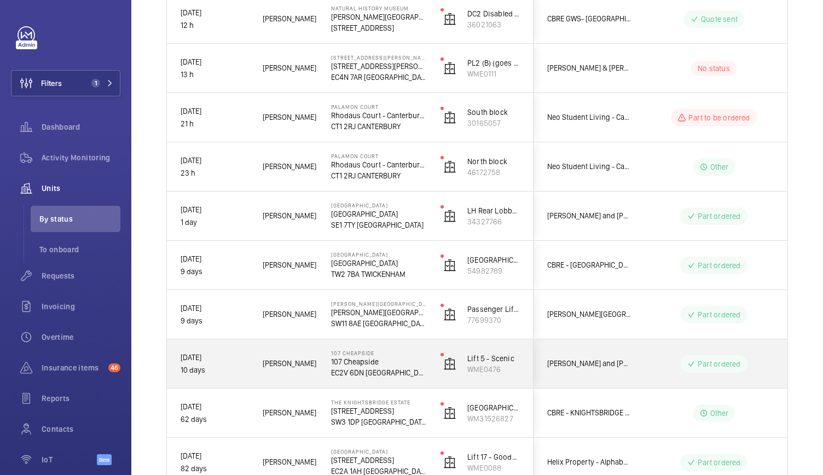
scroll to position [279, 0]
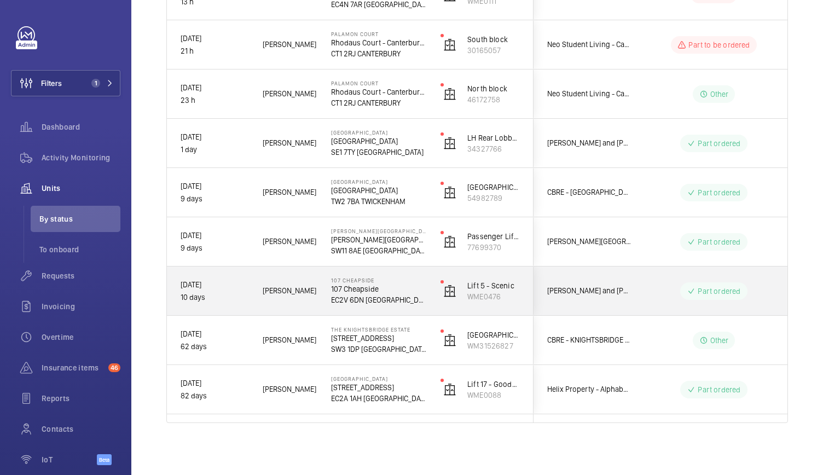
click at [413, 286] on p "107 Cheapside" at bounding box center [378, 288] width 95 height 11
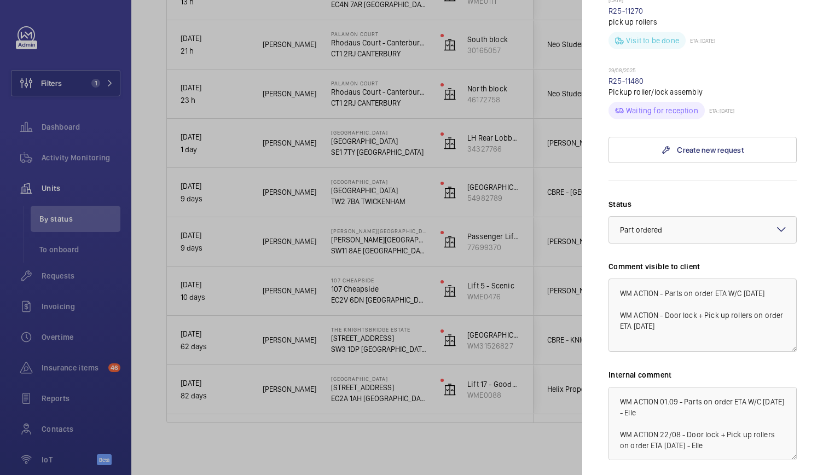
scroll to position [2, 0]
click at [665, 278] on textarea "WM ACTION - Parts on order ETA W/C [DATE] WM ACTION - Door lock + Pick up rolle…" at bounding box center [702, 314] width 188 height 73
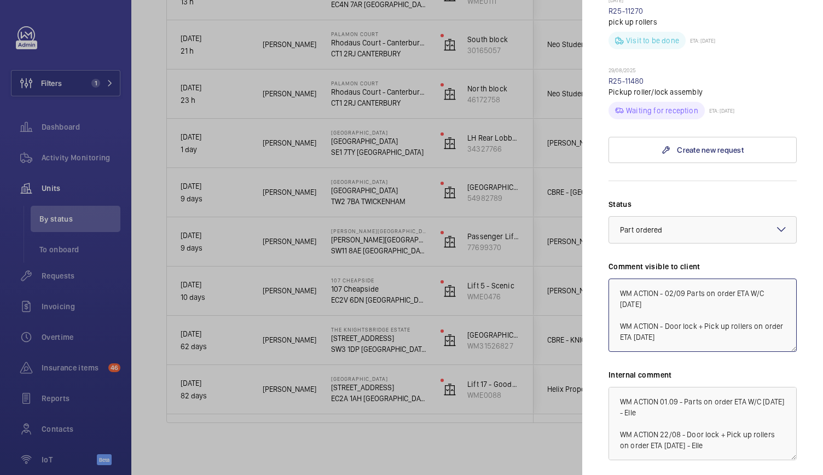
type textarea "WM ACTION - 02/09 Parts on order ETA W/C [DATE] WM ACTION - Door lock + Pick up…"
click at [666, 387] on textarea "WM ACTION 01.09 - Parts on order ETA W/C [DATE] - Elle WM ACTION 22/08 - Door l…" at bounding box center [702, 423] width 188 height 73
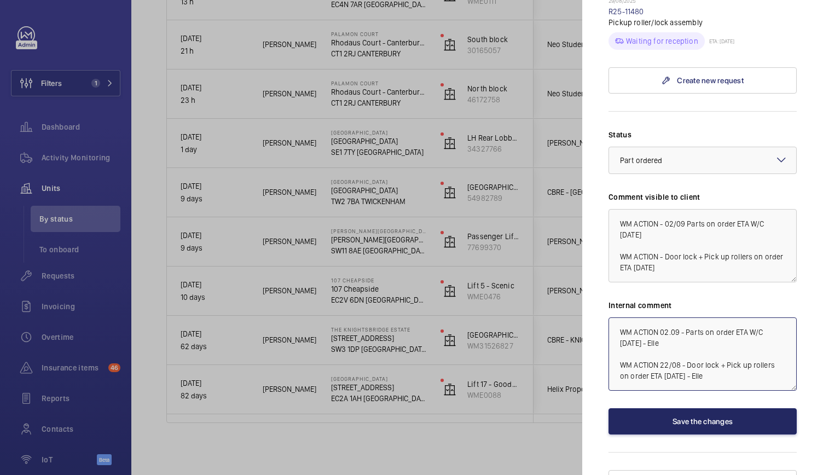
type textarea "WM ACTION 02.09 - Parts on order ETA W/C [DATE] - Elle WM ACTION 22/08 - Door l…"
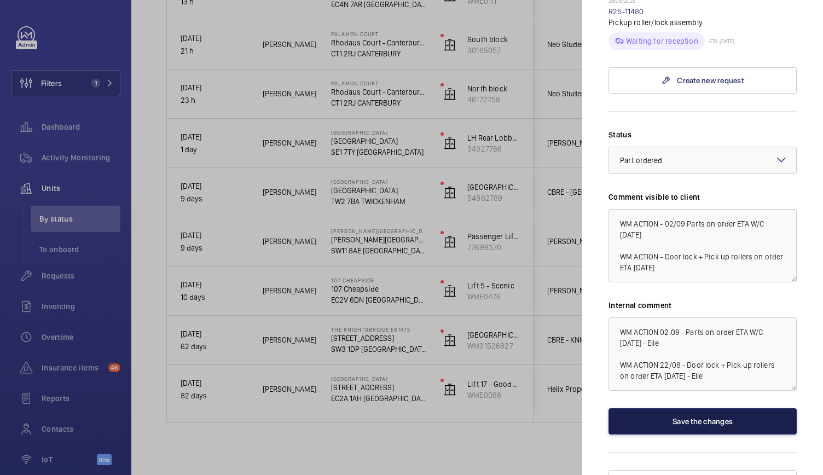
click at [667, 408] on button "Save the changes" at bounding box center [702, 421] width 188 height 26
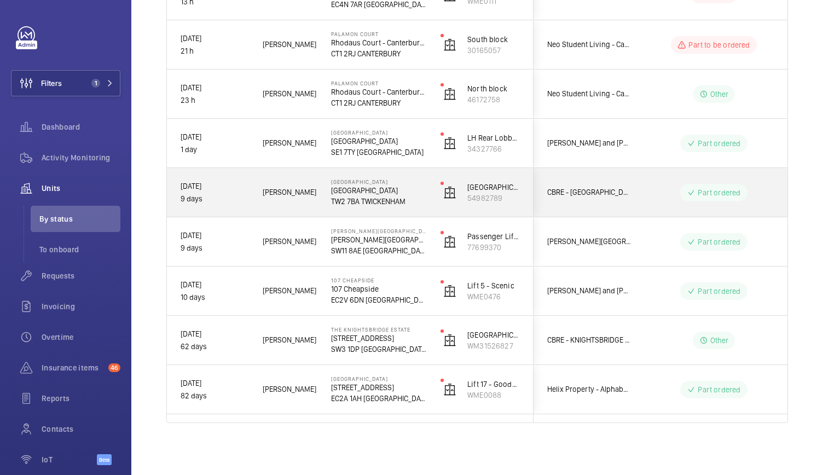
scroll to position [0, 0]
